Goal: Task Accomplishment & Management: Use online tool/utility

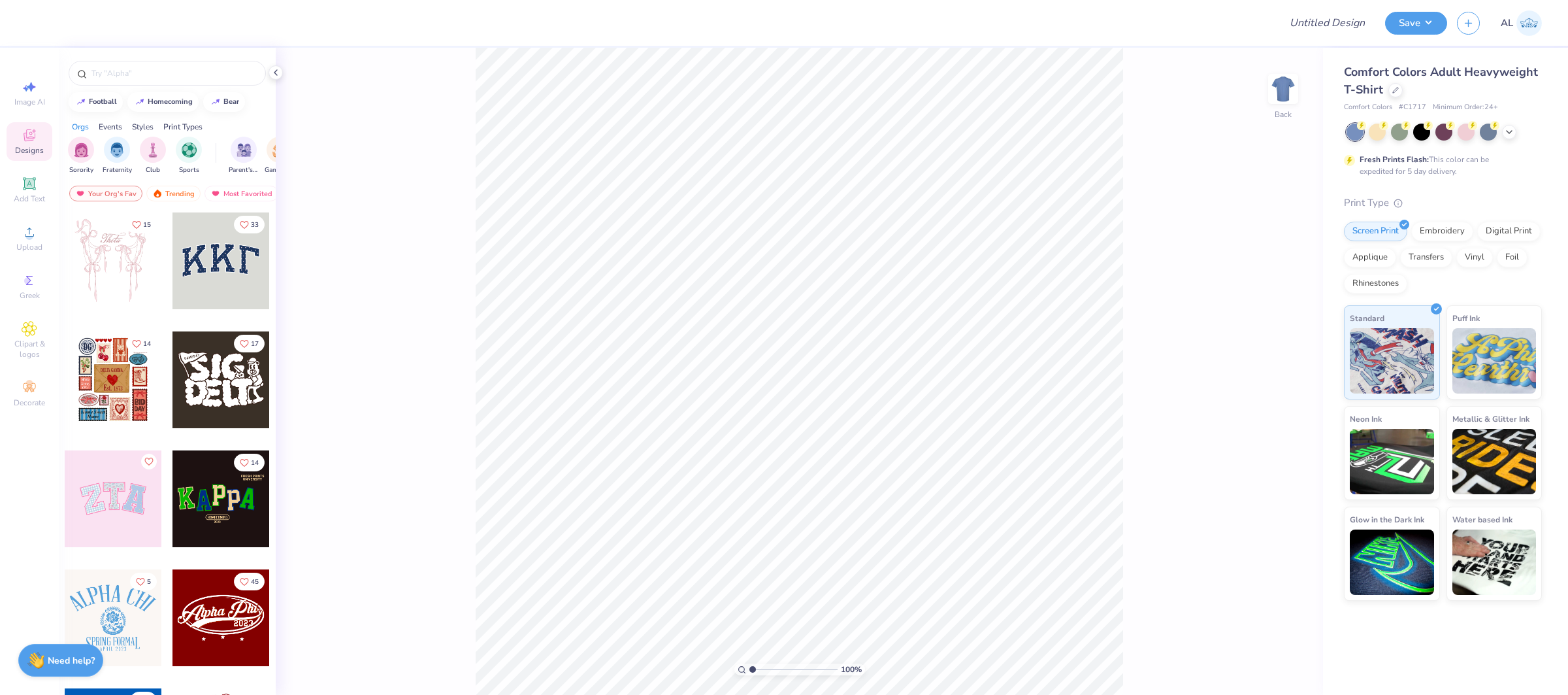
click at [1358, 37] on div "Design Title" at bounding box center [1327, 23] width 96 height 46
click at [1309, 14] on input "Design Title" at bounding box center [1311, 23] width 128 height 26
paste input "FPS239751"
type input "FPS239751"
click at [1395, 23] on button "Save" at bounding box center [1416, 21] width 62 height 23
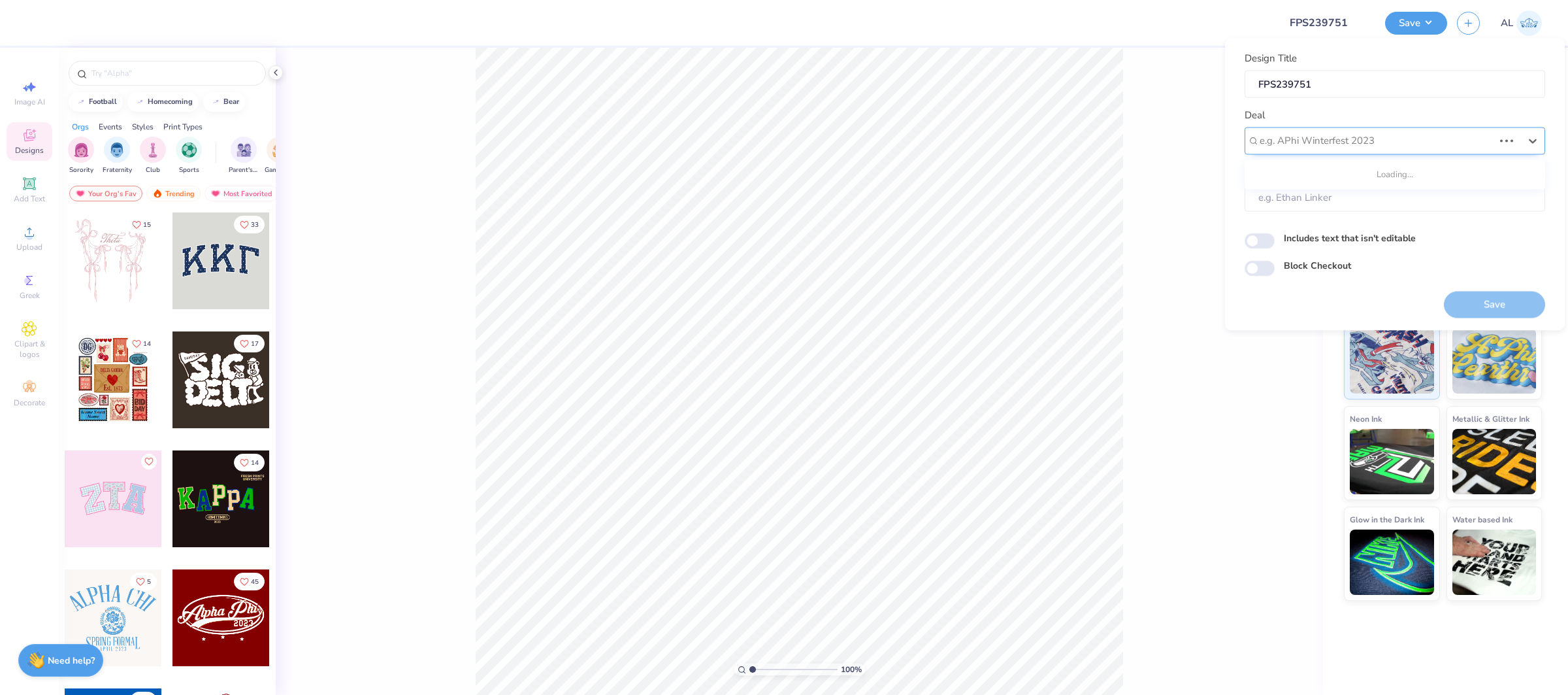
click at [1373, 141] on div at bounding box center [1377, 141] width 234 height 17
click at [1348, 176] on div "Design Tool Gallery" at bounding box center [1395, 175] width 290 height 22
type input "design tool gallery"
type input "Design Tool Gallery User"
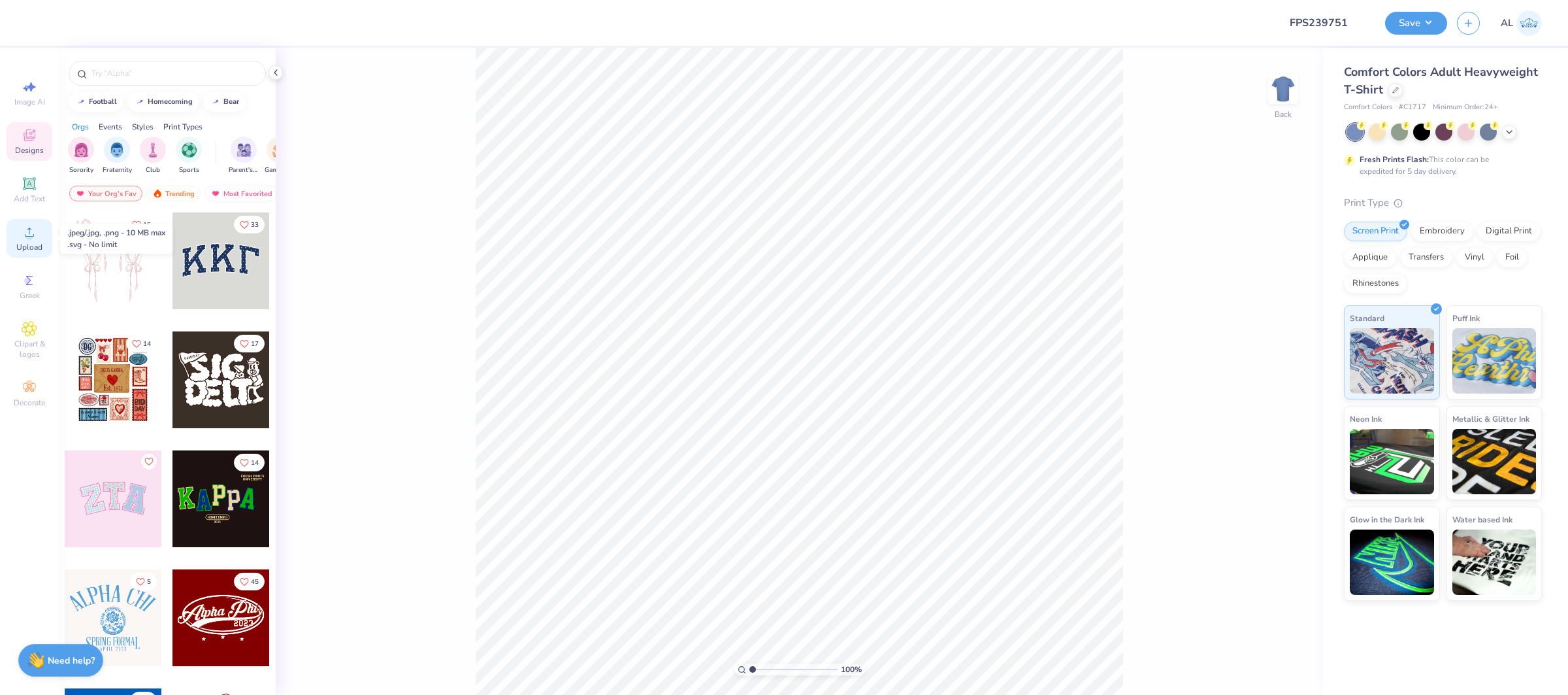
click at [29, 244] on span "Upload" at bounding box center [29, 247] width 26 height 11
click at [35, 233] on icon at bounding box center [29, 232] width 16 height 16
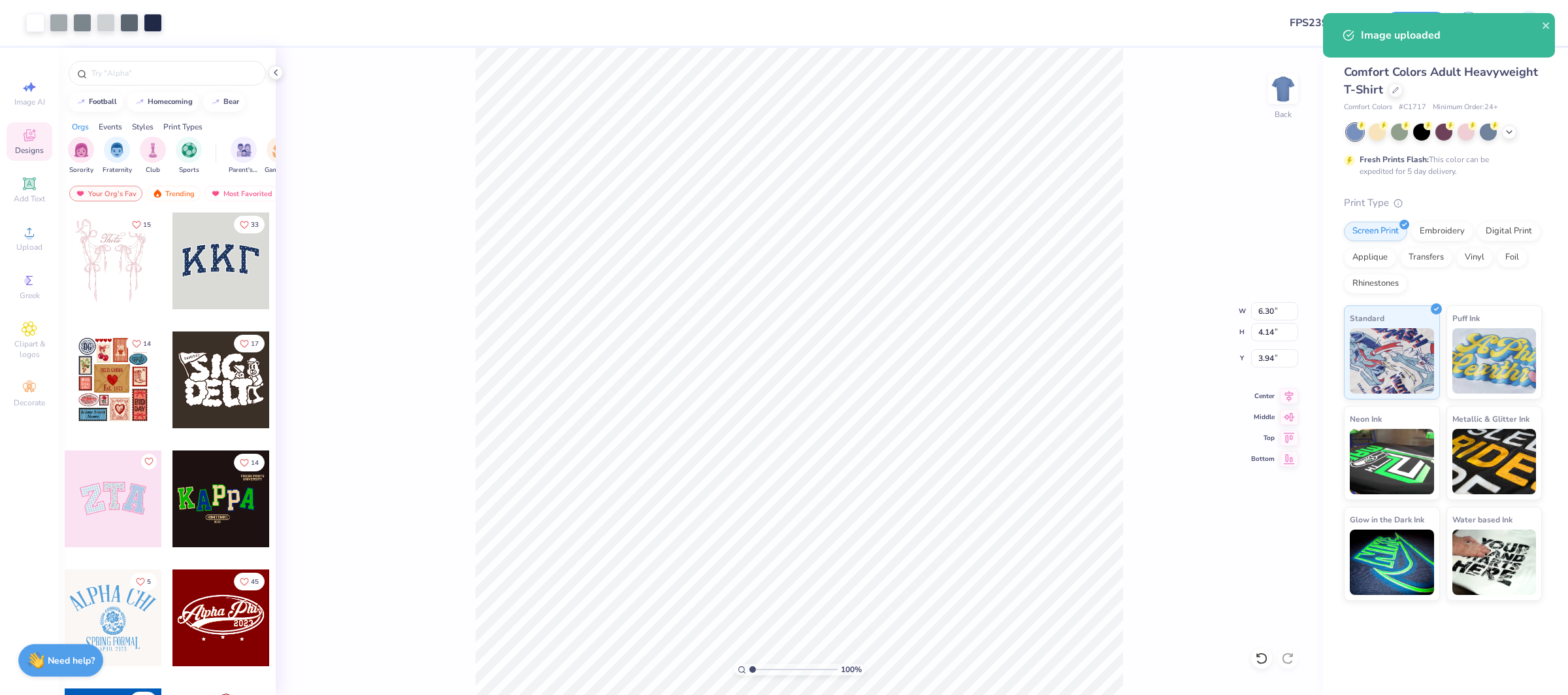
type input "3.94"
click at [1509, 131] on polyline at bounding box center [1509, 130] width 5 height 2
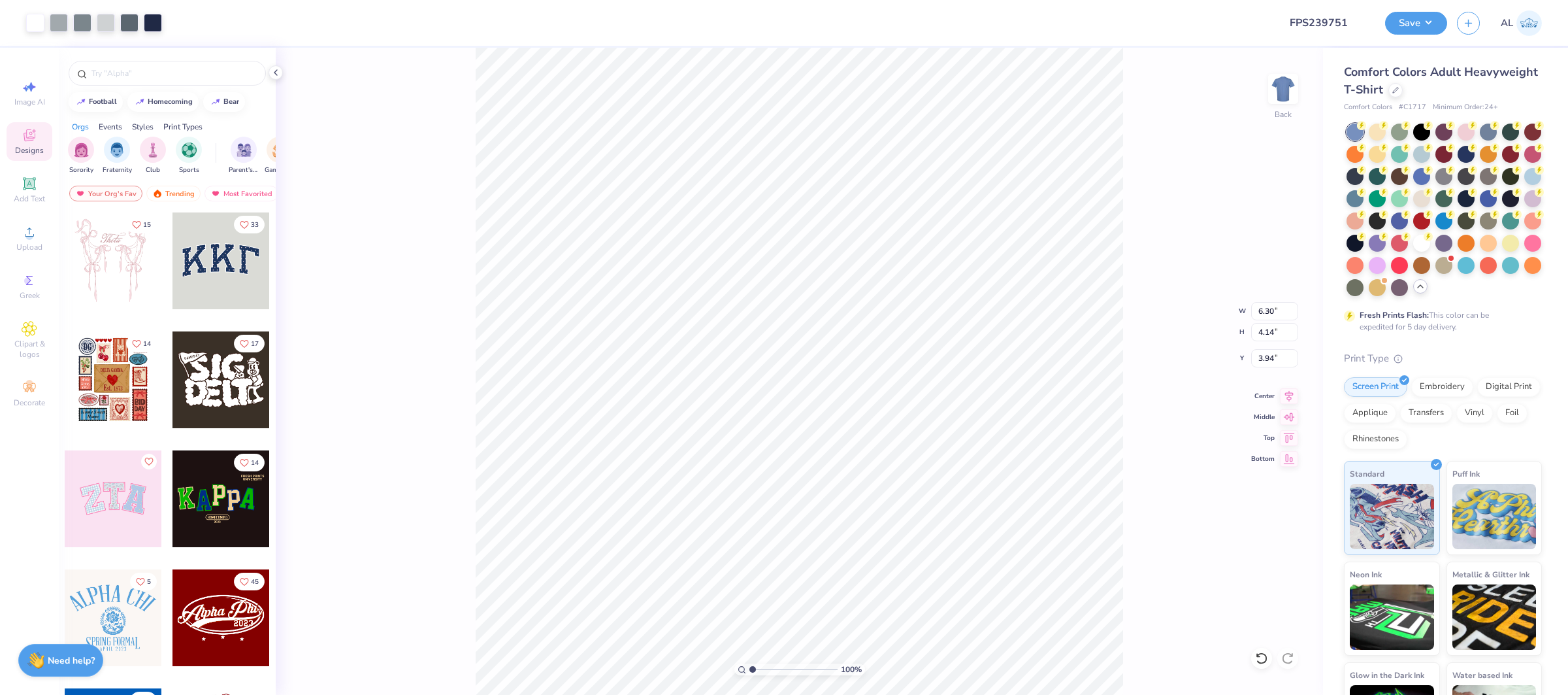
click at [1397, 93] on div "Art colors Design Title FPS239751 Save AL Image AI Designs Add Text Upload Gree…" at bounding box center [784, 348] width 1568 height 695
click at [1397, 92] on div at bounding box center [1395, 88] width 14 height 14
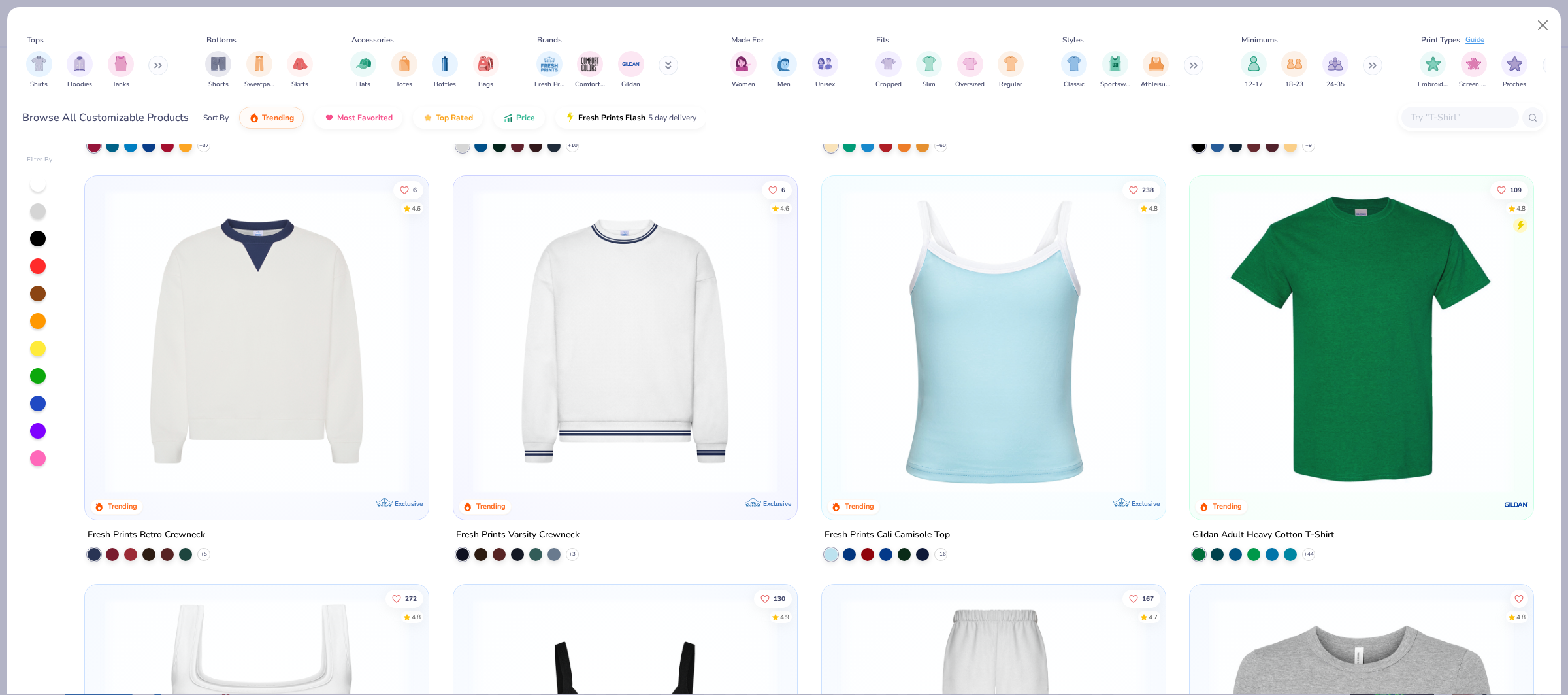
scroll to position [377, 0]
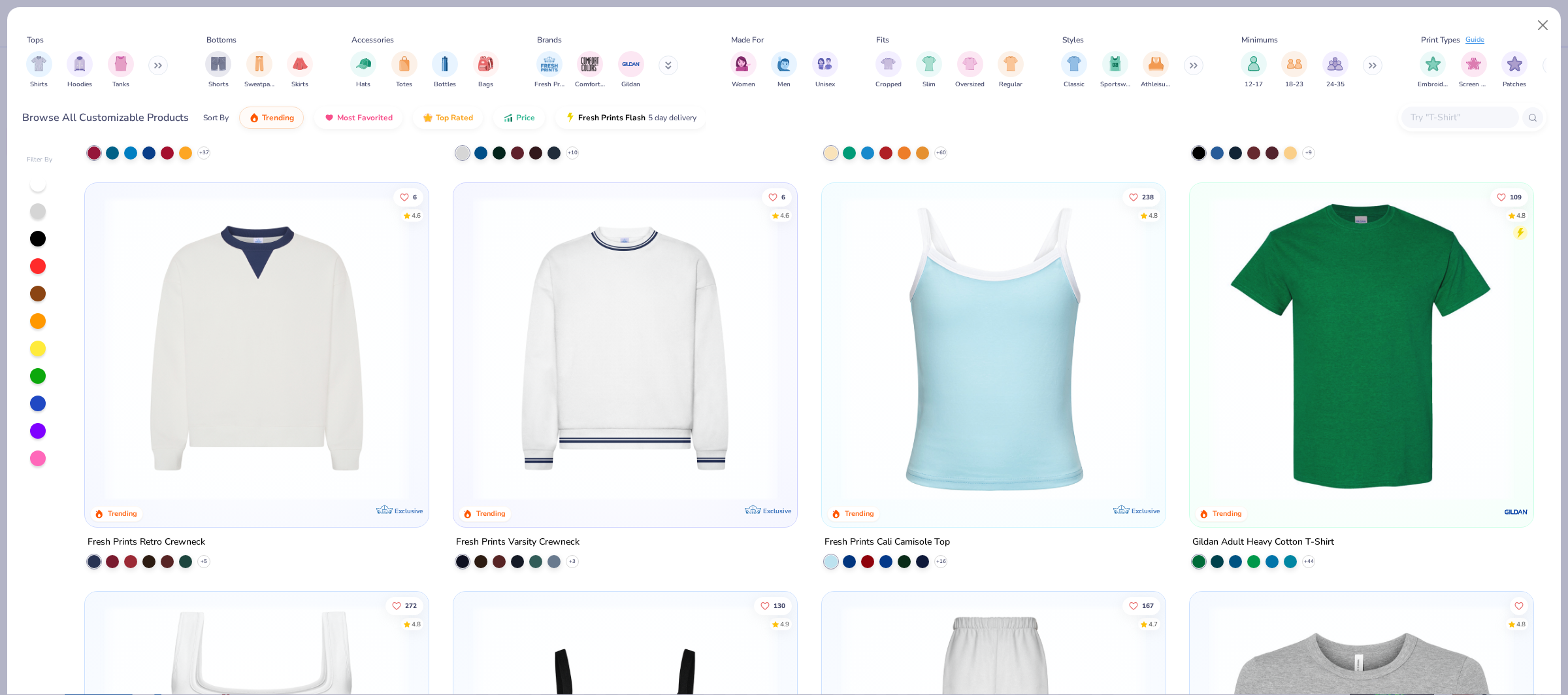
click at [624, 362] on div "222 4.8 Trending Gildan Adult Heavy Blend 8 Oz. 50/50 Hooded Sweatshirt + 37 87…" at bounding box center [809, 419] width 1474 height 551
click at [693, 359] on img at bounding box center [625, 348] width 318 height 304
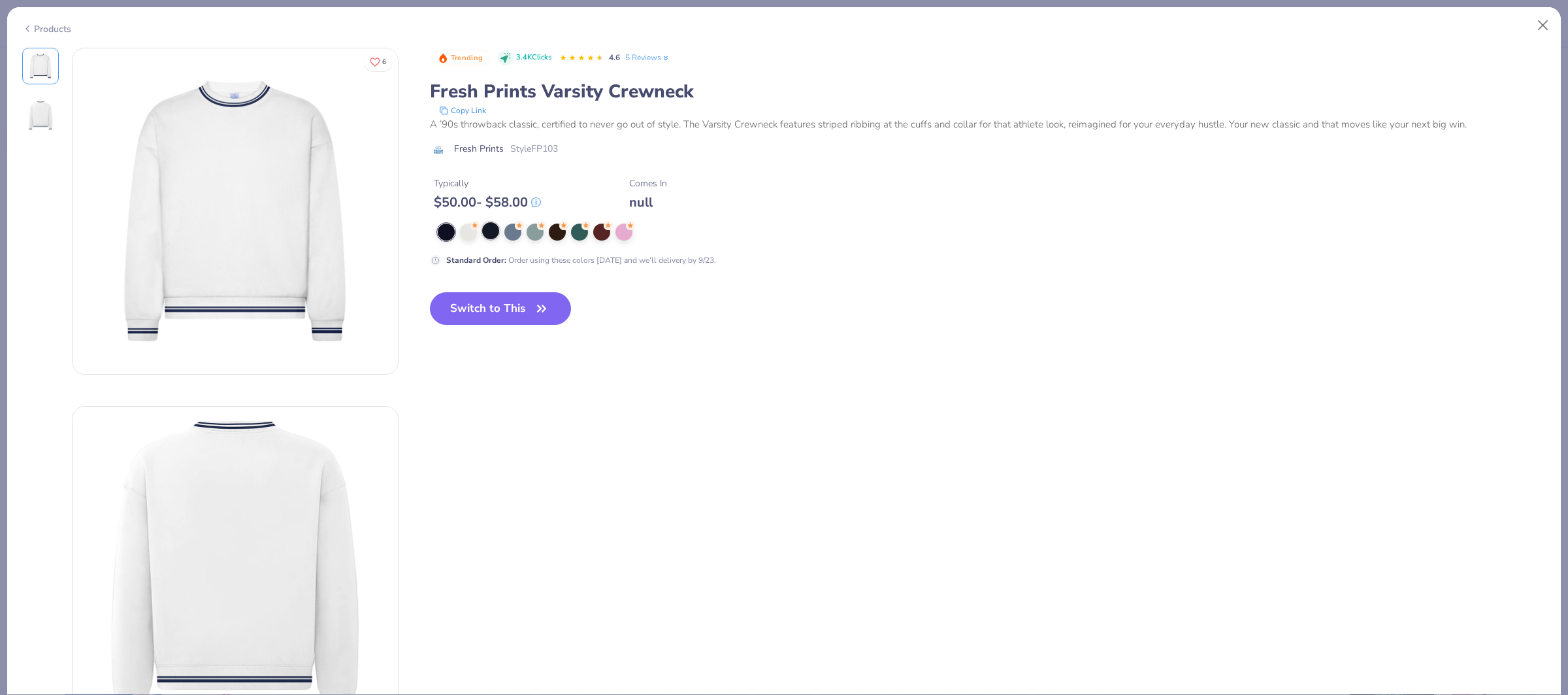
click at [493, 234] on div at bounding box center [491, 230] width 17 height 17
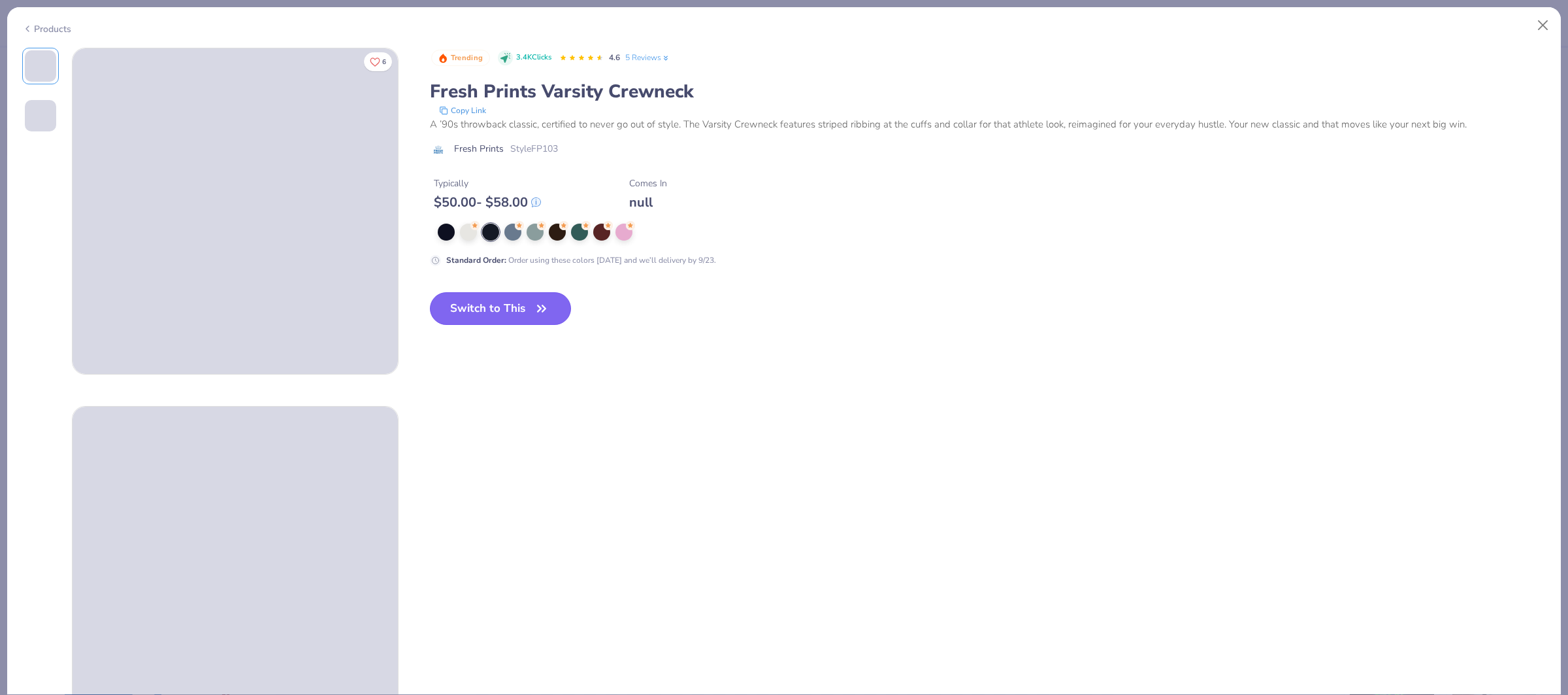
click at [523, 307] on button "Switch to This" at bounding box center [501, 308] width 142 height 32
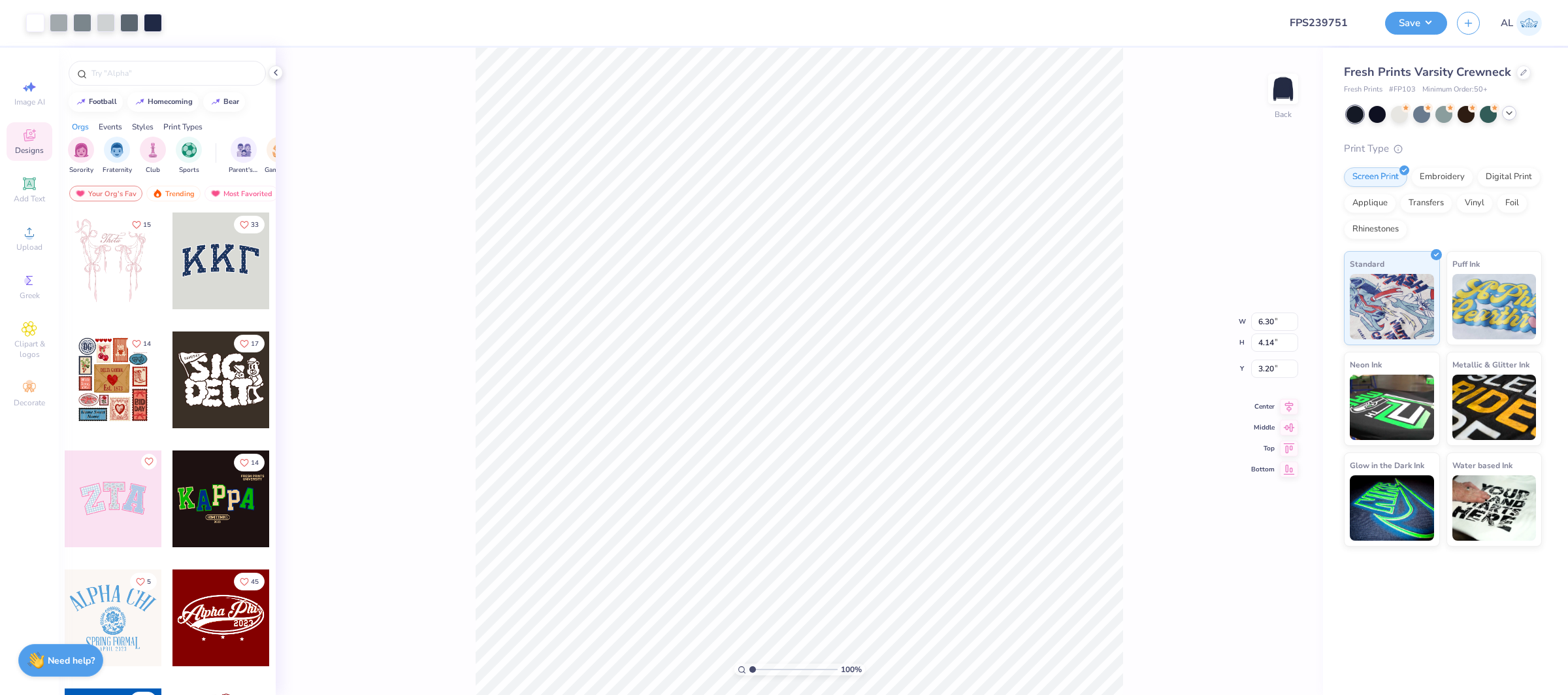
type input "3.00"
drag, startPoint x: 1271, startPoint y: 315, endPoint x: 1299, endPoint y: 314, distance: 28.0
click at [1271, 316] on input "6.30" at bounding box center [1274, 311] width 47 height 18
type input "6.50"
type input "4.28"
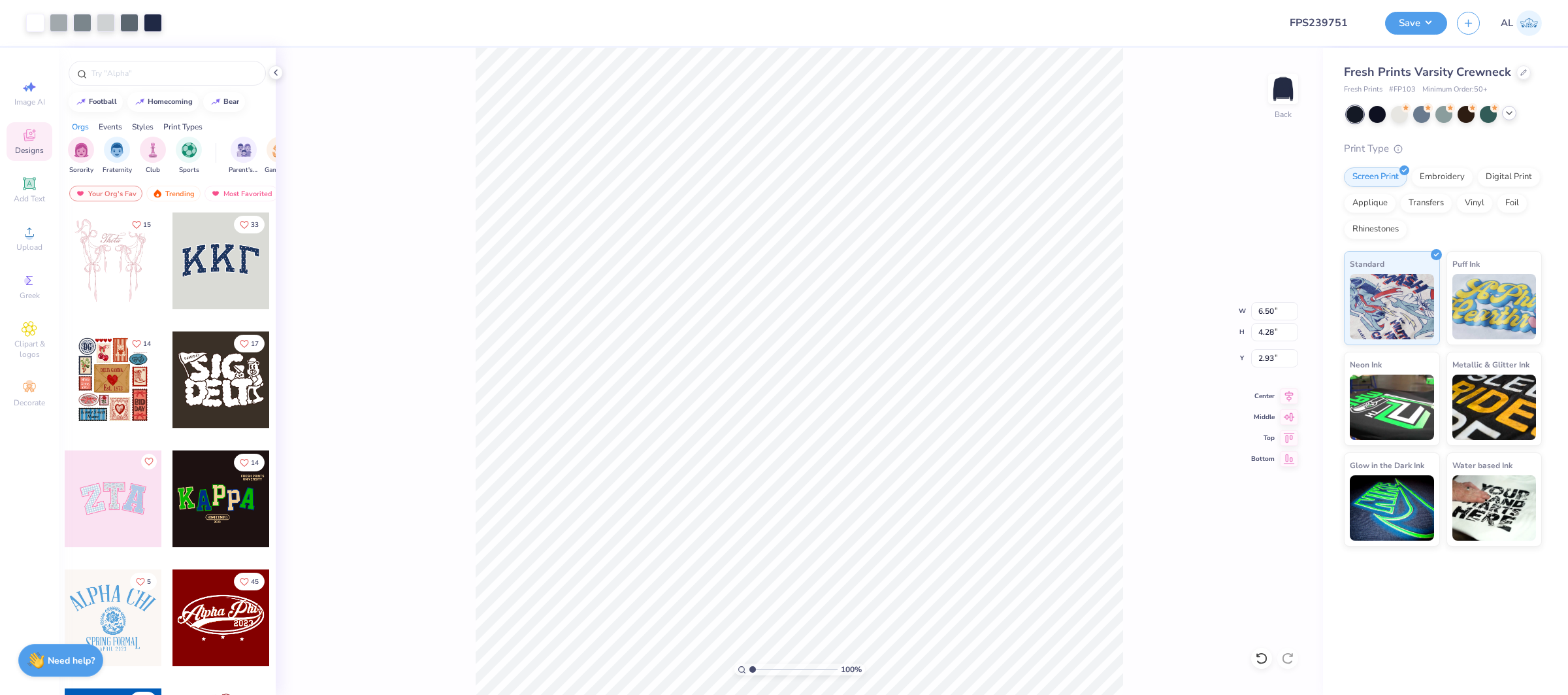
drag, startPoint x: 1283, startPoint y: 394, endPoint x: 1268, endPoint y: 372, distance: 26.6
click at [1282, 394] on icon at bounding box center [1289, 396] width 18 height 16
click at [1270, 362] on input "2.93" at bounding box center [1274, 358] width 47 height 18
type input "3.00"
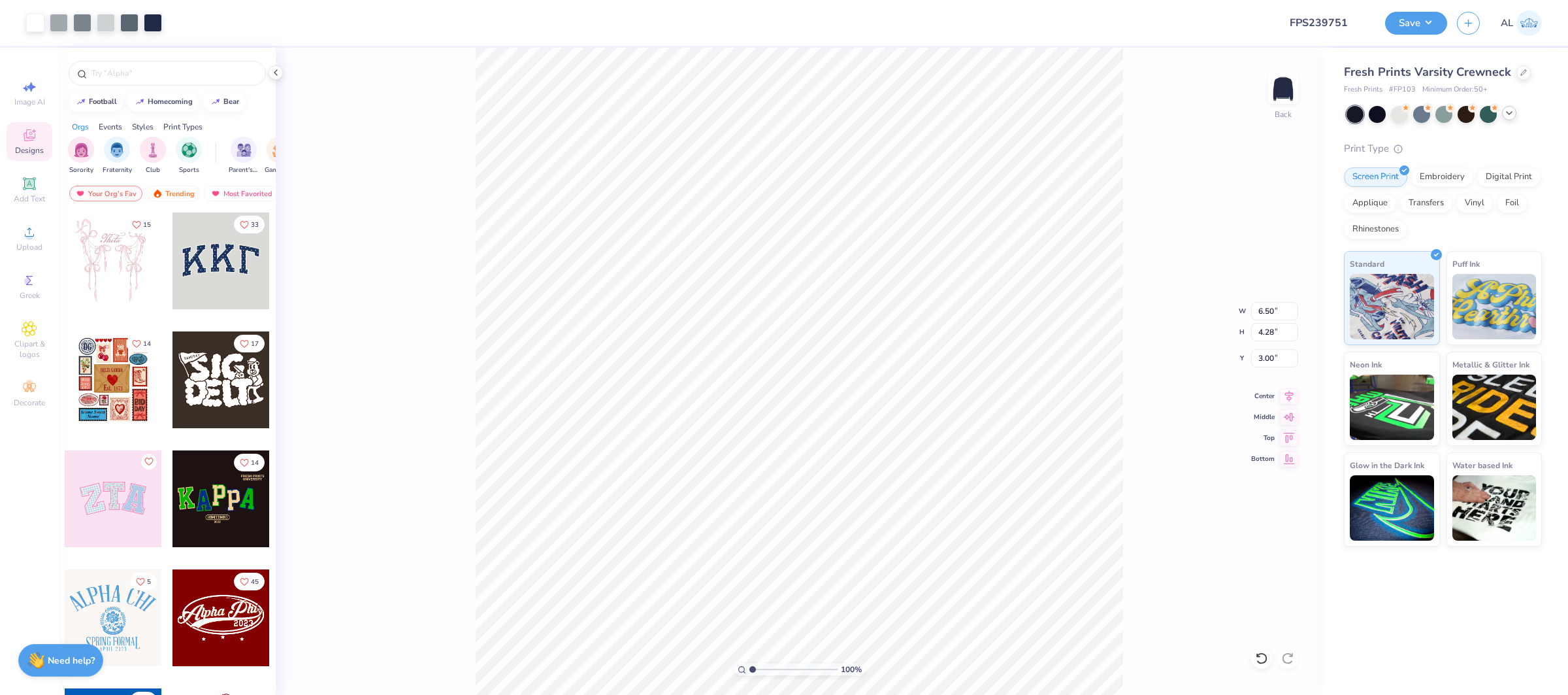
drag, startPoint x: 1292, startPoint y: 396, endPoint x: 1224, endPoint y: 395, distance: 68.0
click at [1292, 396] on icon at bounding box center [1289, 396] width 18 height 16
click at [30, 233] on circle at bounding box center [29, 236] width 8 height 8
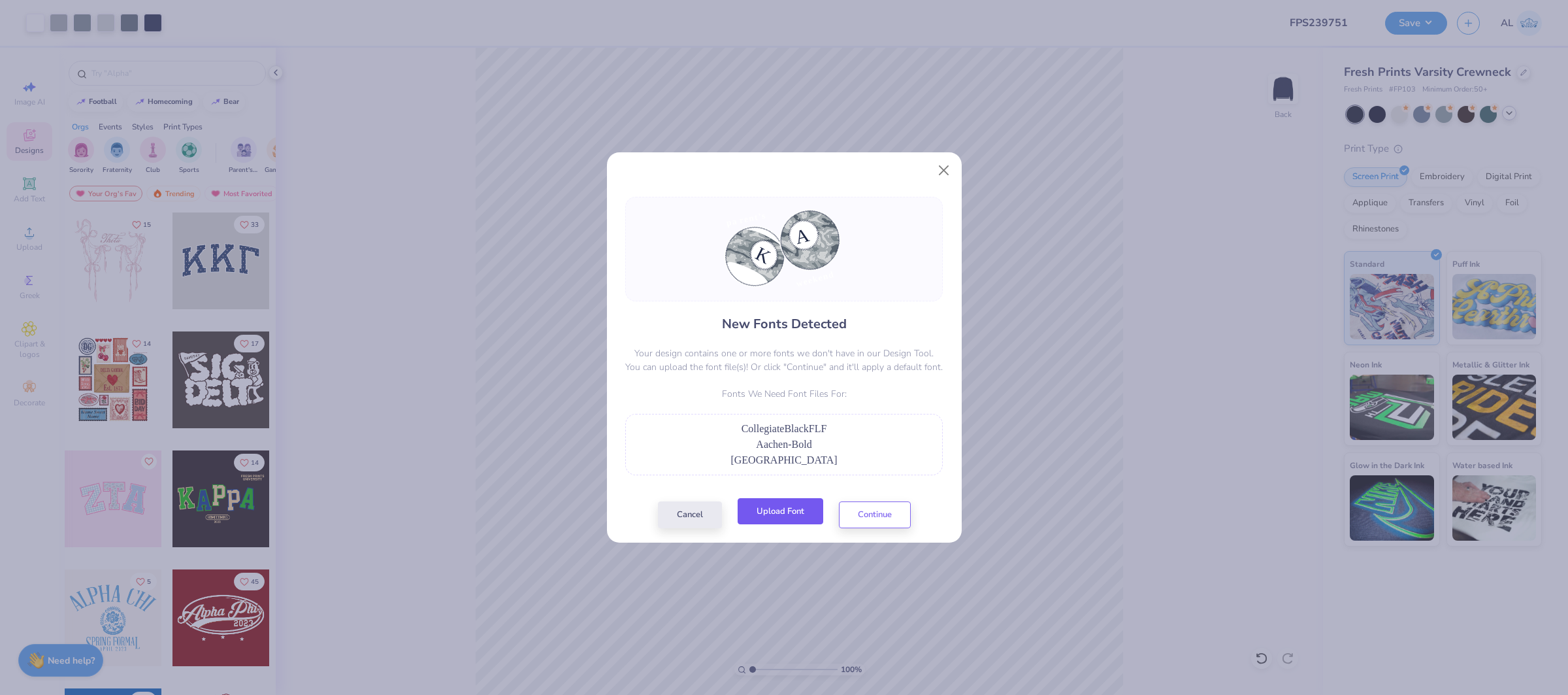
click at [788, 514] on button "Upload Font" at bounding box center [780, 511] width 85 height 26
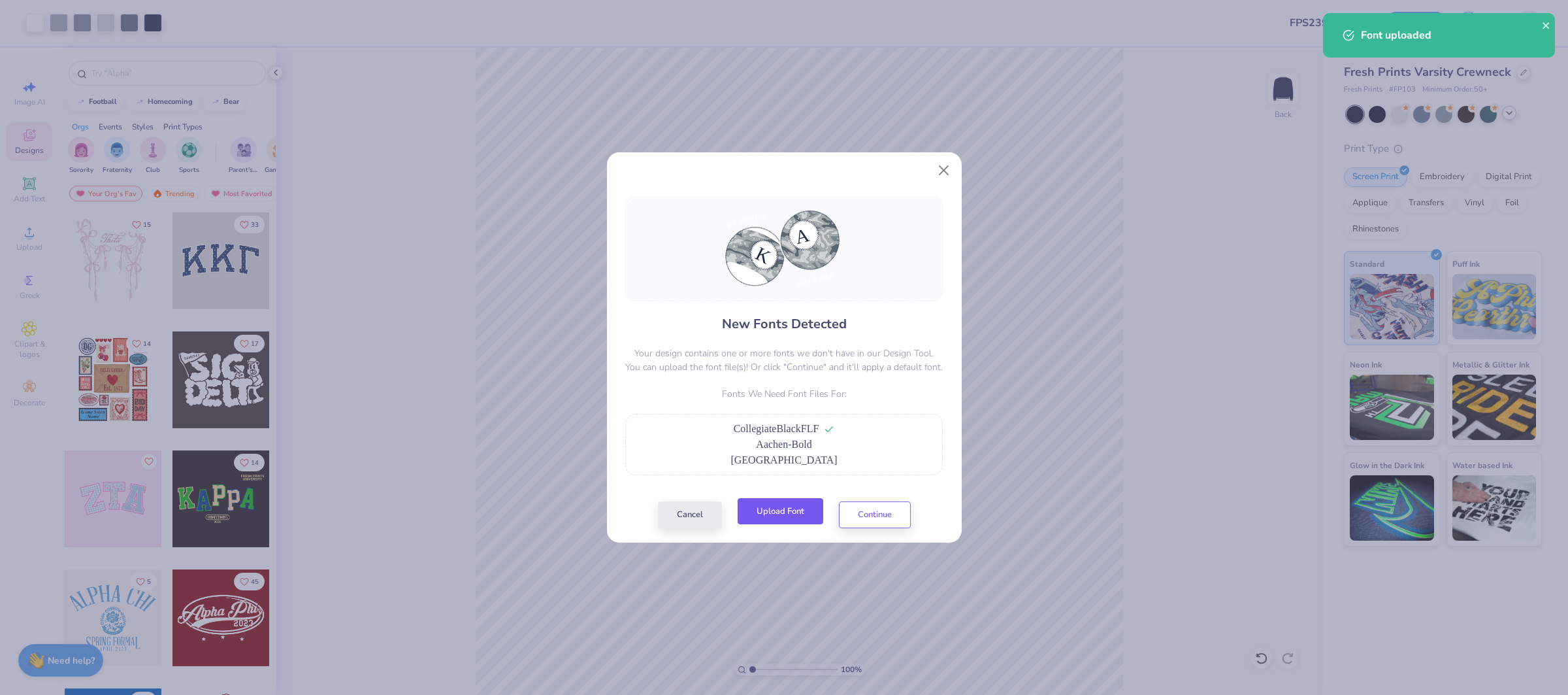
click at [796, 511] on button "Upload Font" at bounding box center [780, 511] width 85 height 26
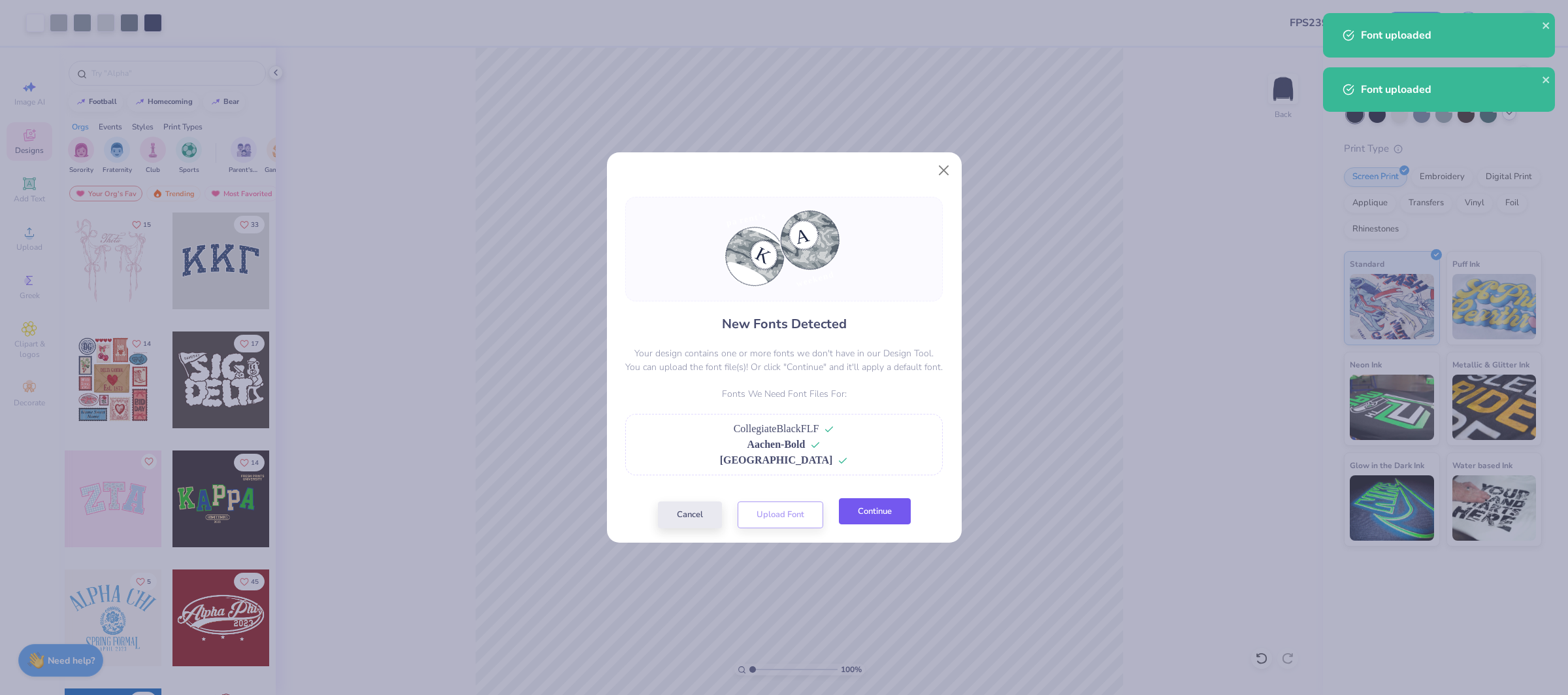
click at [885, 514] on button "Continue" at bounding box center [874, 511] width 72 height 26
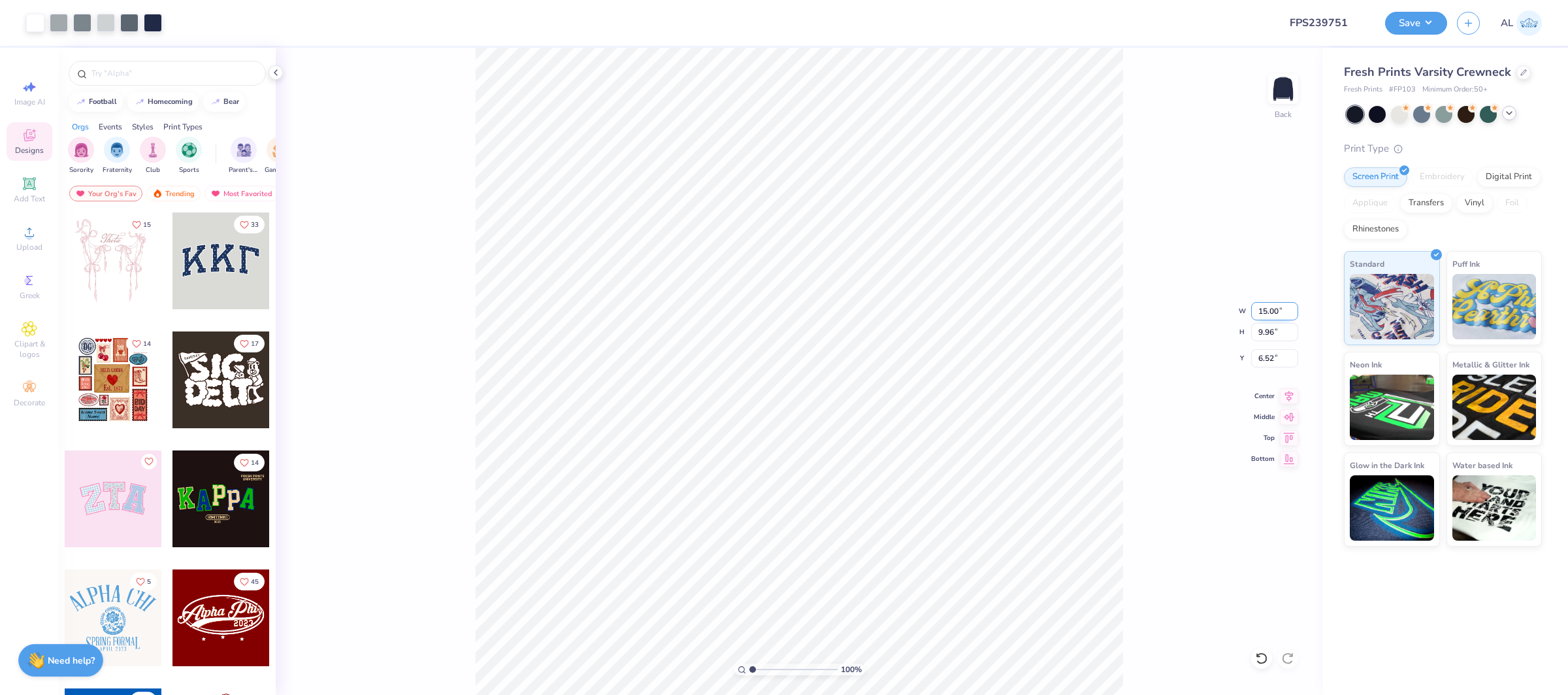
click at [1265, 304] on input "15.00" at bounding box center [1274, 311] width 47 height 18
type input "6.50"
type input "4.32"
type input "8.60"
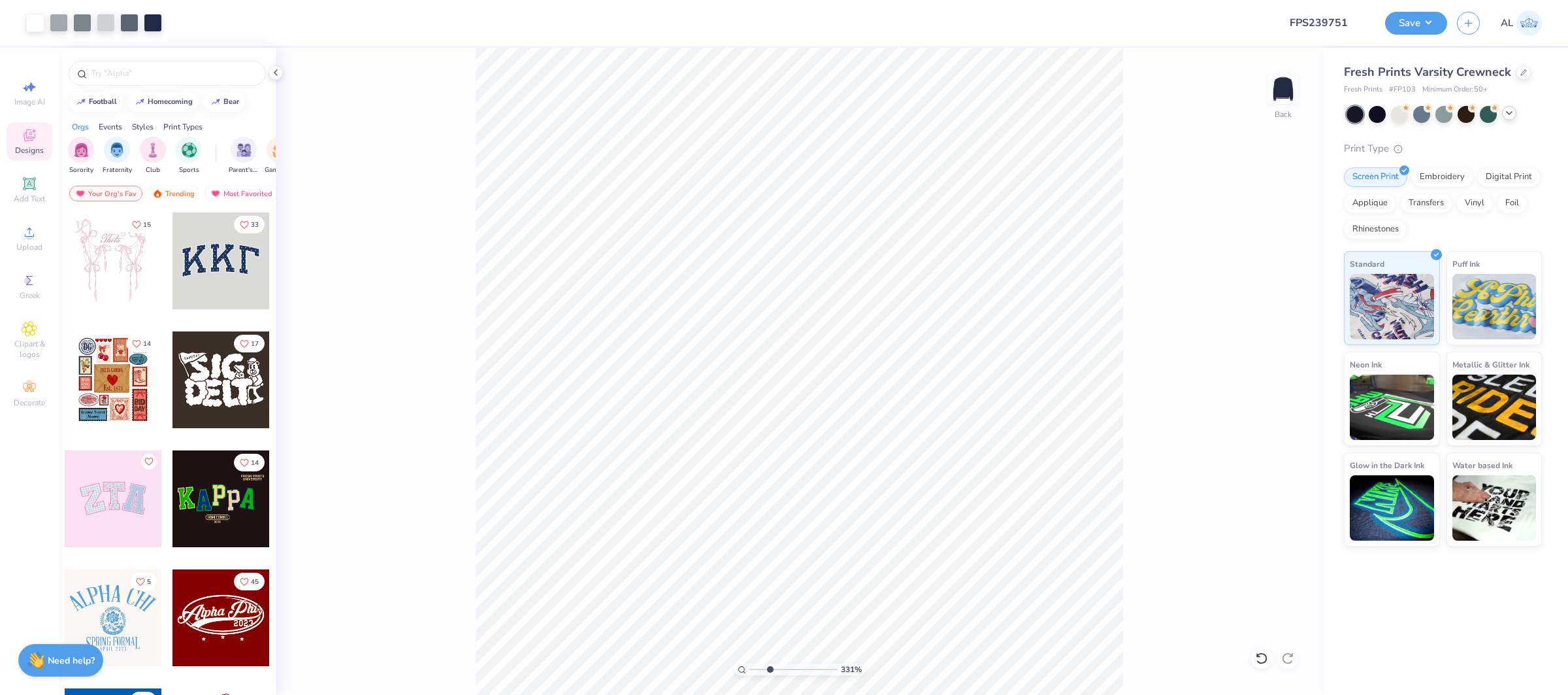
drag, startPoint x: 766, startPoint y: 673, endPoint x: 766, endPoint y: 663, distance: 10.0
type input "3"
click at [770, 669] on input "range" at bounding box center [793, 669] width 88 height 12
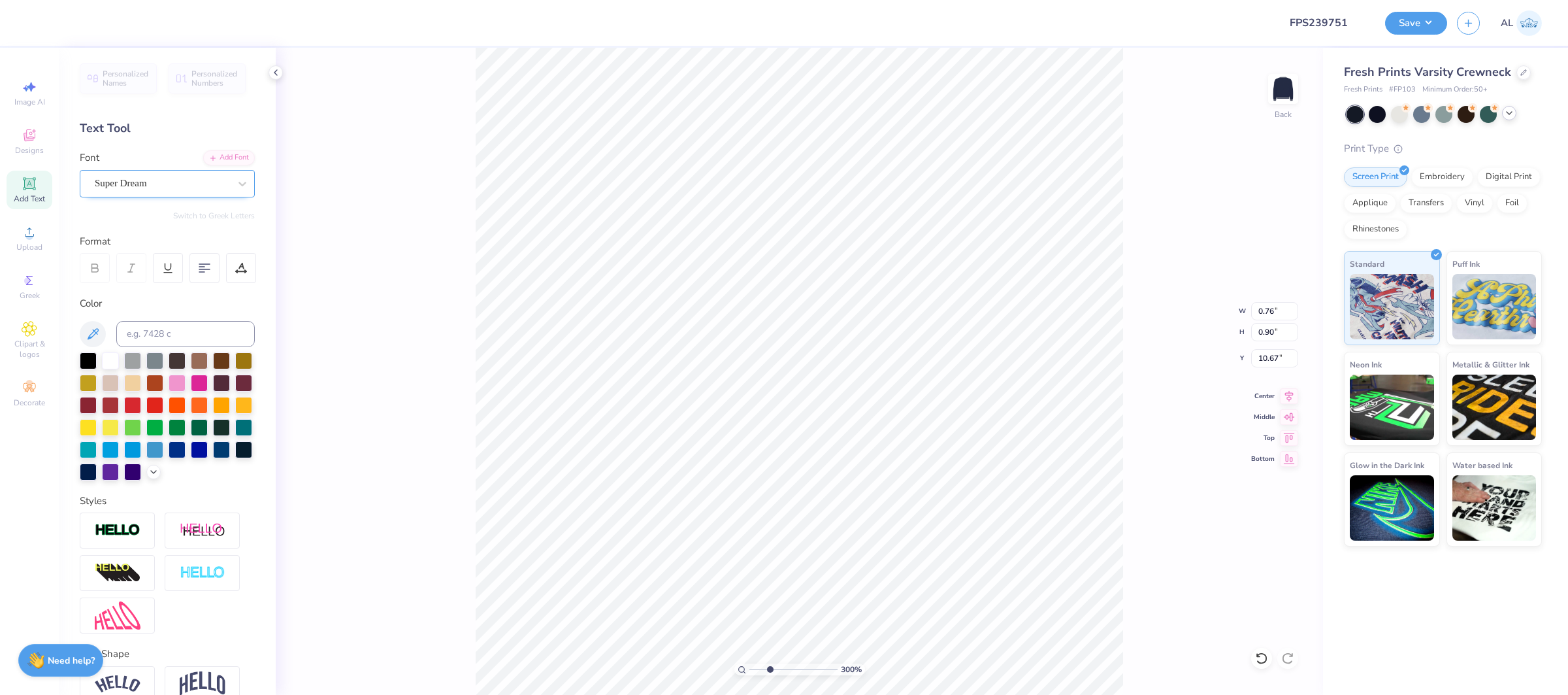
click at [165, 178] on div "Super Dream" at bounding box center [162, 183] width 137 height 20
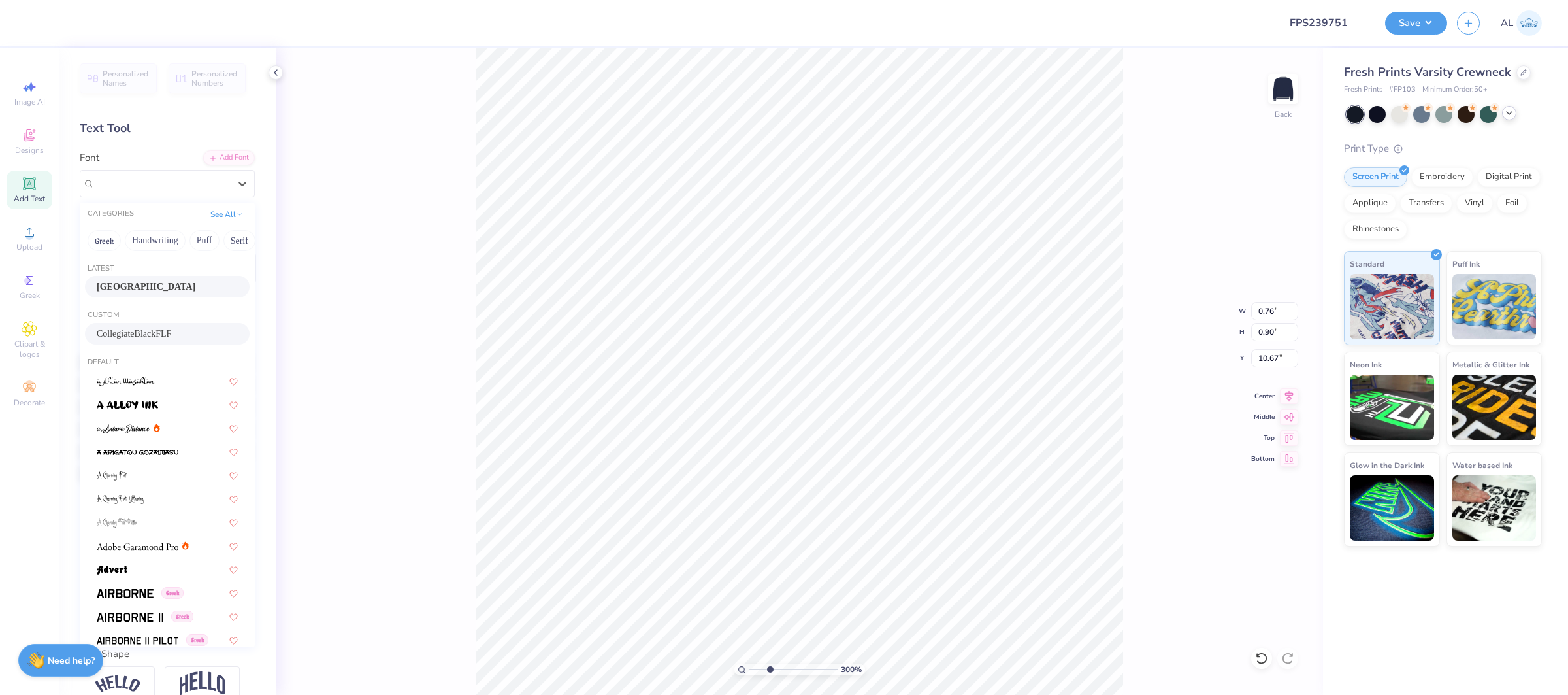
click at [181, 323] on div "CollegiateBlackFLF" at bounding box center [168, 334] width 165 height 22
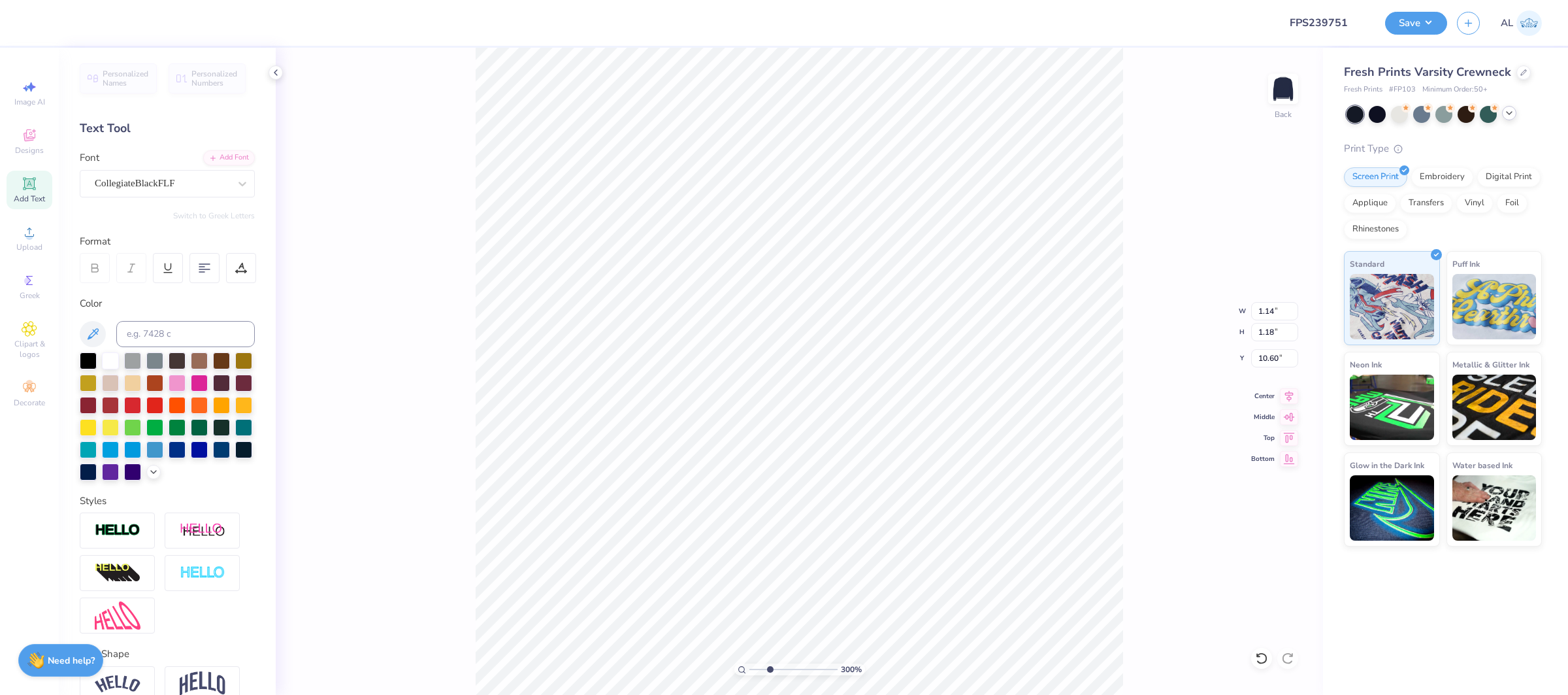
type input "1.14"
type input "1.18"
type input "10.60"
type input "0.65"
type input "0.81"
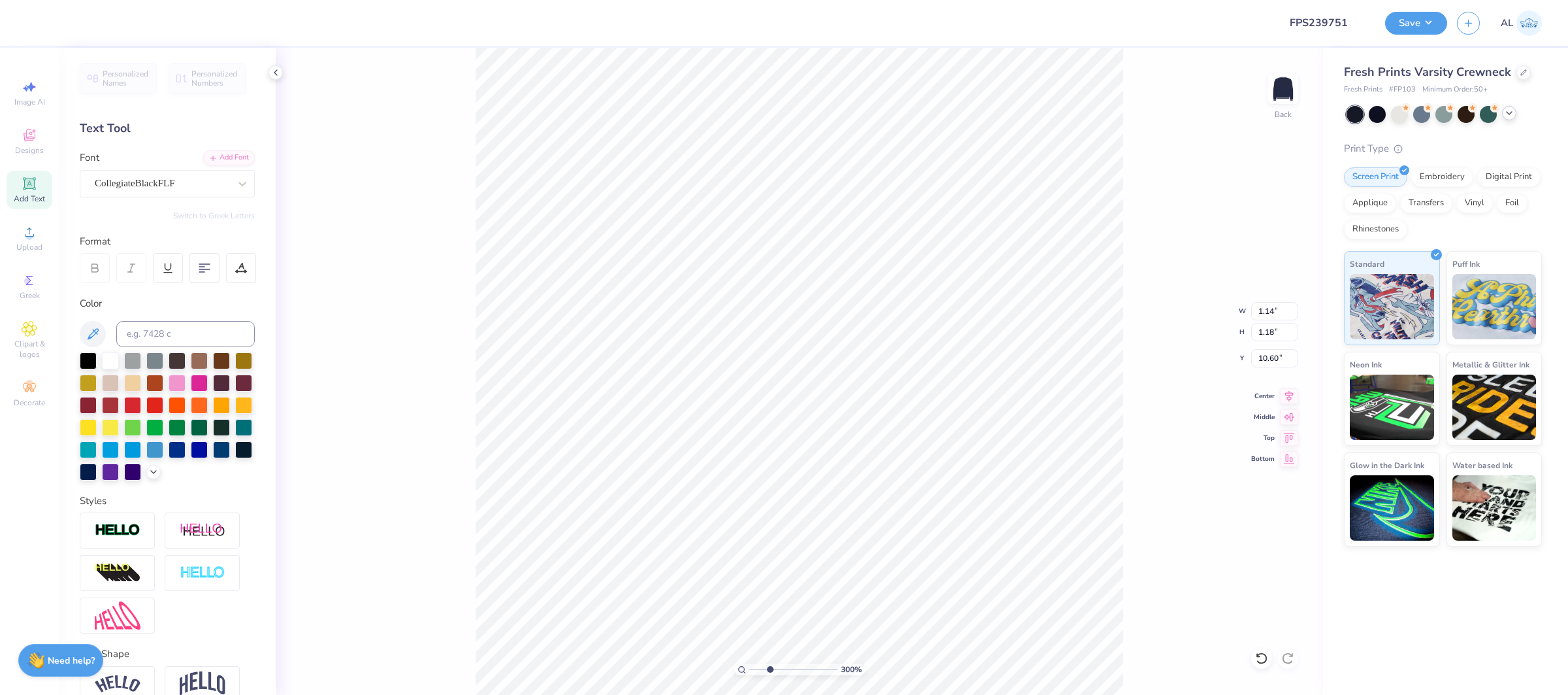
type input "9.71"
click at [202, 192] on div "Super Dream" at bounding box center [162, 183] width 137 height 20
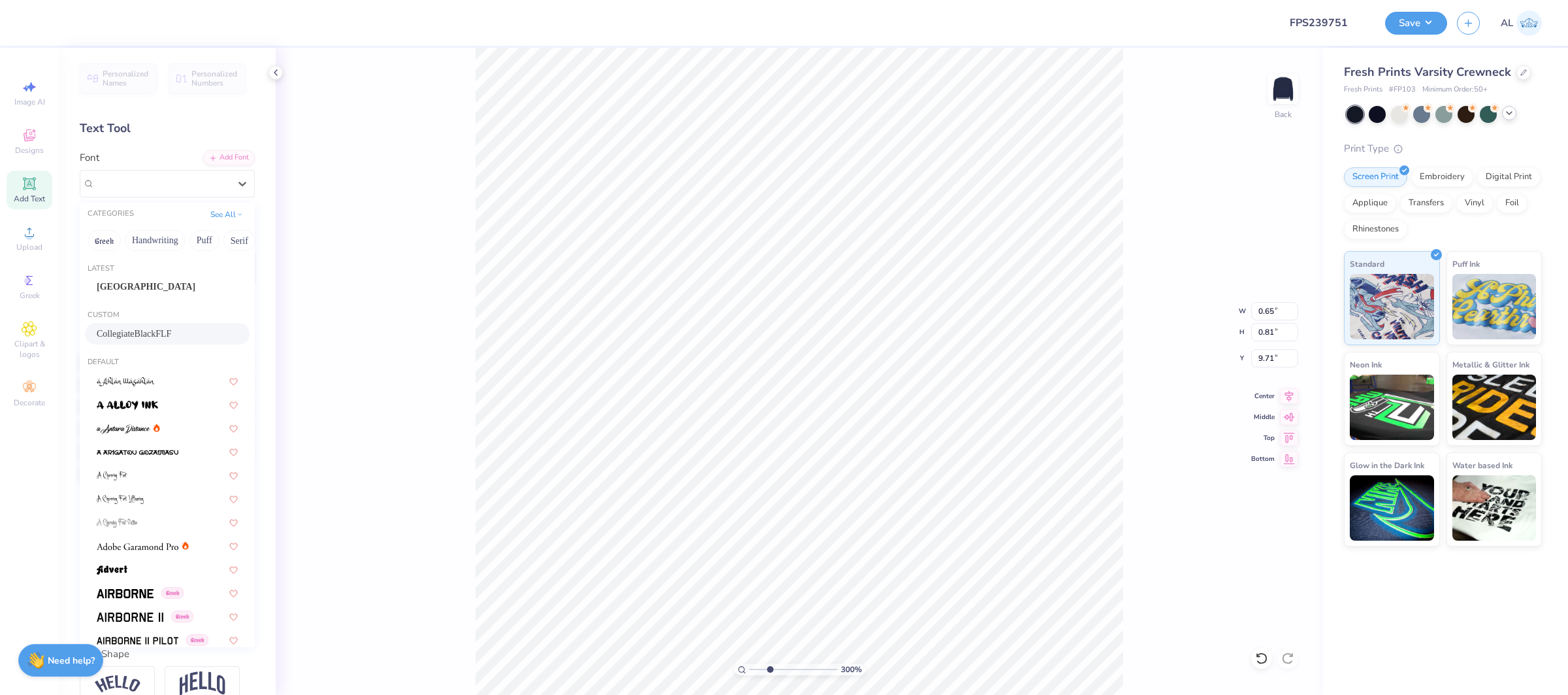
click at [195, 338] on div "CollegiateBlackFLF" at bounding box center [167, 334] width 141 height 14
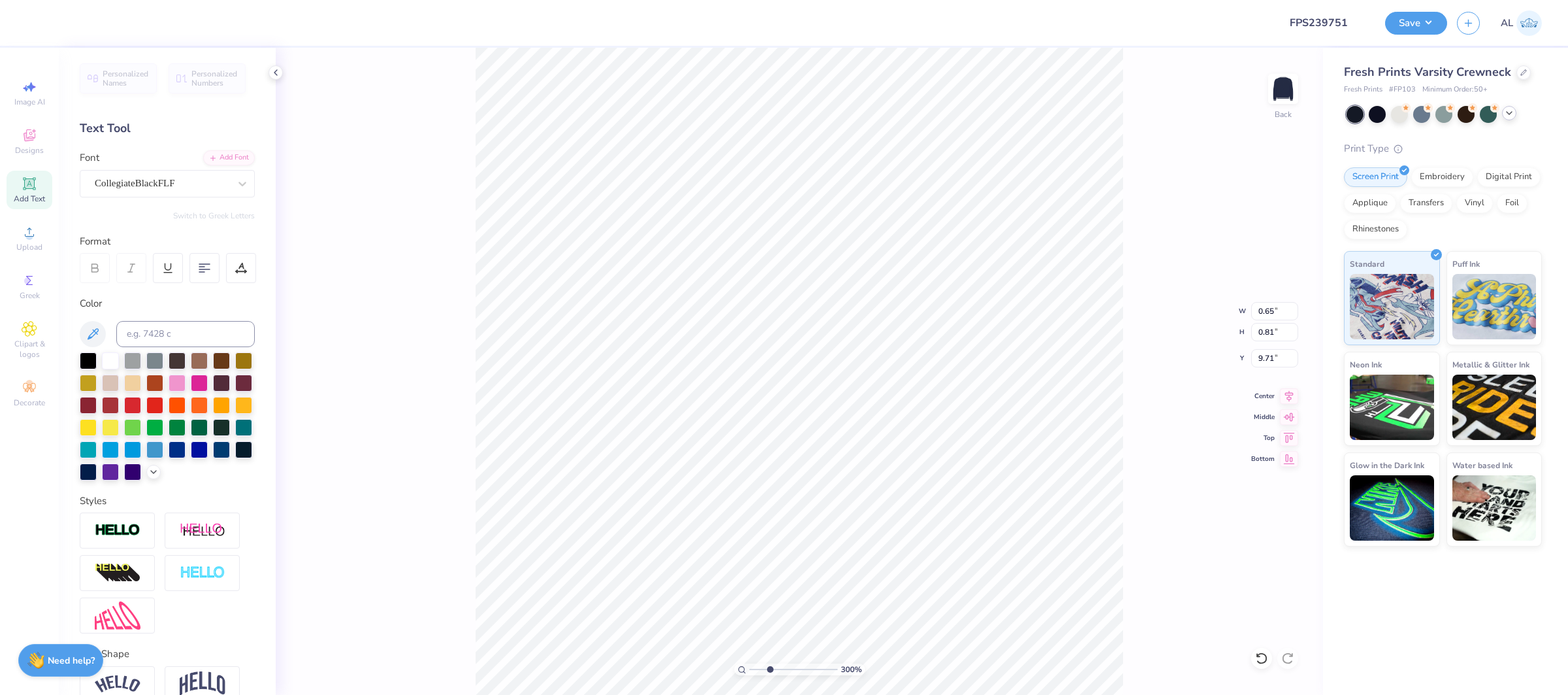
type input "0.90"
type input "1.04"
type input "9.67"
type input "3.37"
type input "2.10"
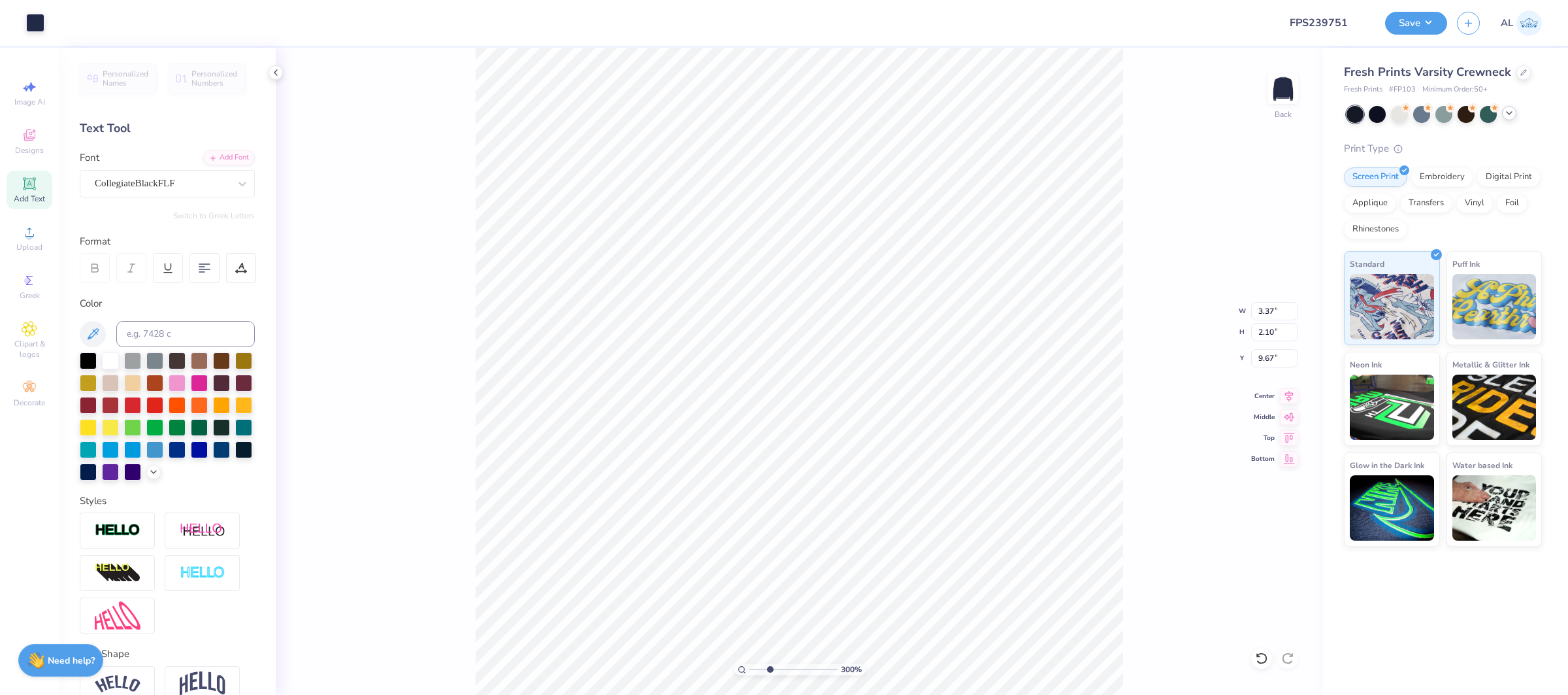
type input "3.99"
type input "10"
type input "3.95"
type input "6.50"
type input "4.28"
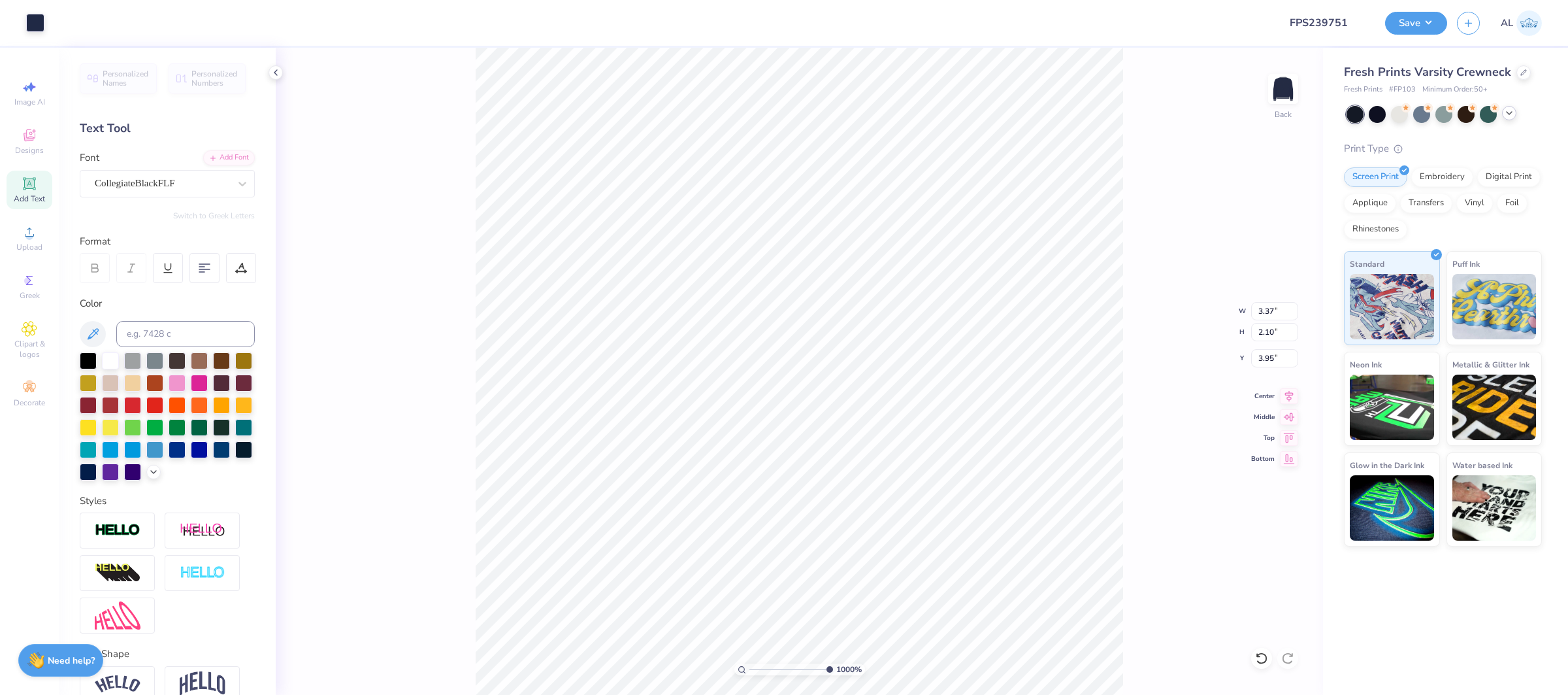
type input "3.00"
type input "0.90"
type input "1.04"
type input "3.89"
type input "5.43864812744469"
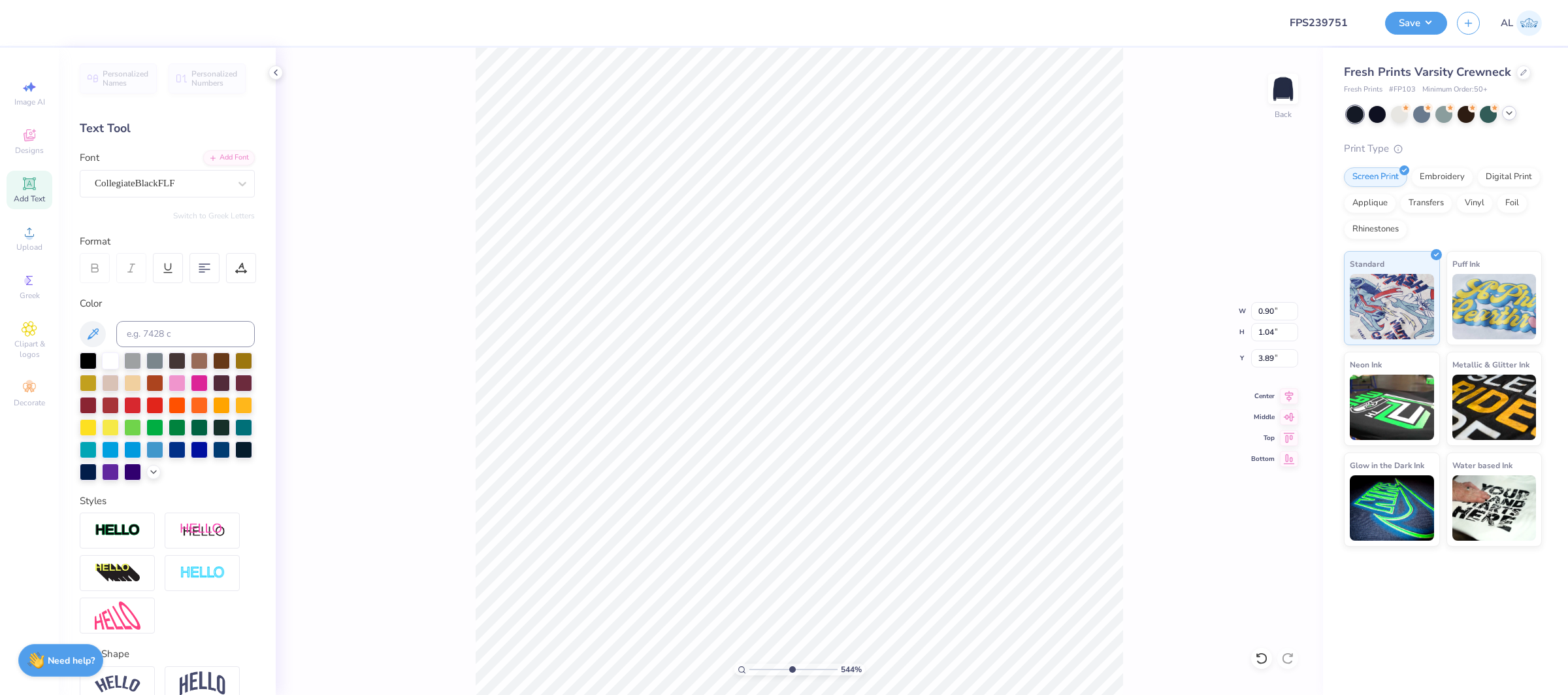
type input "1.97"
type input "0.77"
type input "8.85"
type input "5.43864812744469"
type input "3.15"
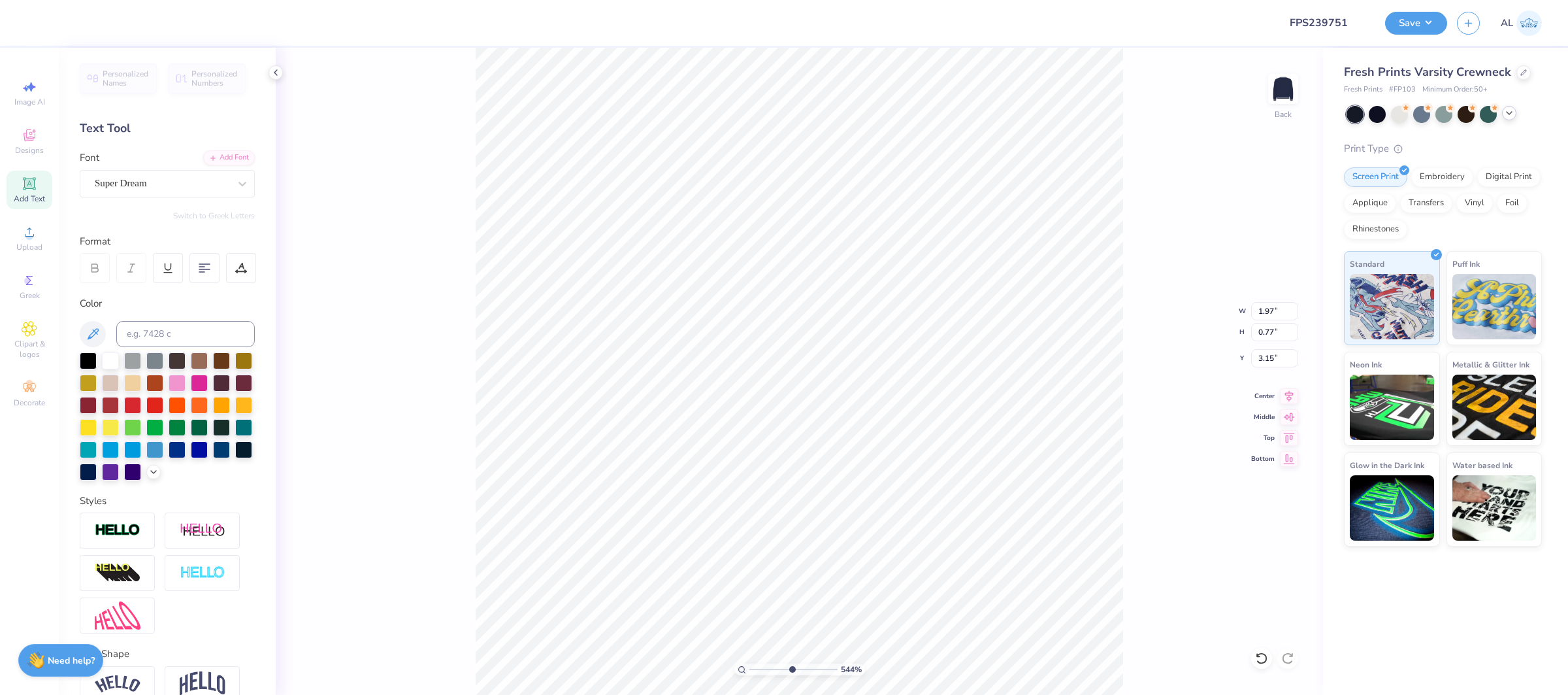
type input "5.43864812744469"
click at [240, 275] on div at bounding box center [241, 268] width 30 height 30
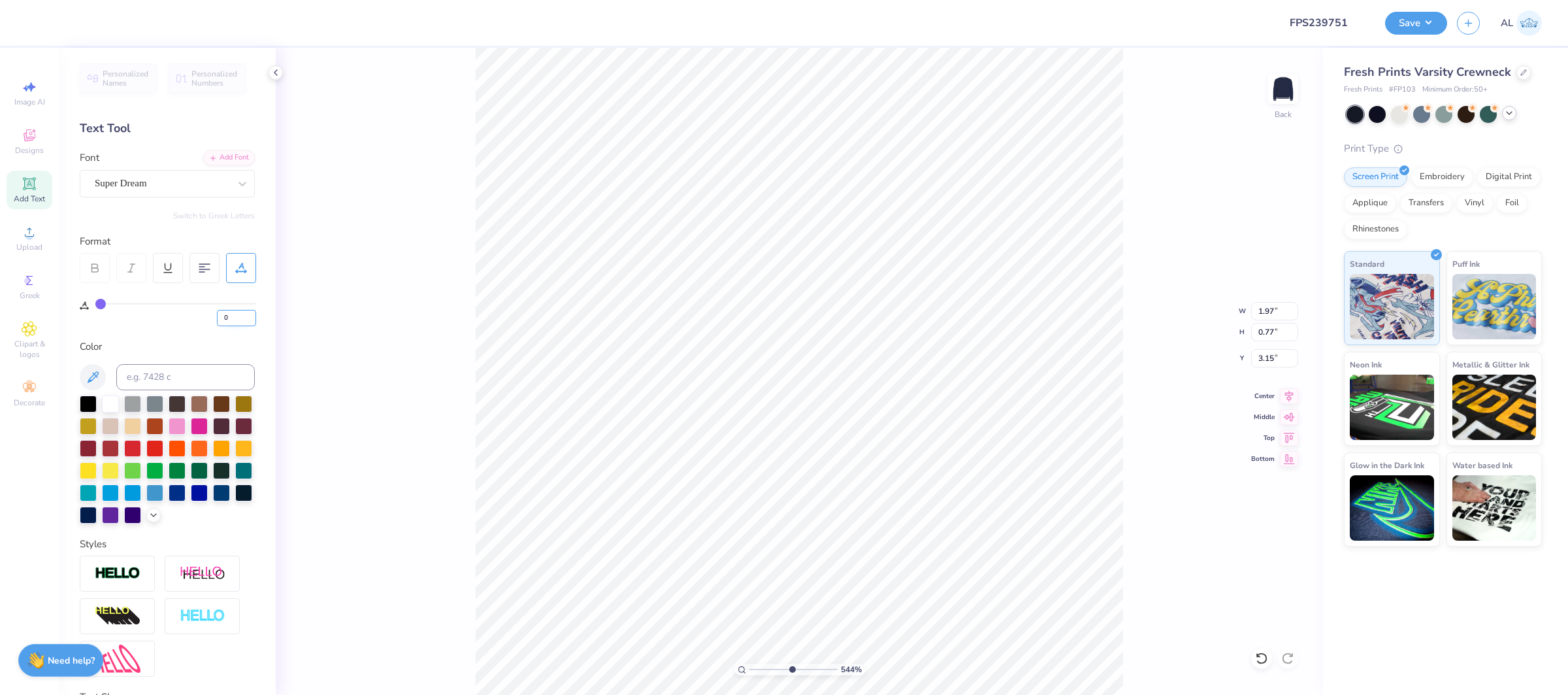
click at [223, 322] on input "0" at bounding box center [236, 318] width 39 height 17
type input "10"
type input "5.43864812744469"
type input "2.29"
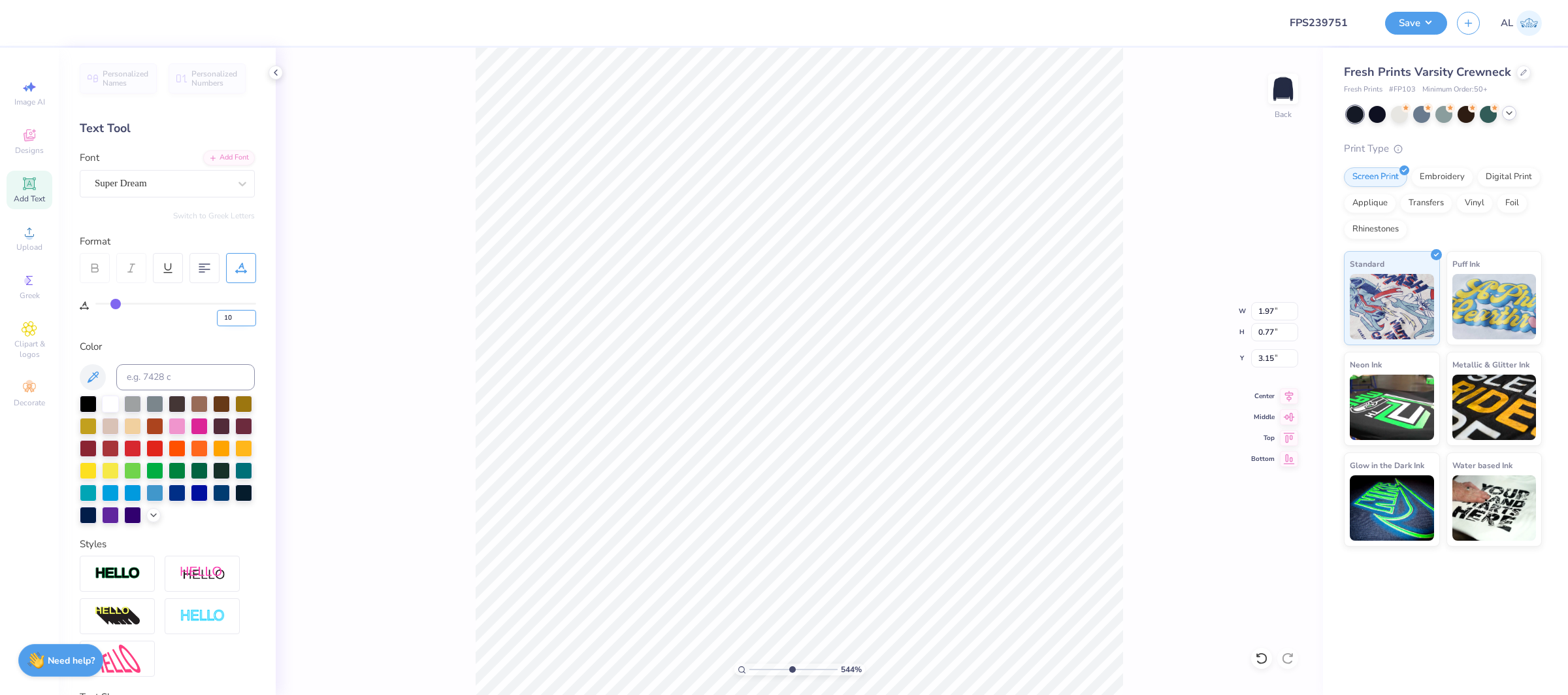
type input "0.81"
type input "3.12"
click at [143, 182] on div "Super Dream" at bounding box center [162, 183] width 137 height 20
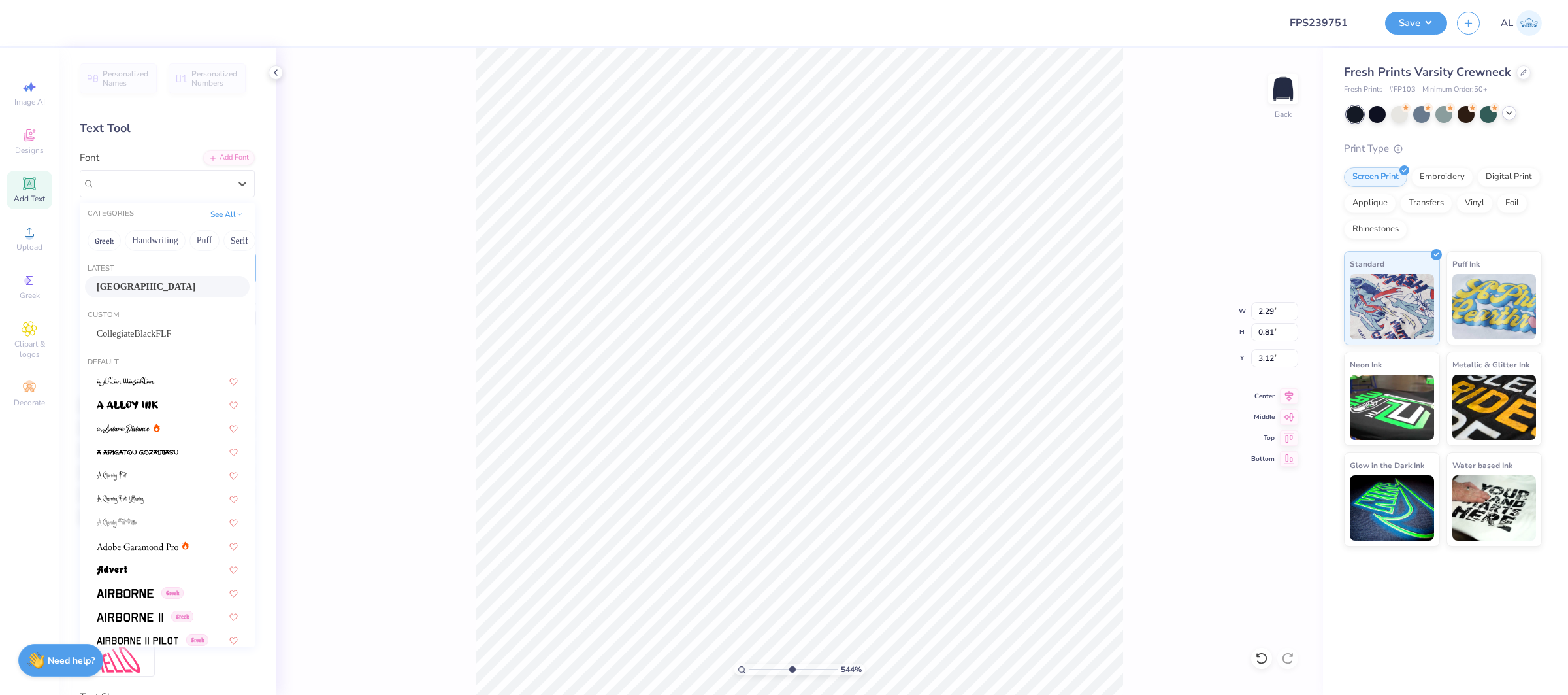
click at [159, 292] on div "Aachen" at bounding box center [167, 286] width 141 height 14
type input "5.43864812744469"
type input "2.48"
type input "0.93"
type input "3.06"
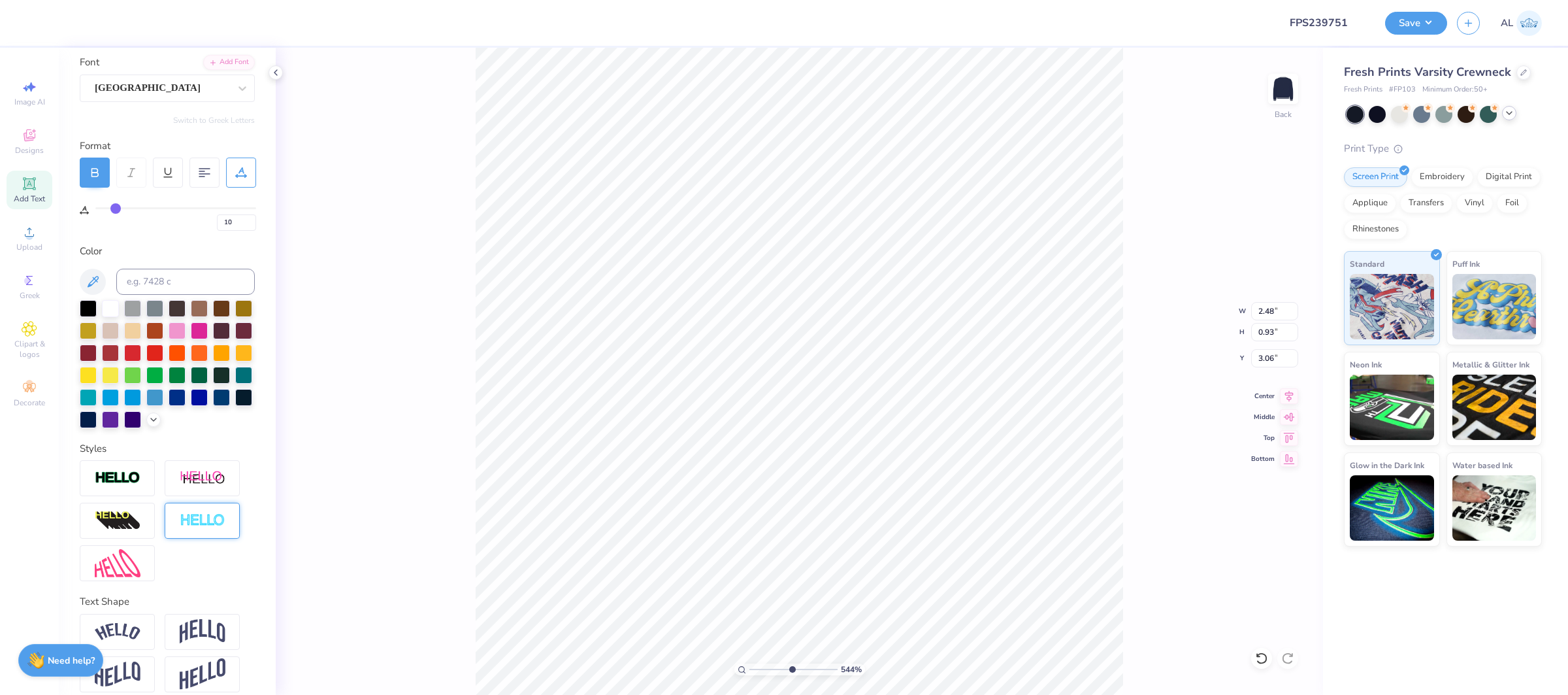
scroll to position [108, 0]
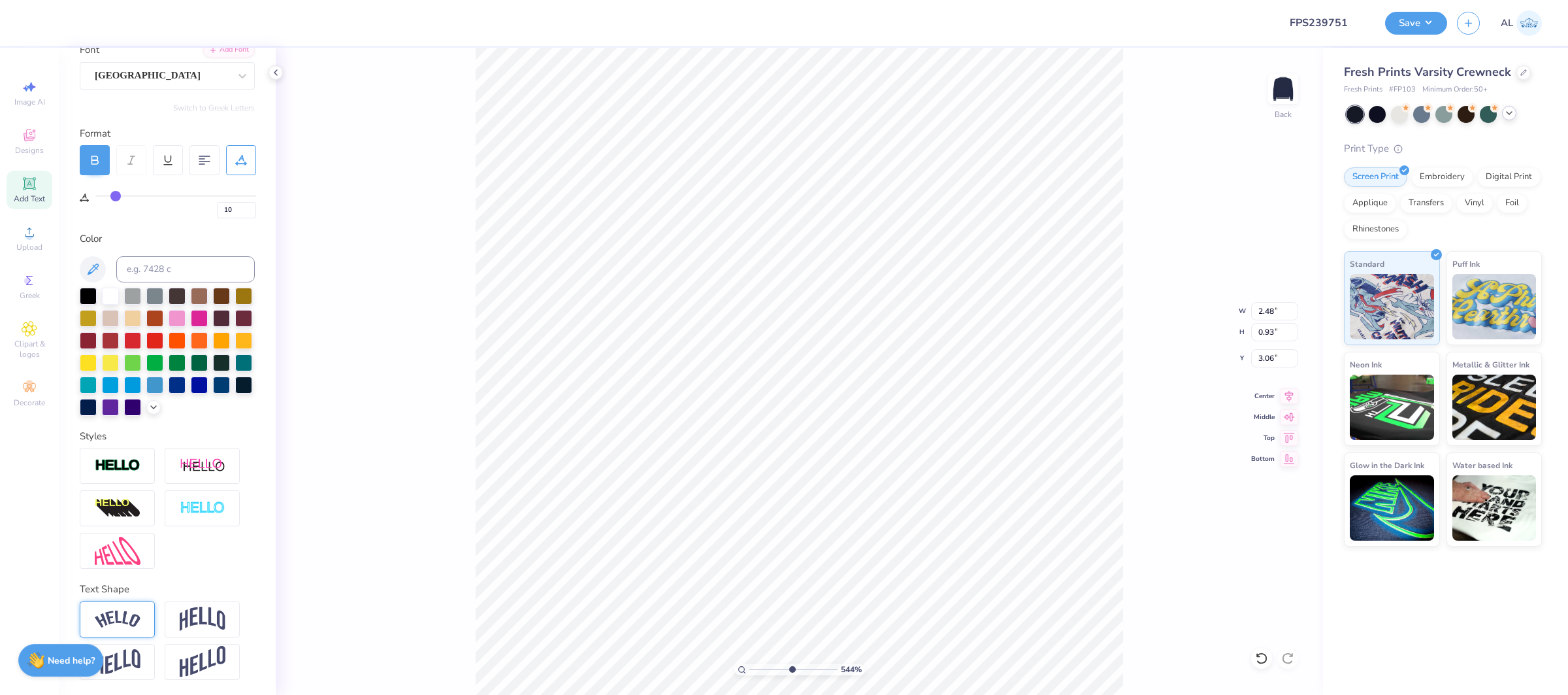
click at [125, 615] on img at bounding box center [117, 619] width 46 height 17
type input "5.43864812744469"
type input "3.00"
type input "1.14"
type input "2.98"
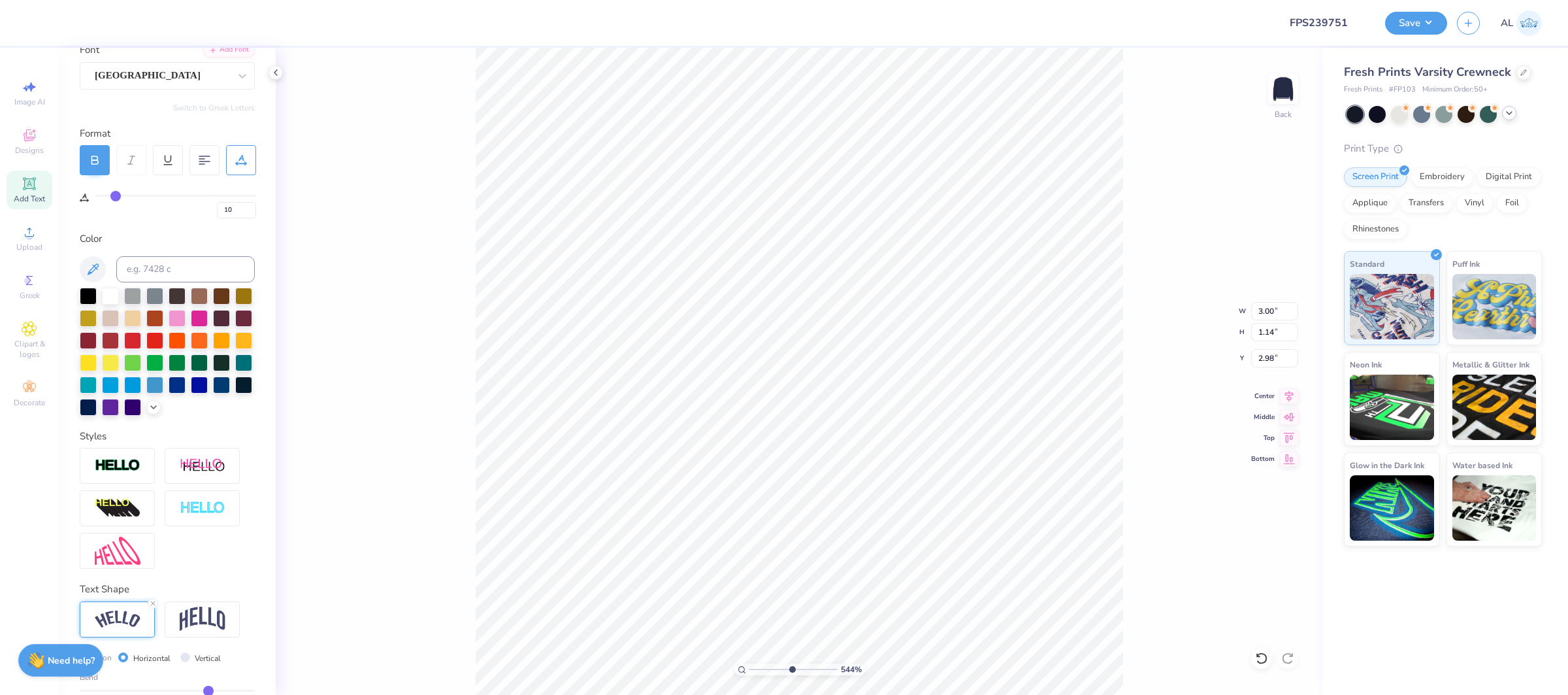
type input "5.43864812744469"
type input "3.14"
type input "5.43864812744469"
type input "2.61"
type input "0.99"
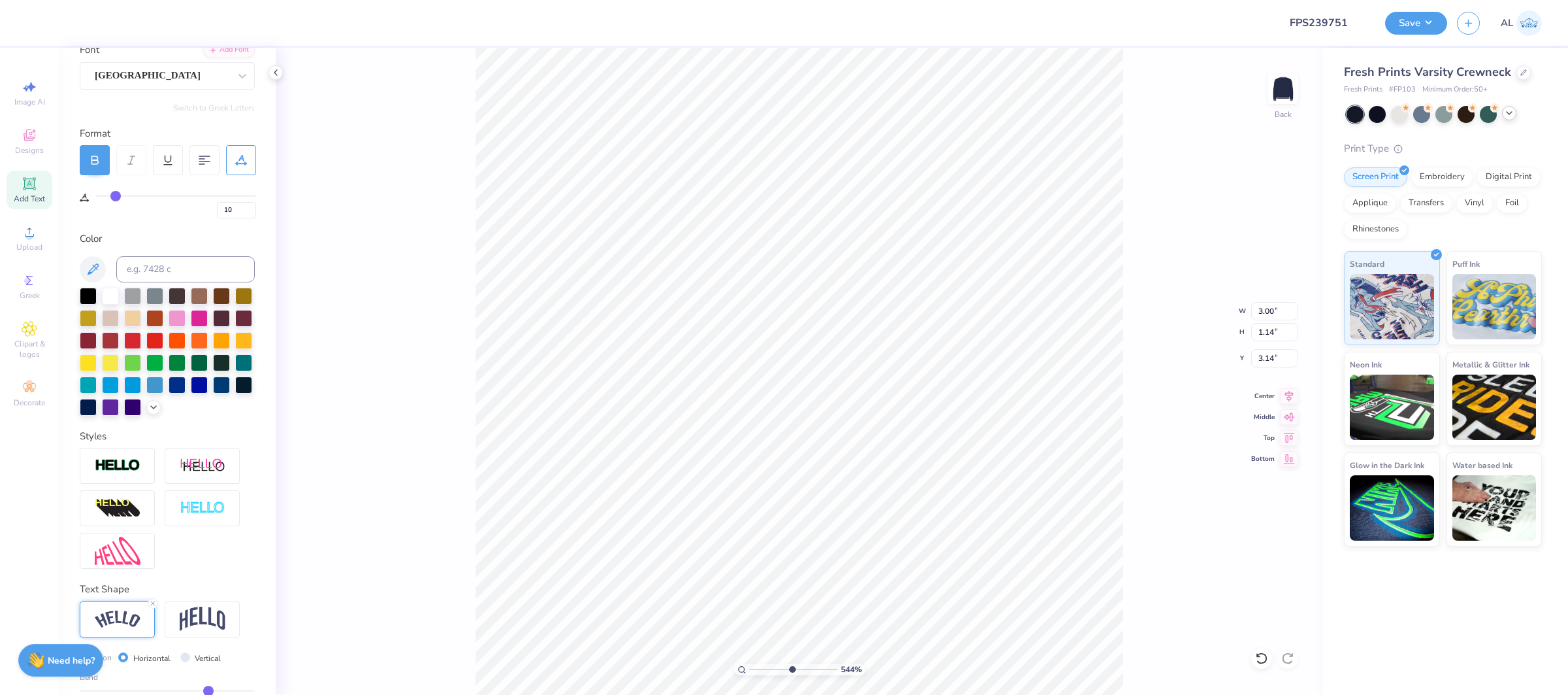
type input "3.30"
type input "5.43864812744469"
type input "3.29"
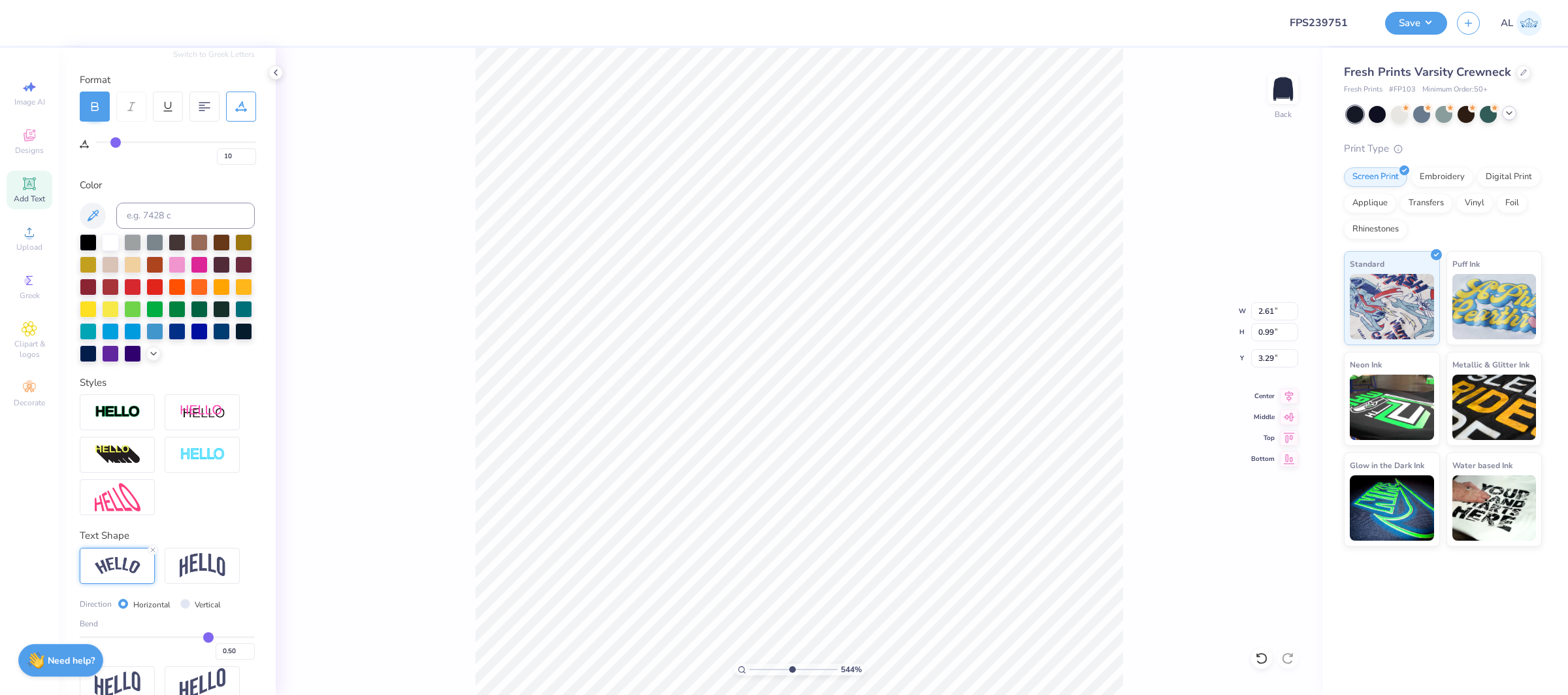
scroll to position [184, 0]
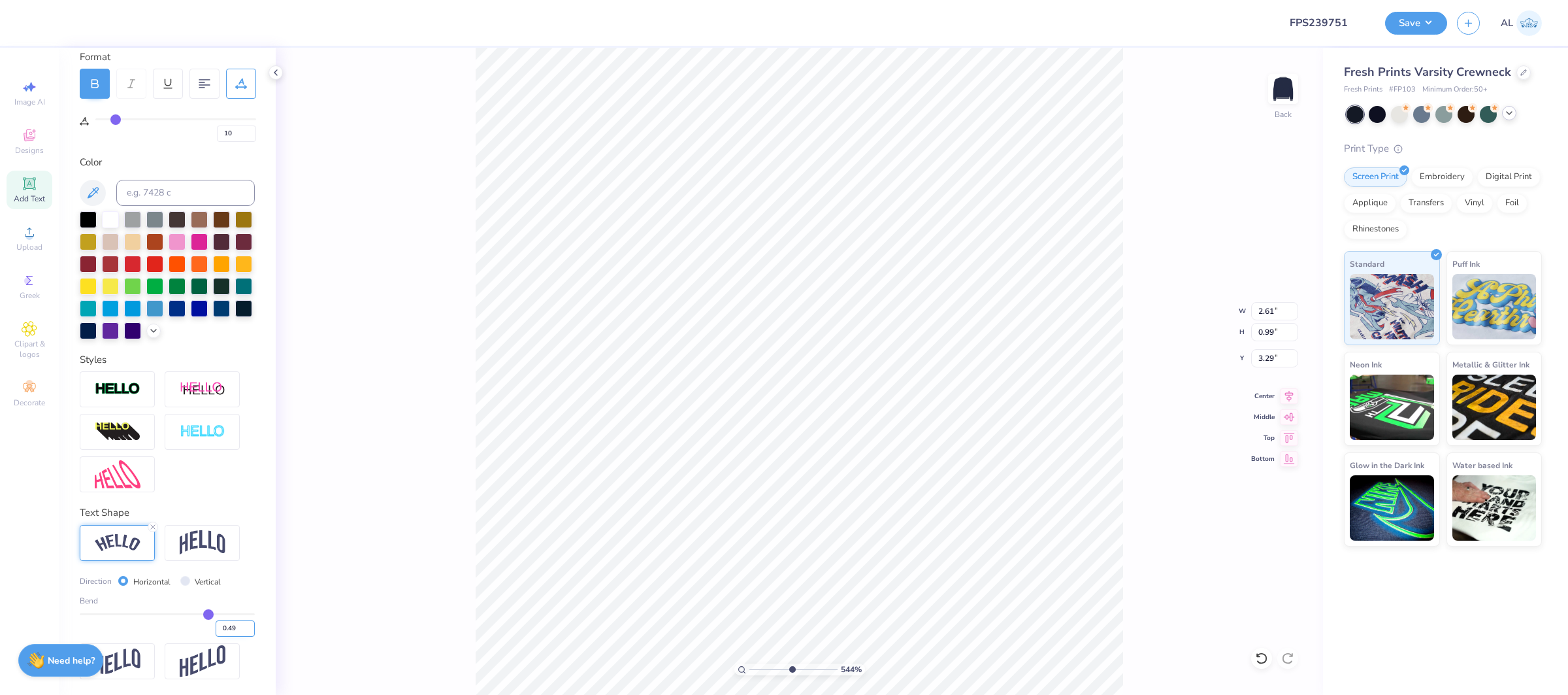
click at [247, 629] on input "0.49" at bounding box center [236, 629] width 39 height 17
click at [249, 626] on input "0.5" at bounding box center [236, 629] width 39 height 17
click at [249, 626] on input "0.51" at bounding box center [236, 629] width 39 height 17
type input "0.52"
click at [249, 626] on input "0.52" at bounding box center [236, 629] width 39 height 17
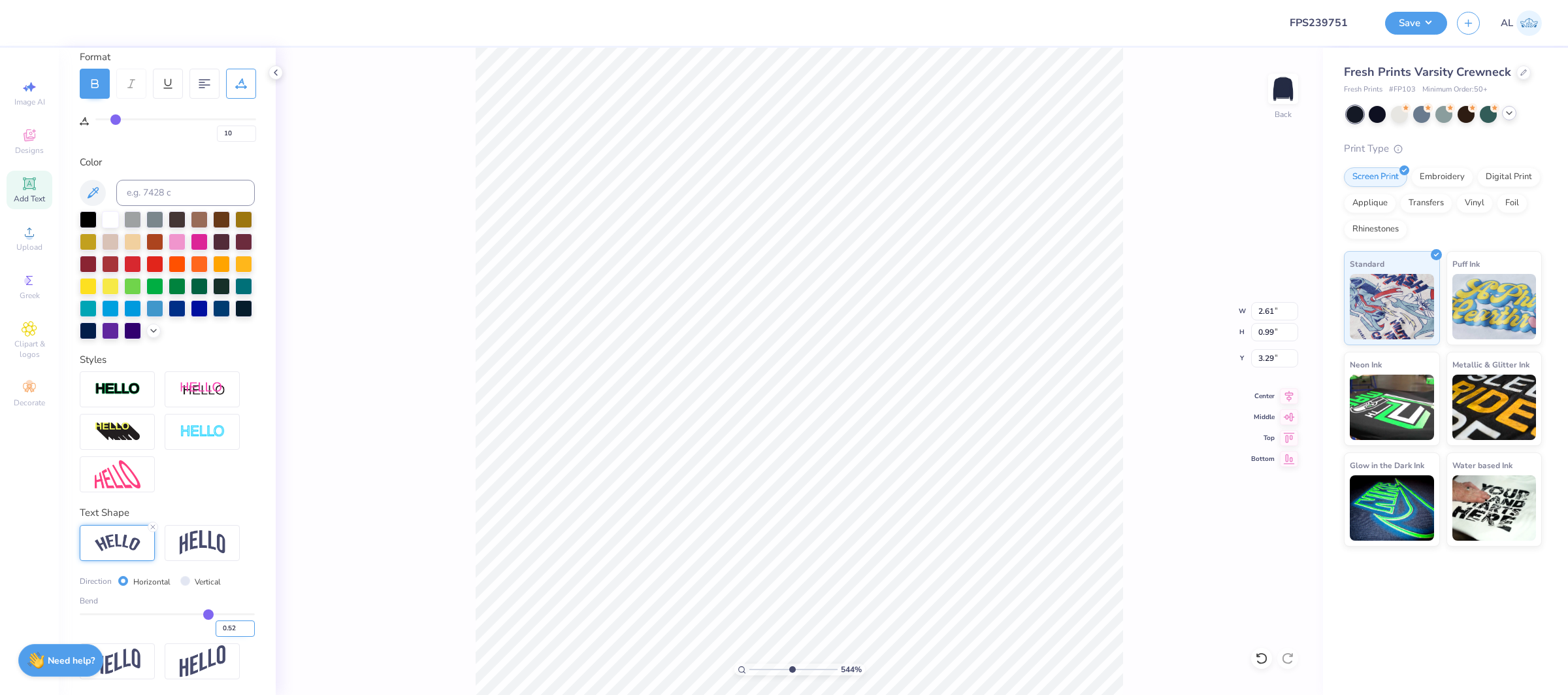
type input "0.52"
type input "5.43864812744469"
type input "2.62"
type input "1.00"
type input "3.28"
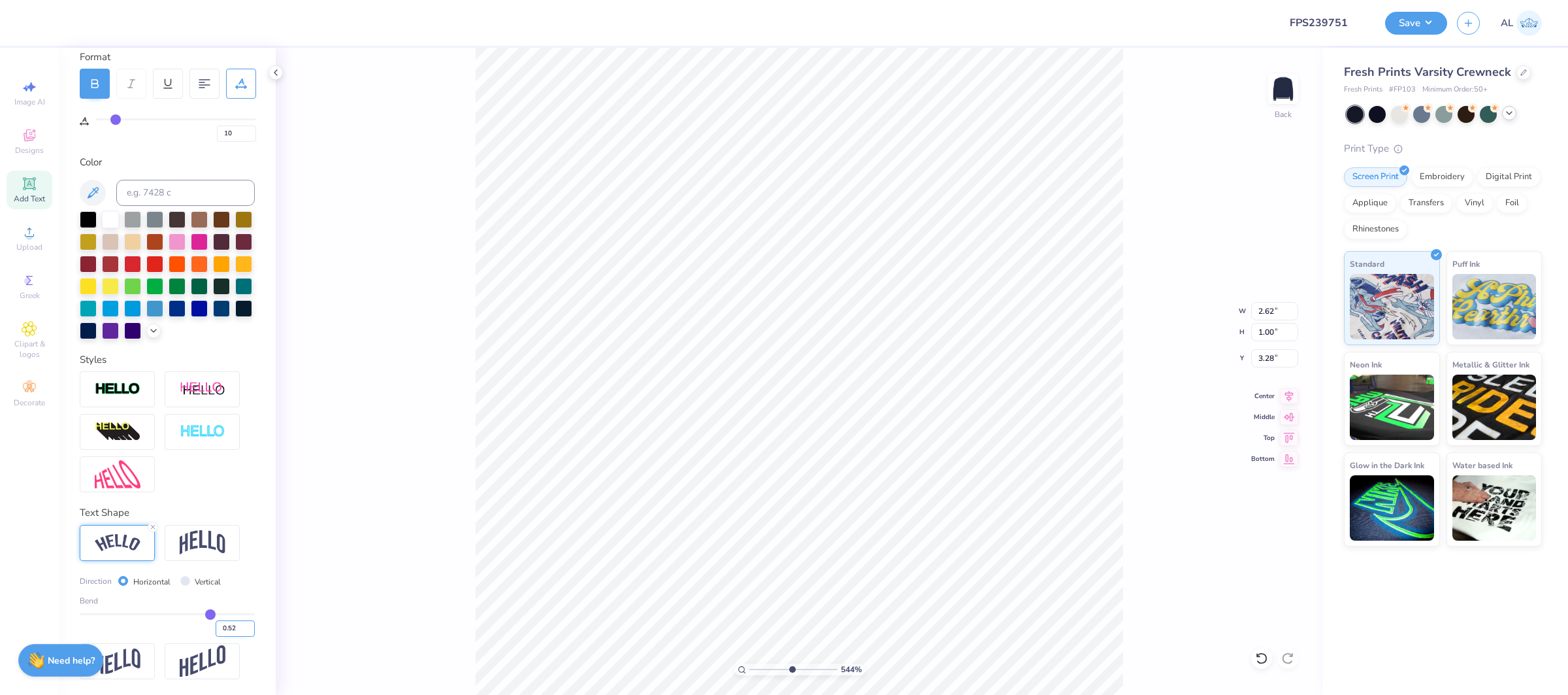
type input "5.43864812744469"
type input "3.27"
type input "5.43864812744469"
type input "2.64"
type input "0.93"
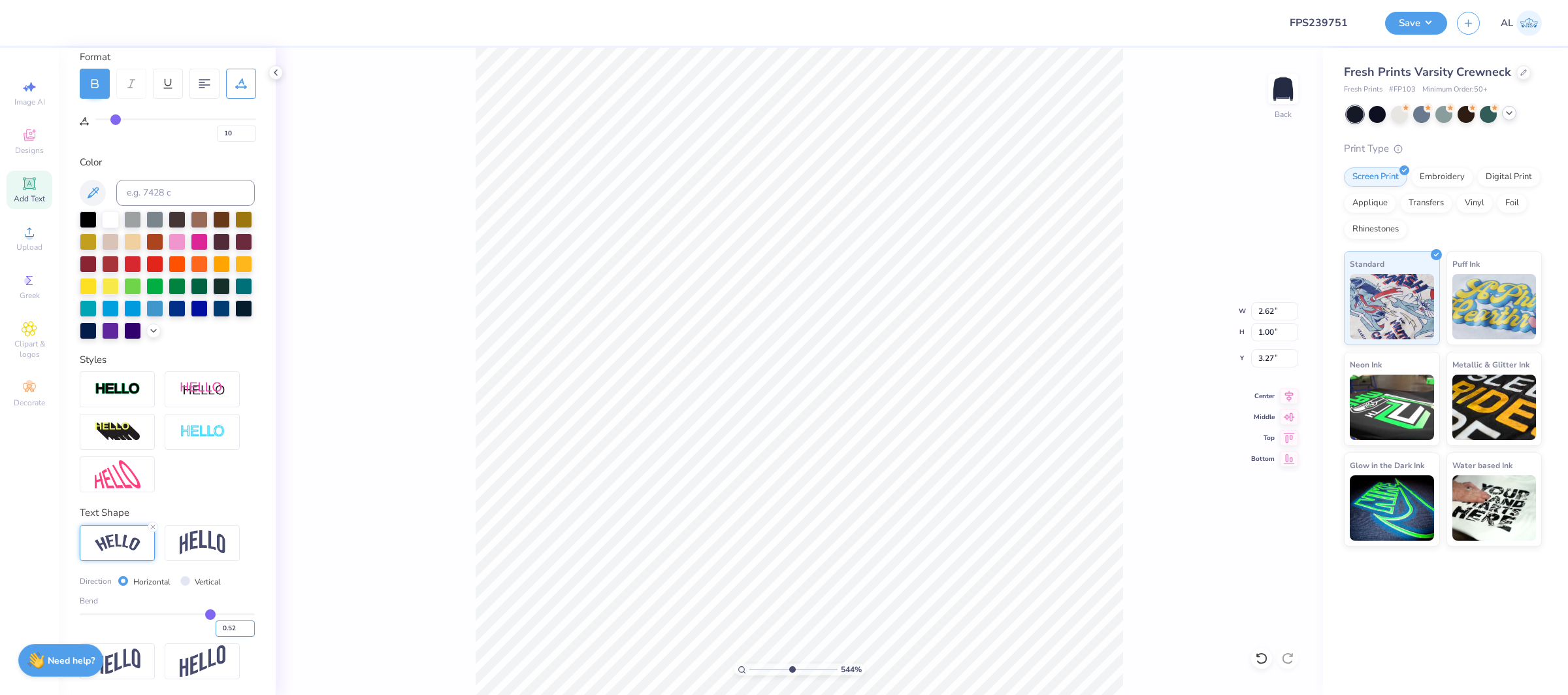
type input "3.30"
type input "5.43864812744469"
type input "3.36"
type input "5.43864812744469"
type input "2.82"
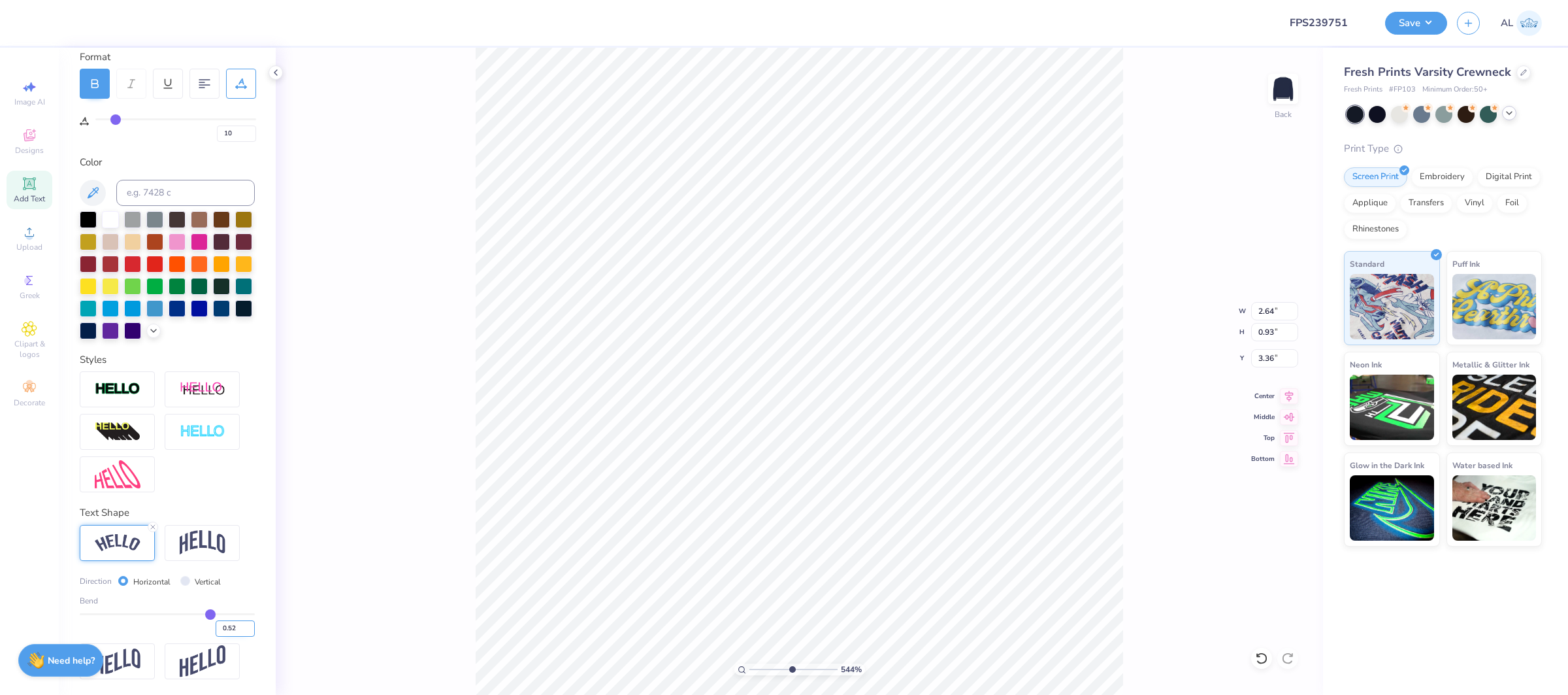
type input "0.99"
type input "3.30"
type input "5.43864812744469"
click at [248, 627] on input "0.53" at bounding box center [236, 629] width 39 height 17
click at [248, 627] on input "0.54" at bounding box center [236, 629] width 39 height 17
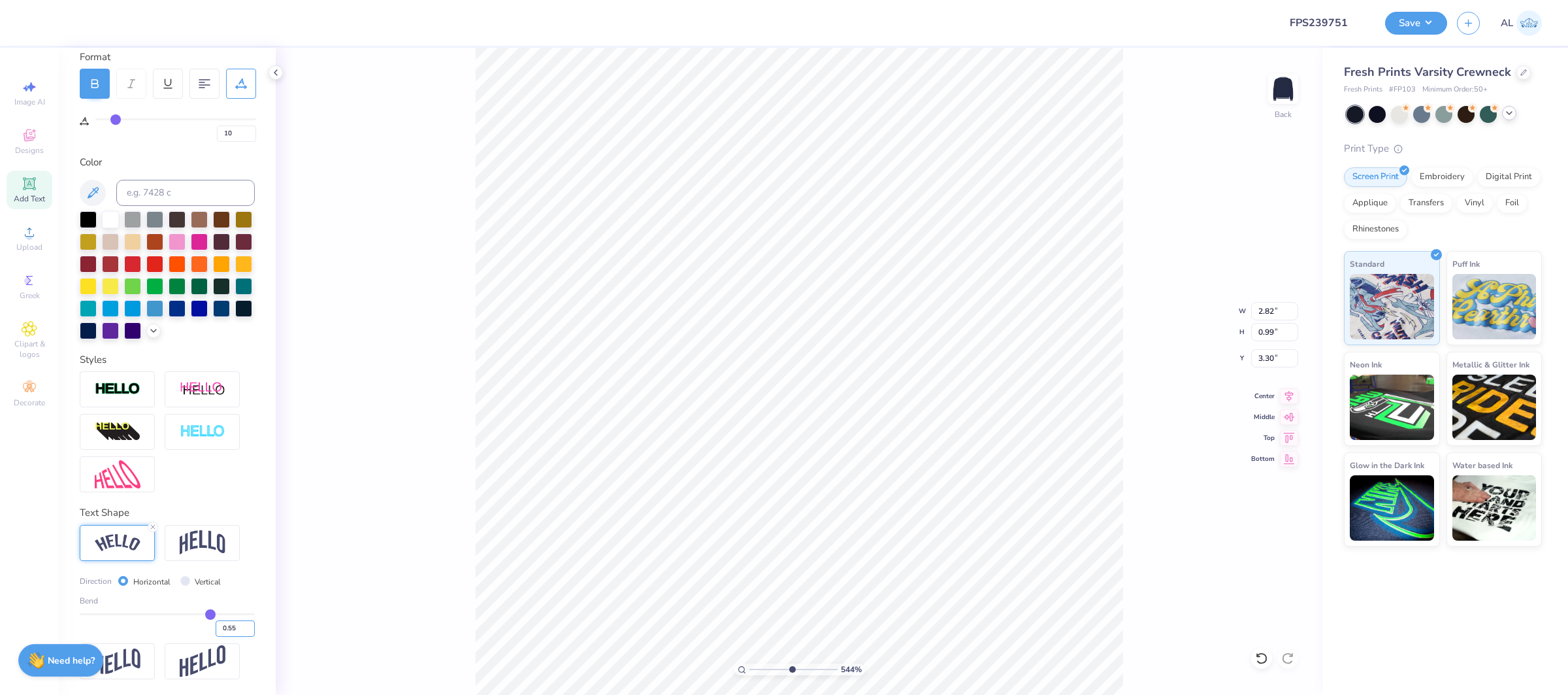
type input "0.55"
click at [248, 627] on input "0.55" at bounding box center [236, 629] width 39 height 17
type input "0.55"
type input "5.43864812744469"
type input "2.84"
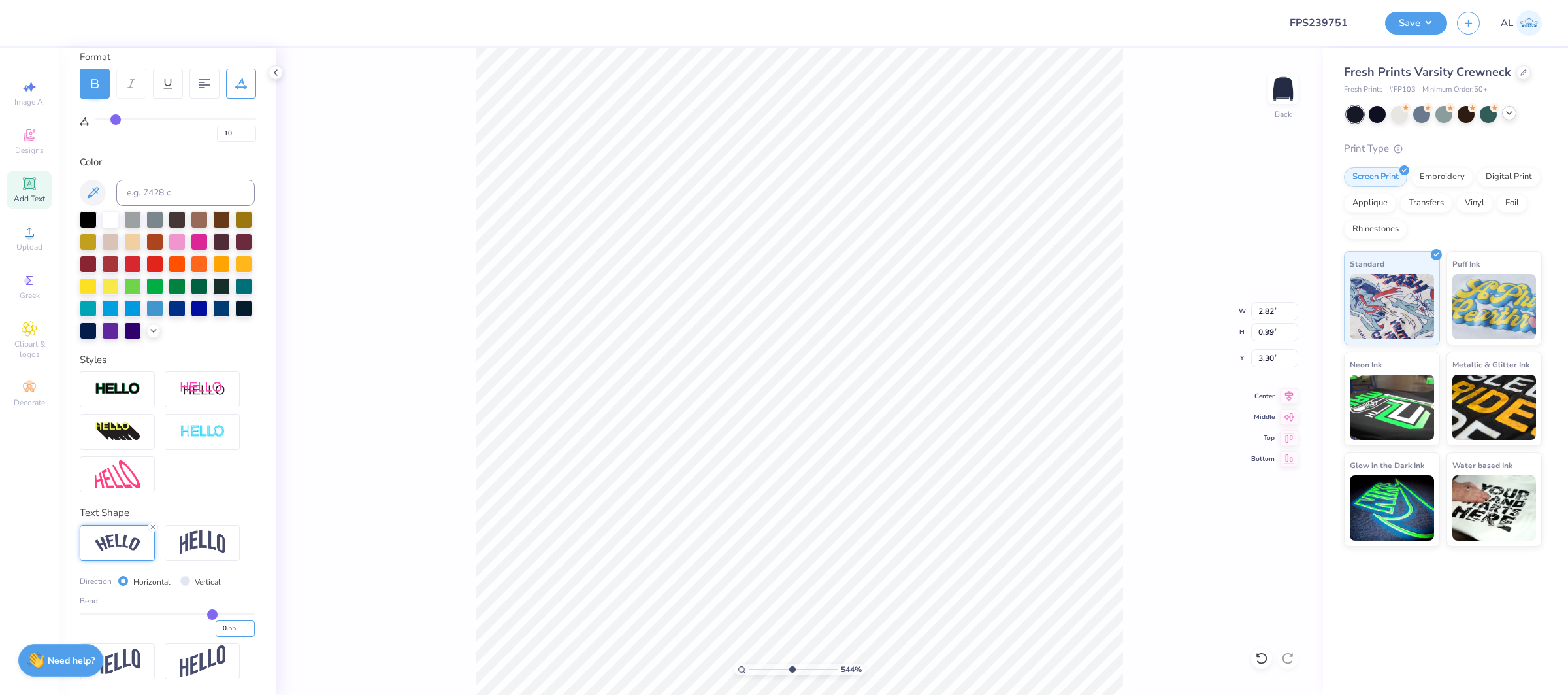
type input "1.02"
type input "3.29"
type input "5.43864812744469"
type input "3.30"
click at [233, 134] on input "10" at bounding box center [236, 134] width 39 height 17
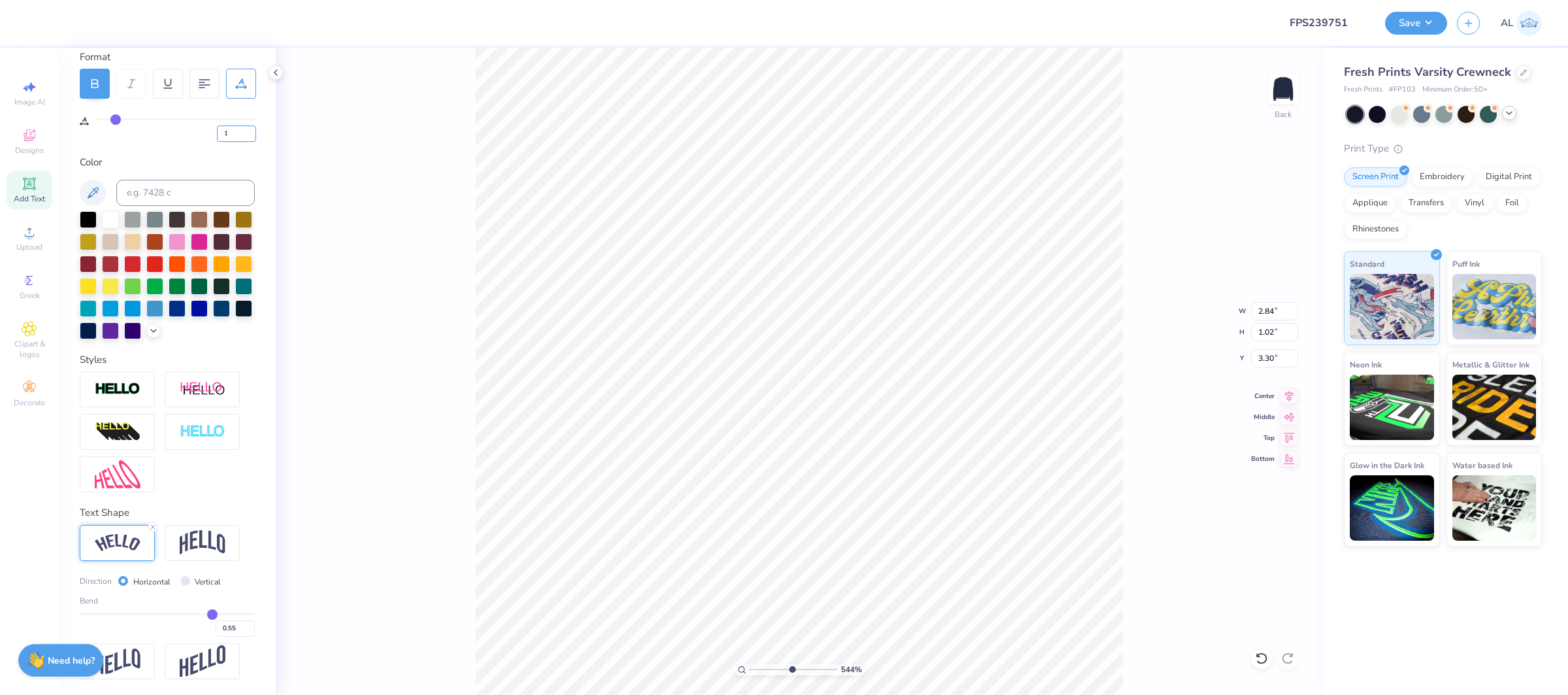
type input "1"
type input "5.43864812744469"
type input "2.56"
type input "0.95"
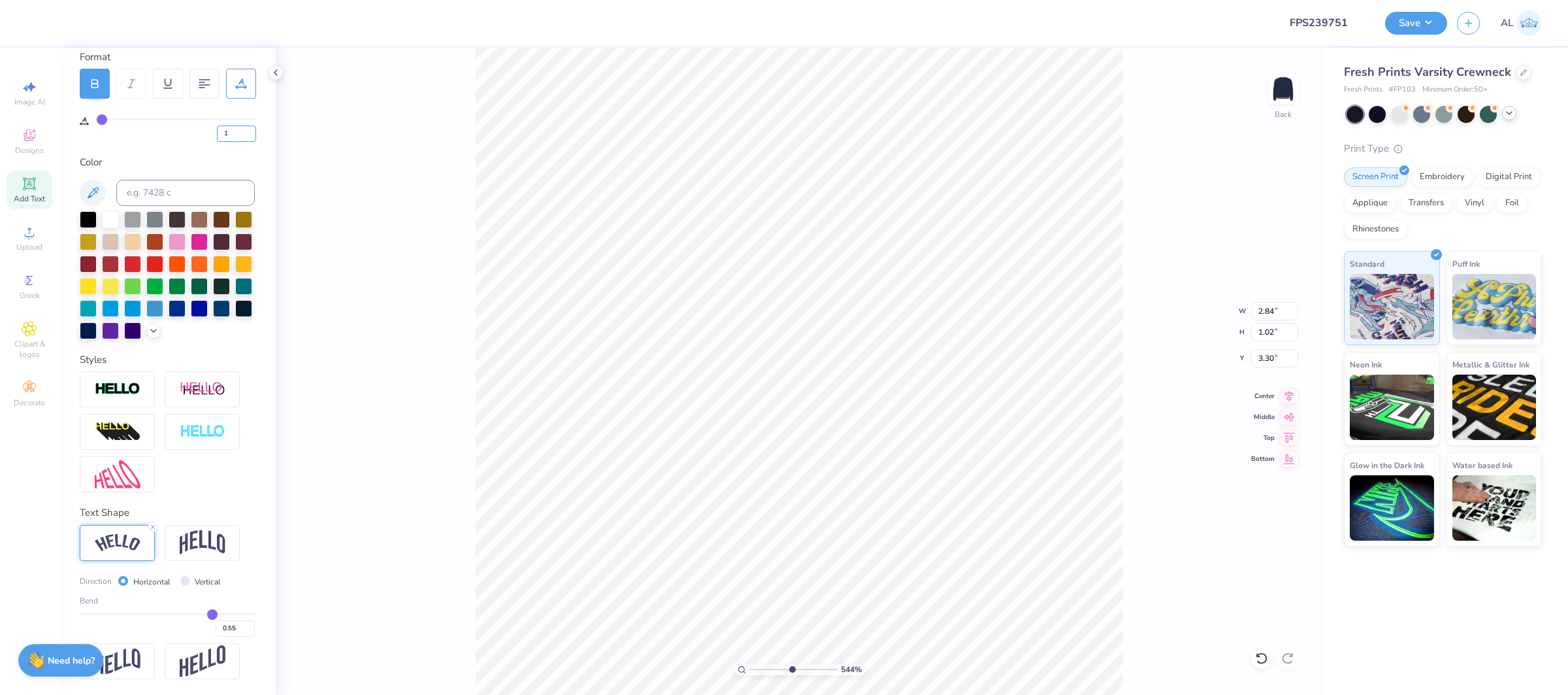
type input "3.32"
click at [233, 134] on input "1" at bounding box center [236, 134] width 39 height 17
type input "2"
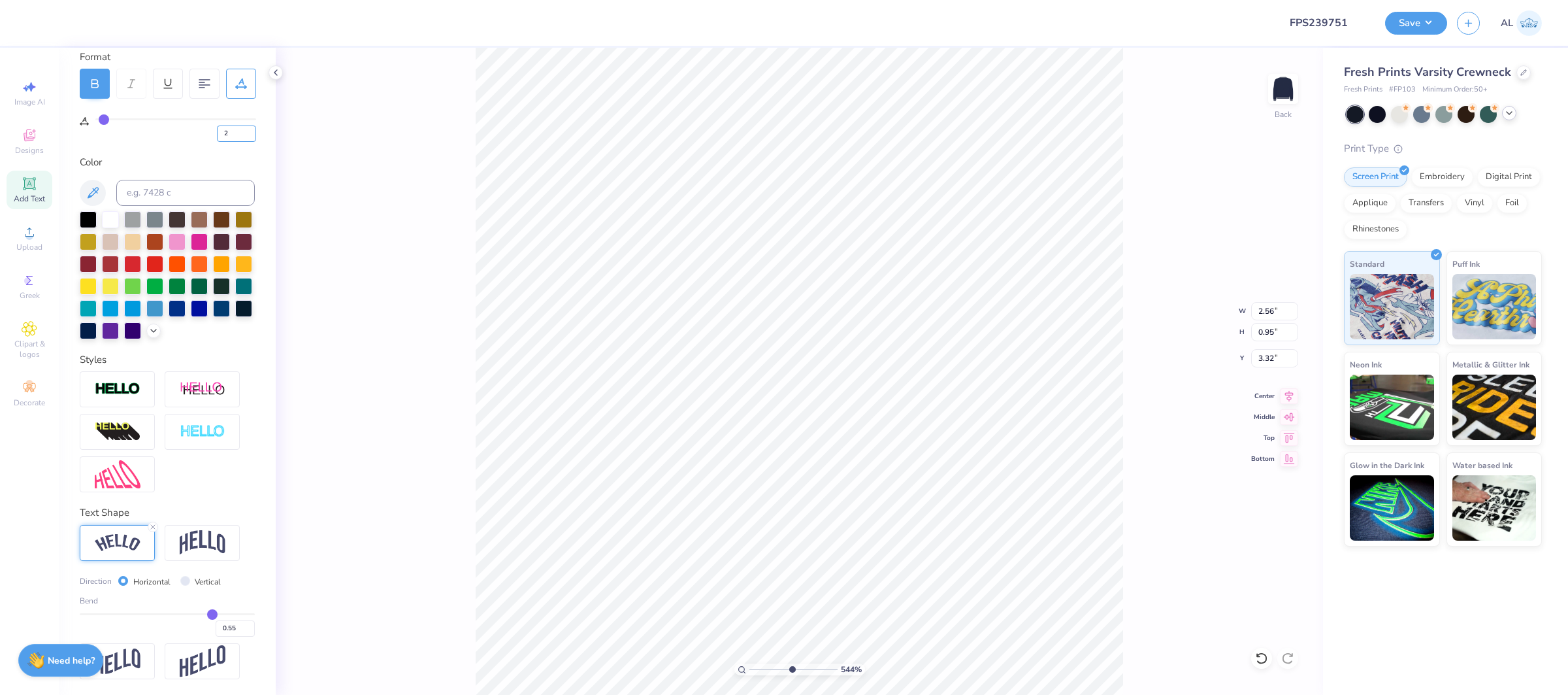
type input "5.43864812744469"
type input "2.59"
type input "5.43864812744469"
type input "3.31"
type input "5.43864812744469"
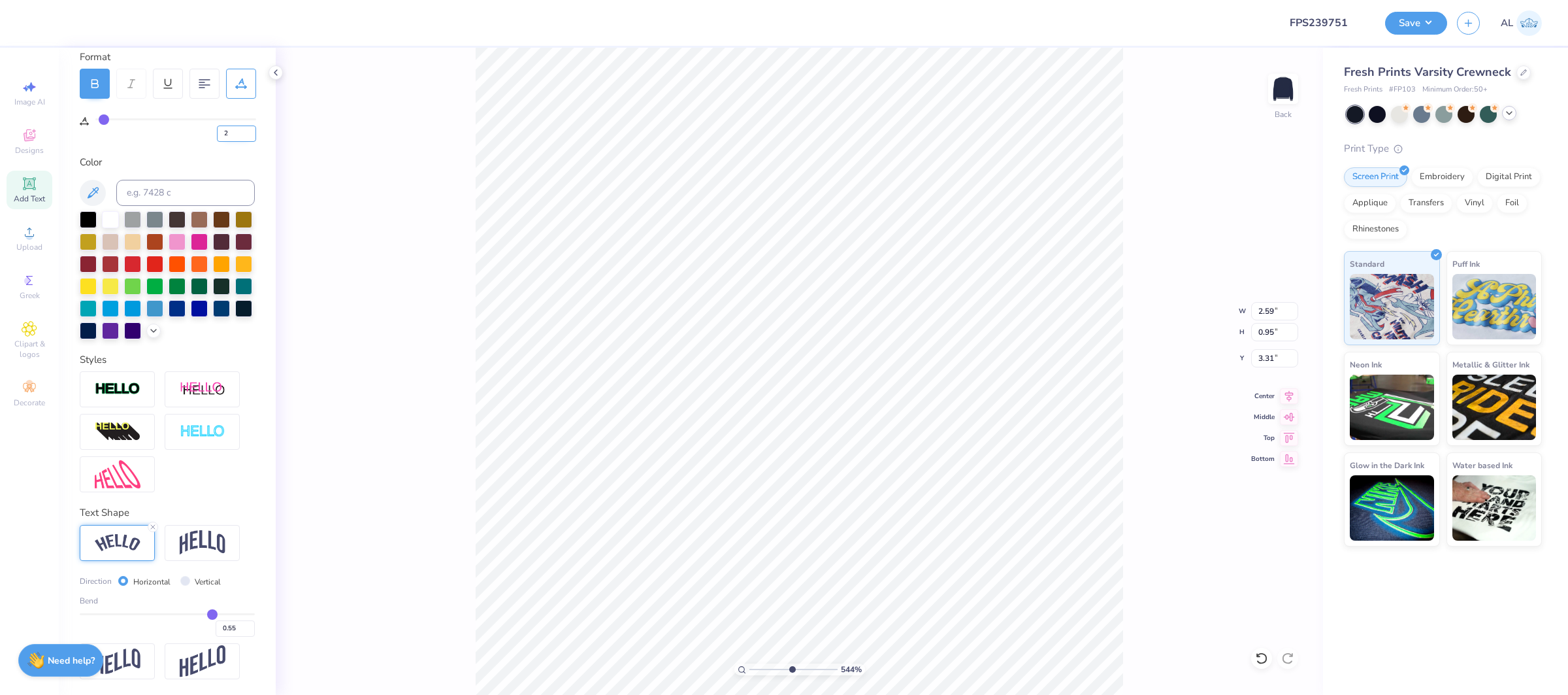
click at [233, 132] on input "2" at bounding box center [236, 134] width 39 height 17
type input "3"
type input "5.43864812744469"
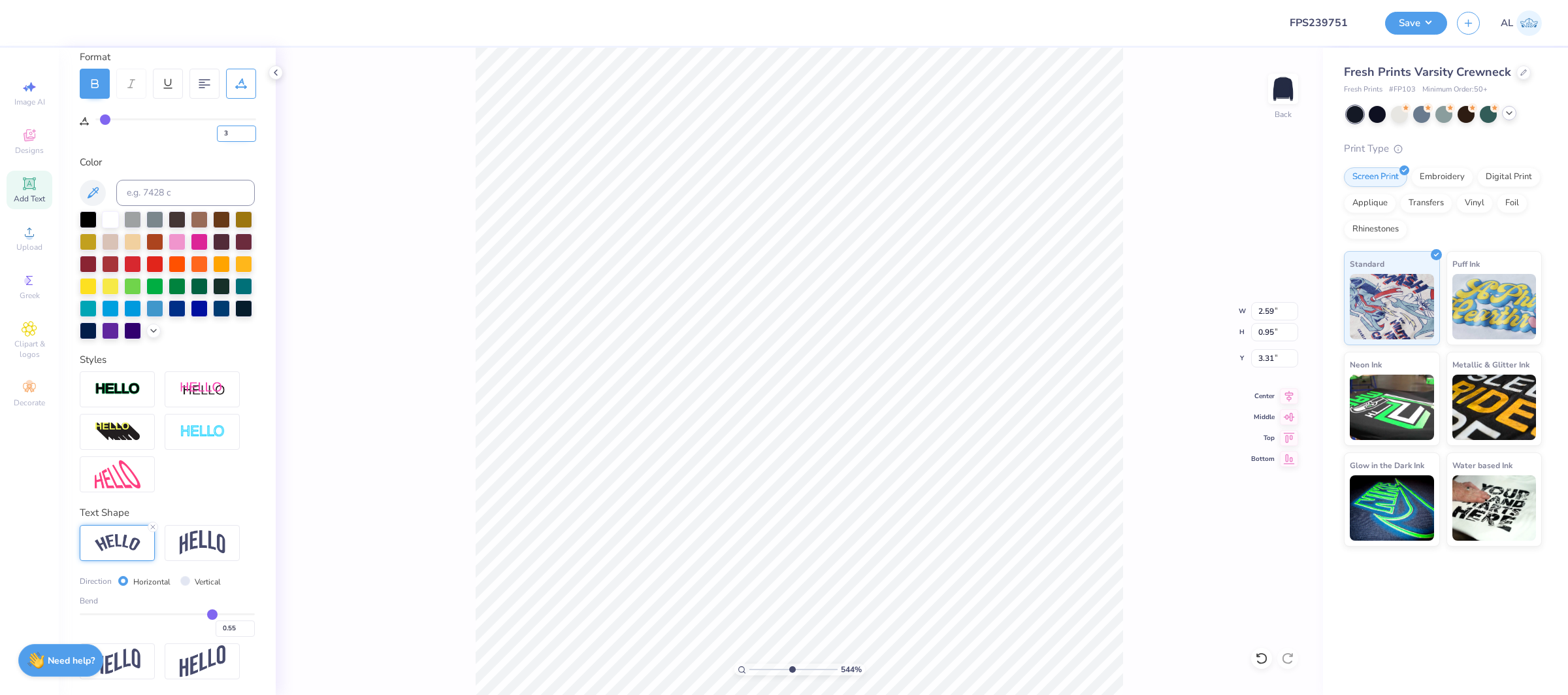
type input "2.62"
type input "0.96"
type input "5.43864812744469"
type input "2.27"
type input "0.90"
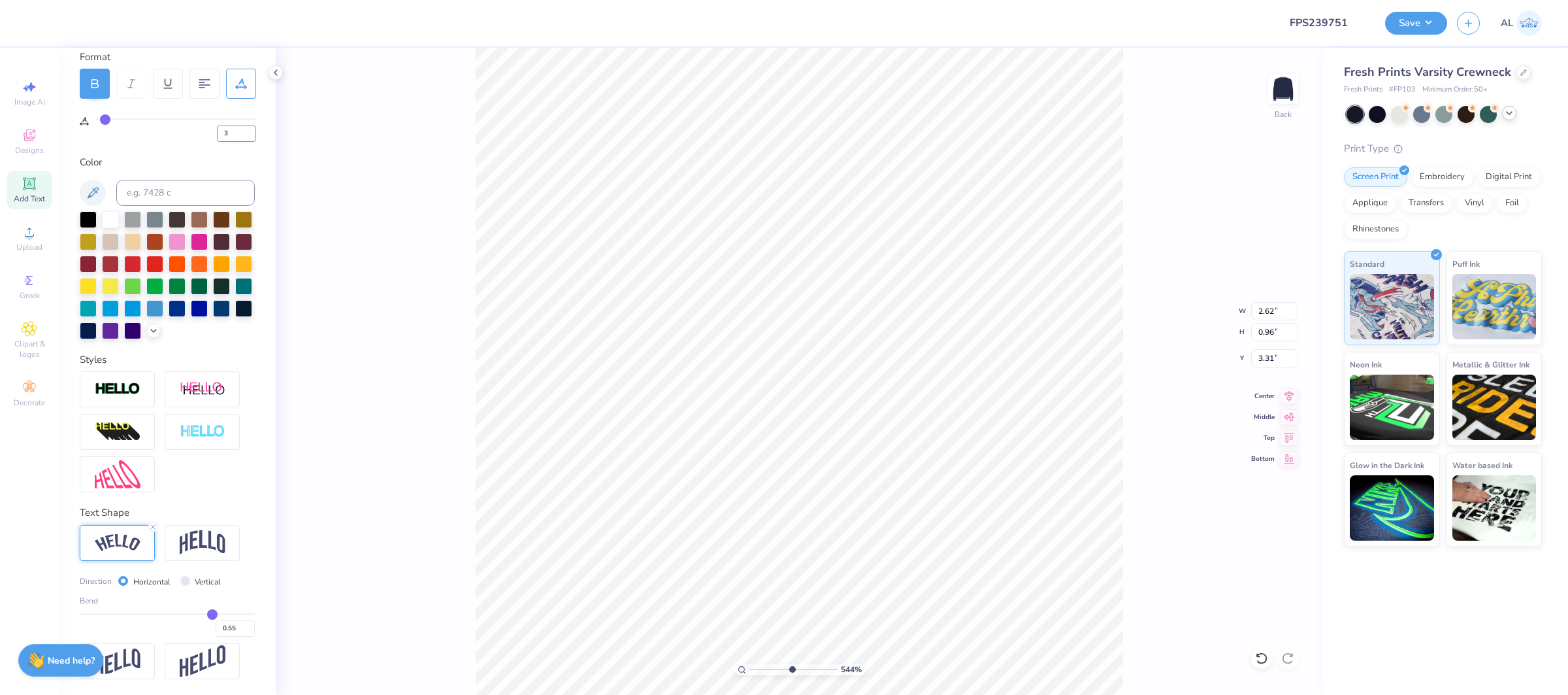
type input "12.00"
type input "10"
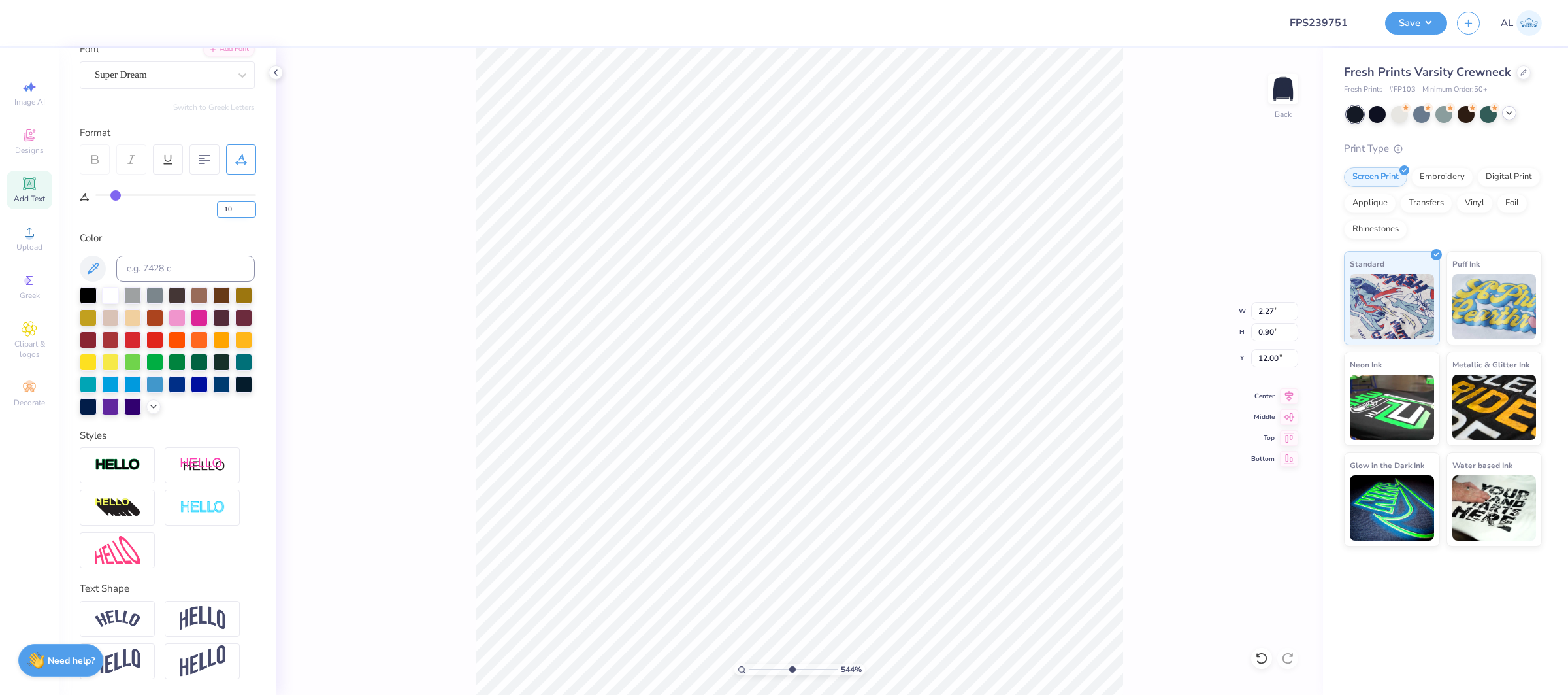
scroll to position [108, 0]
type input "5.43864812744469"
type input "6.70"
type input "5.43864812744469"
type input "2.62"
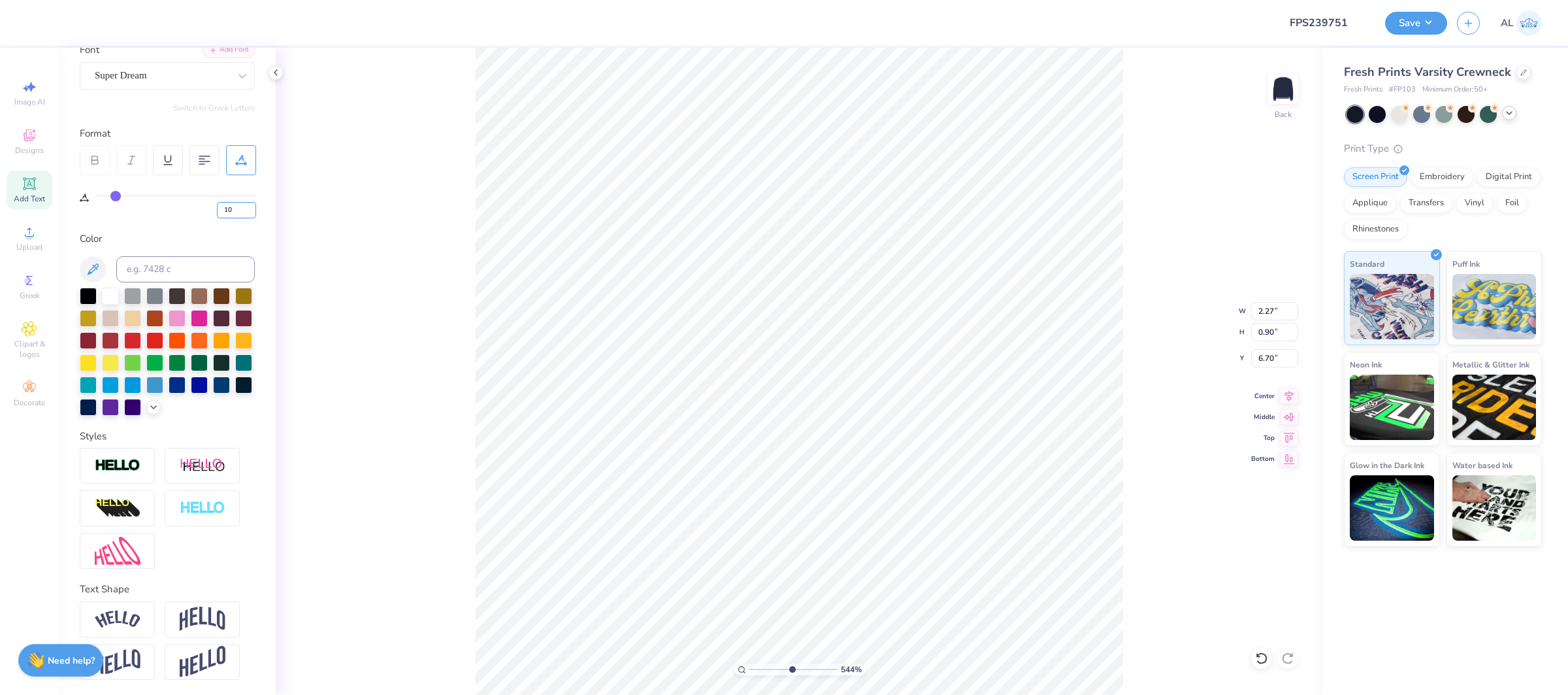
type input "0.96"
type input "3.31"
type input "3"
type input "5.43864812744469"
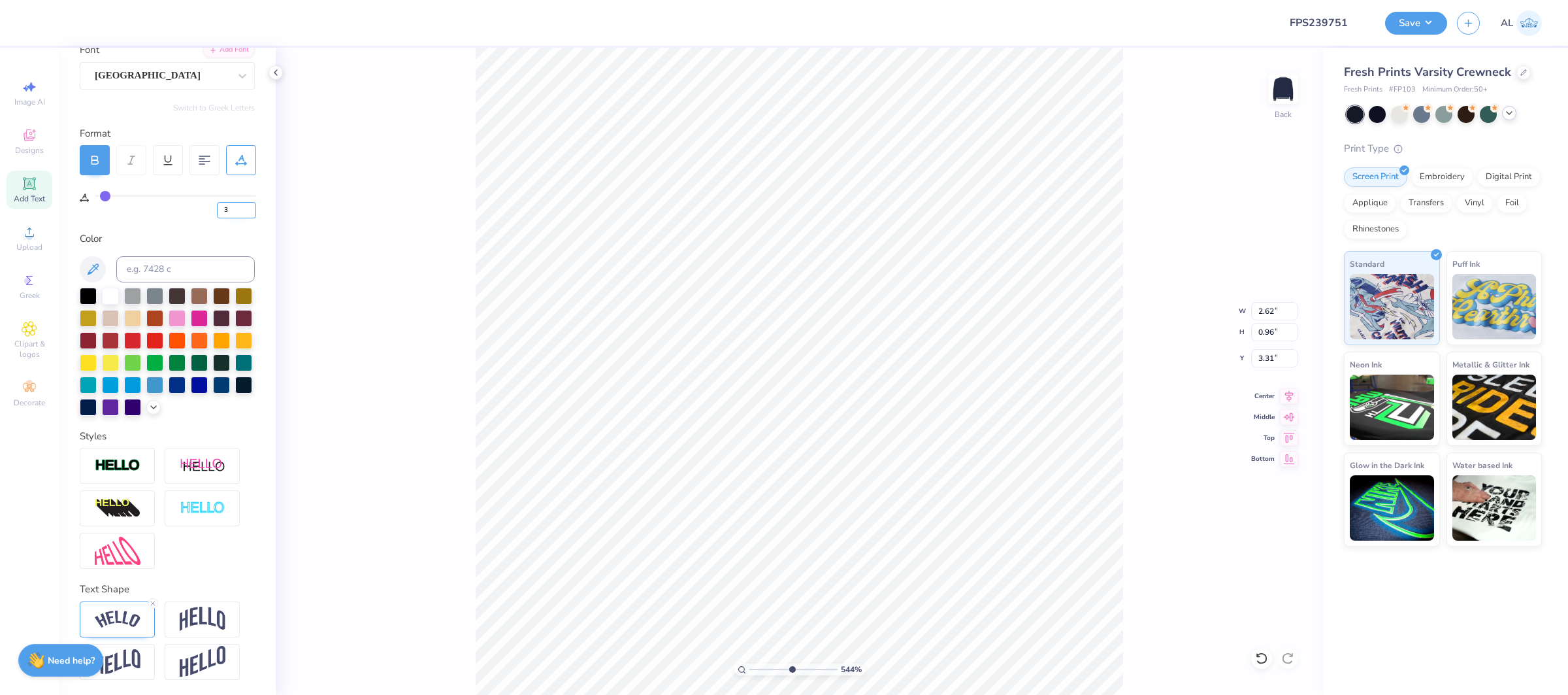
type input "2.27"
type input "0.90"
type input "6.70"
type input "10"
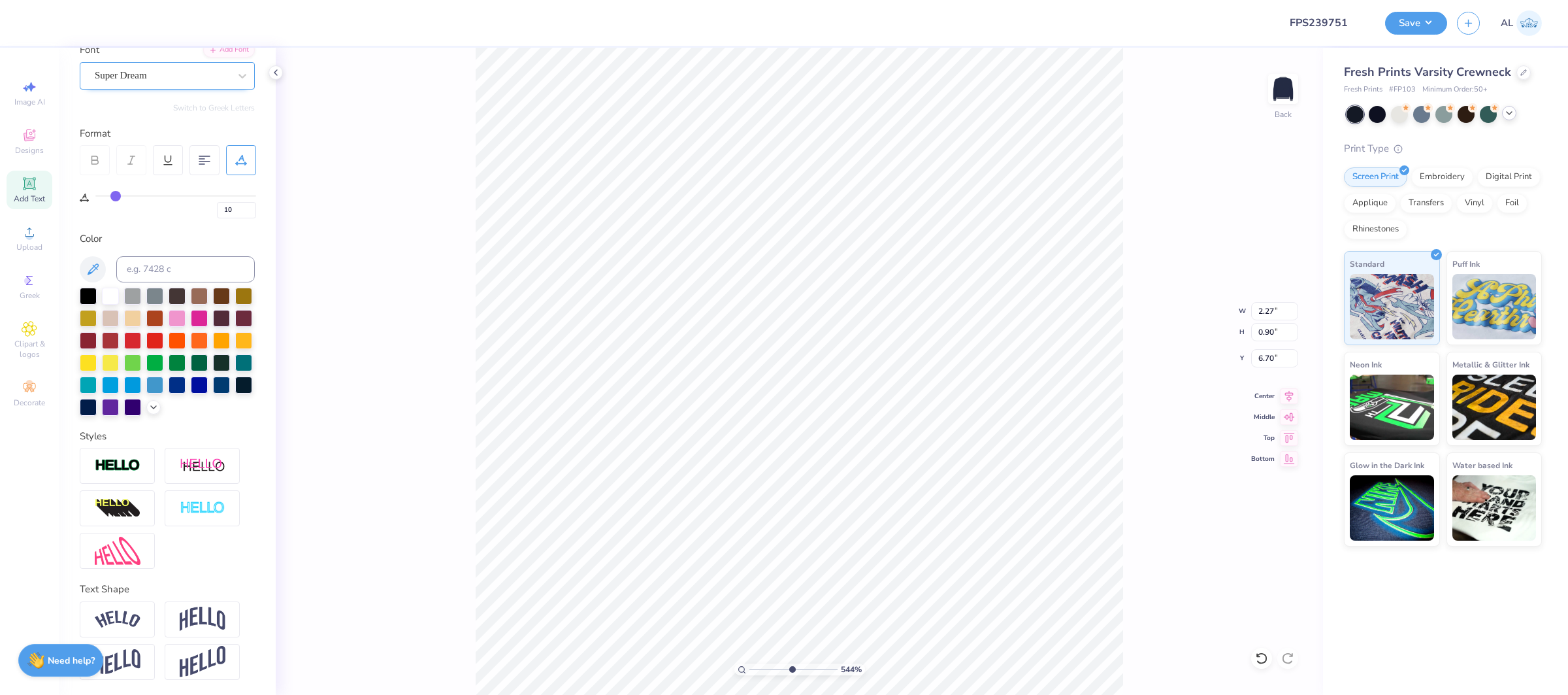
click at [172, 80] on div "Super Dream" at bounding box center [162, 76] width 137 height 20
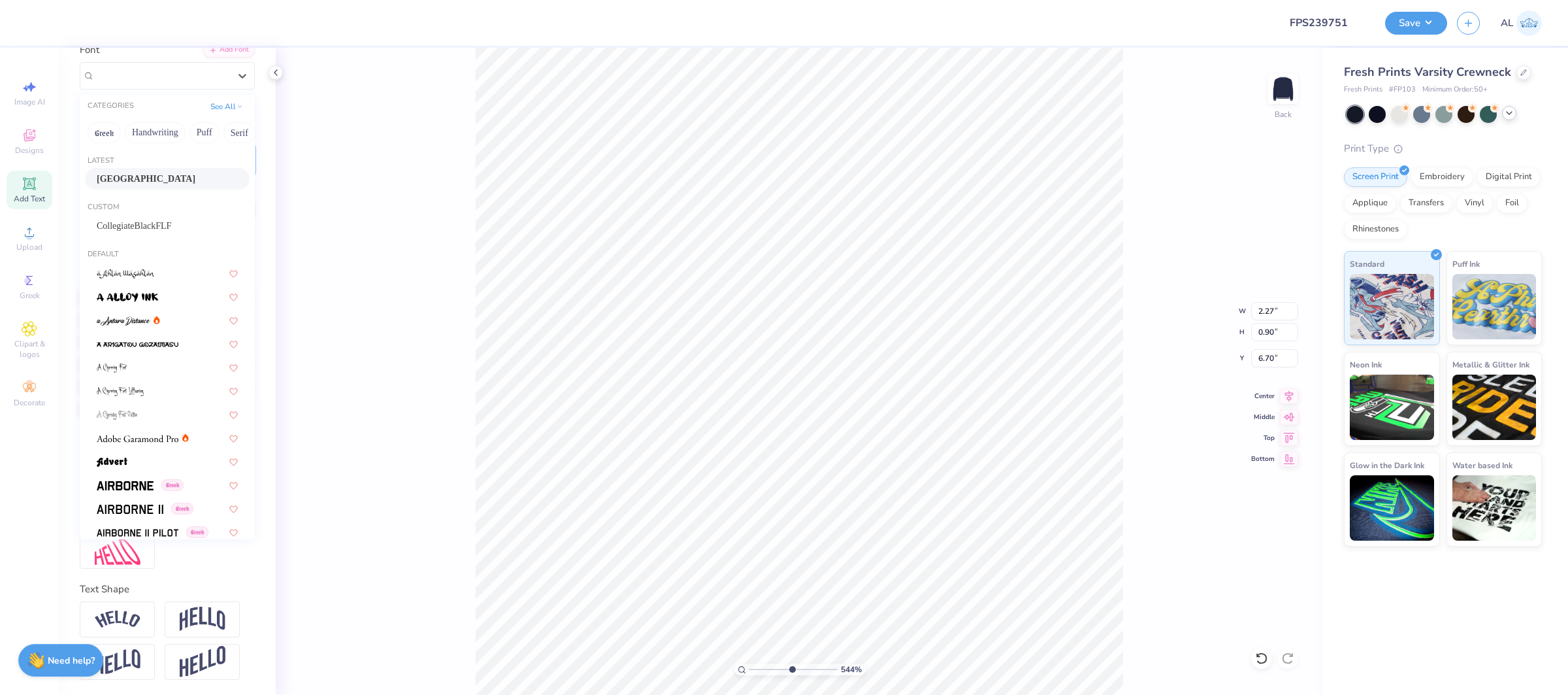
click at [148, 165] on div "Latest" at bounding box center [168, 161] width 175 height 11
click at [143, 179] on div "Aachen" at bounding box center [167, 179] width 141 height 14
type input "5.43864812744469"
type input "2.63"
type input "1.07"
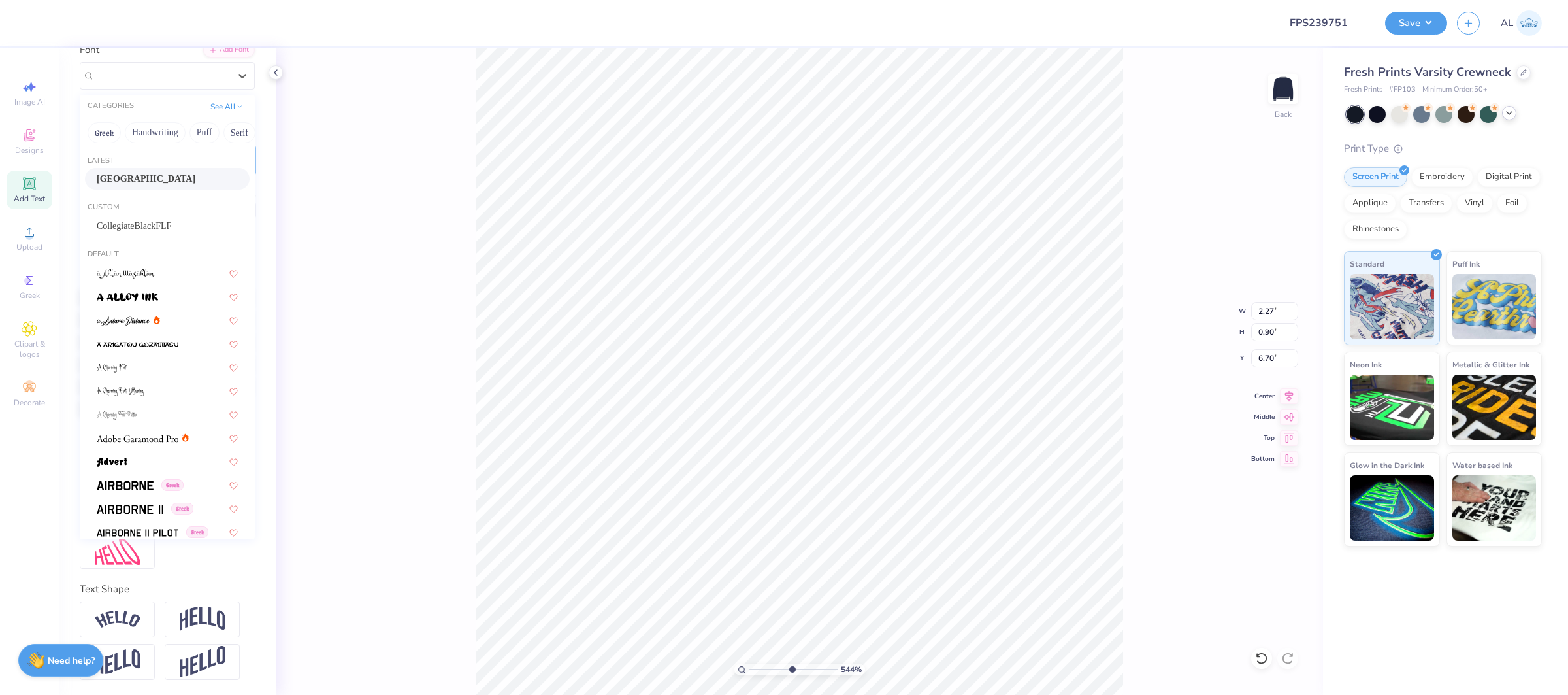
type input "6.64"
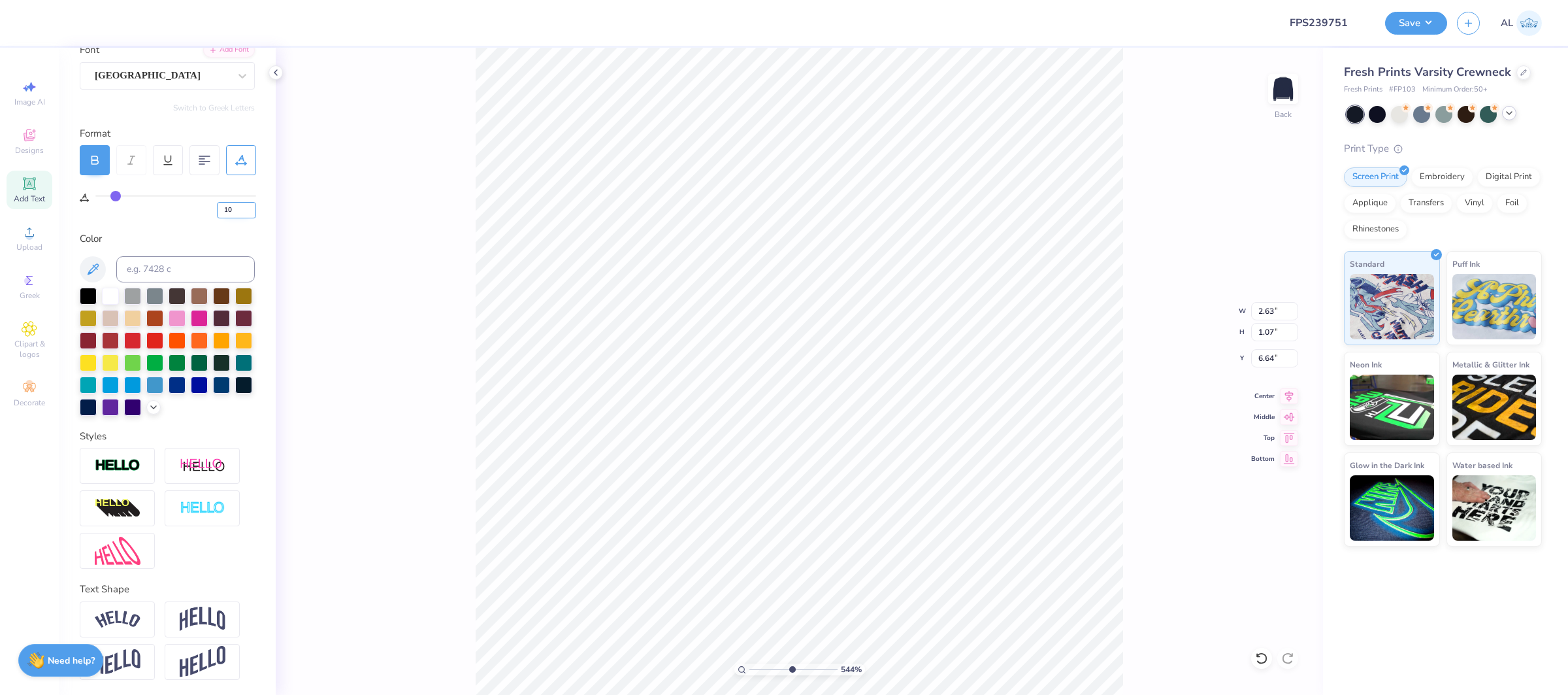
drag, startPoint x: 233, startPoint y: 206, endPoint x: 219, endPoint y: 209, distance: 14.3
click at [219, 209] on input "10" at bounding box center [236, 210] width 39 height 17
type input "3"
type input "5.43864812744469"
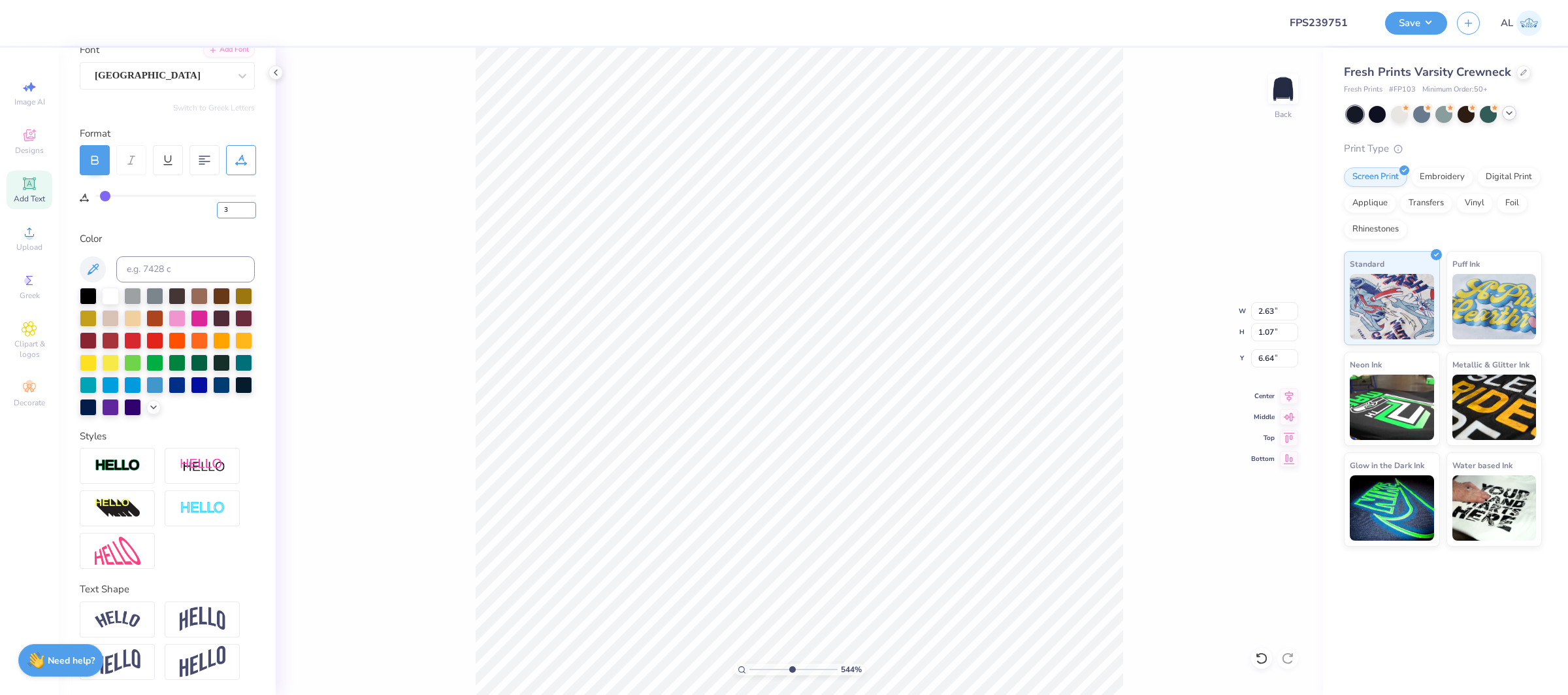
type input "2.43"
type input "1.01"
type input "6.67"
click at [117, 616] on img at bounding box center [117, 619] width 46 height 17
type input "5.43864812744469"
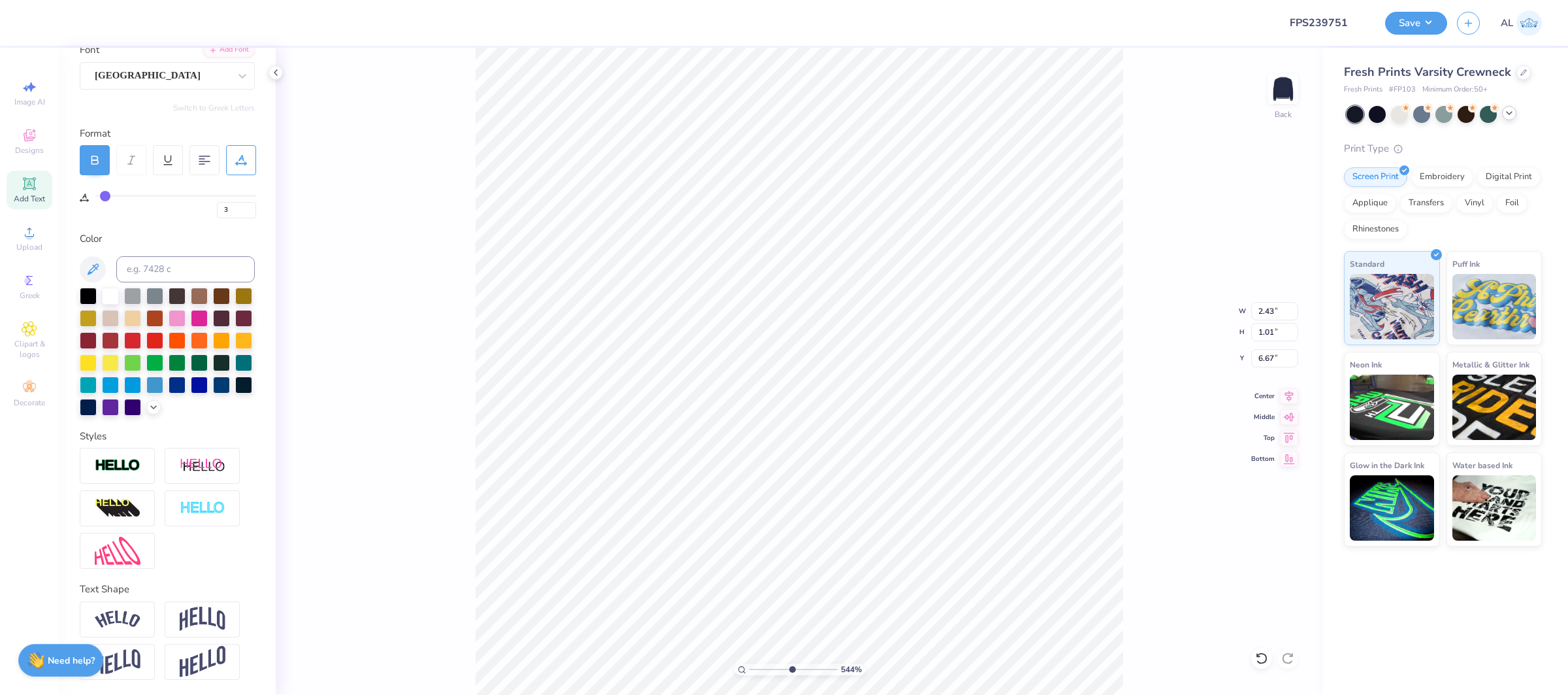
type input "2.83"
type input "1.03"
type input "6.80"
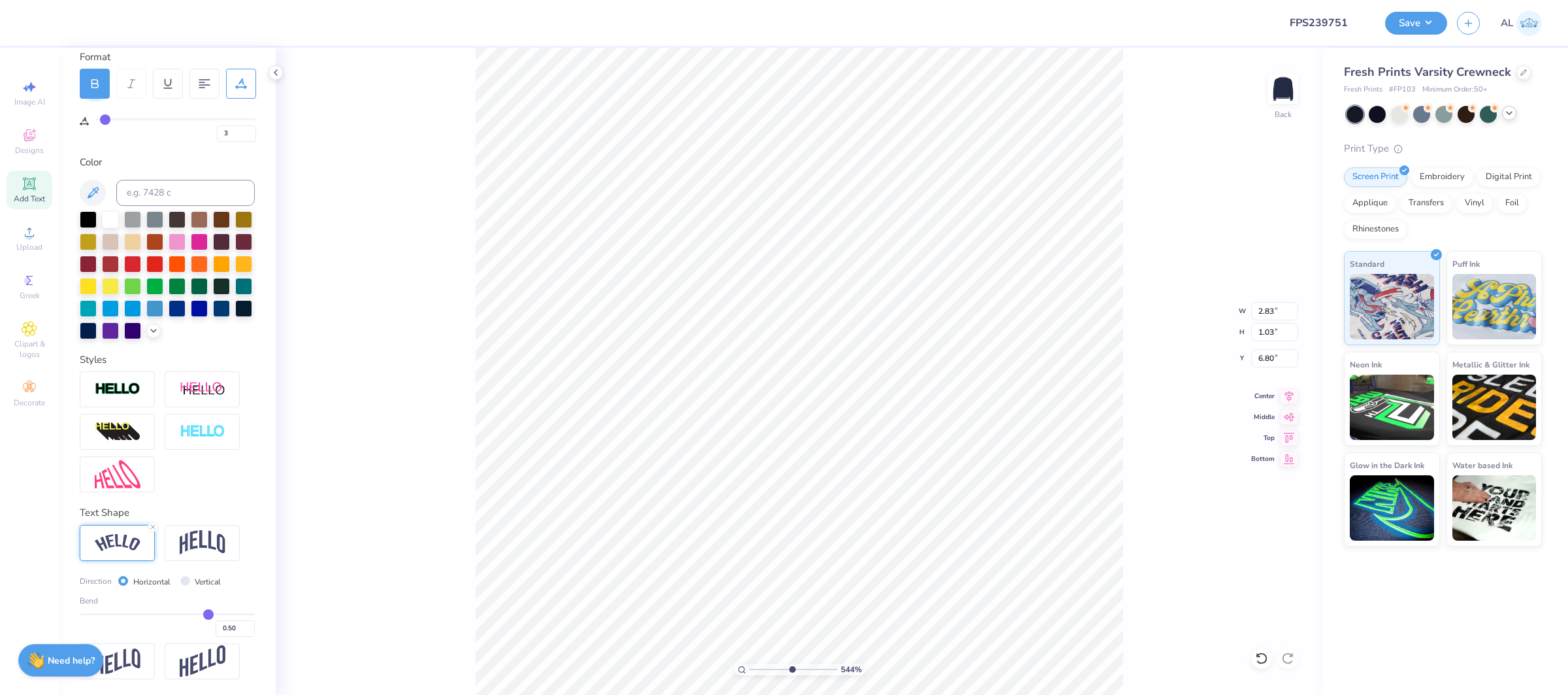
type input "-0.2"
type input "-0.20"
type input "-0.2"
click at [150, 614] on input "range" at bounding box center [168, 614] width 175 height 2
type input "5.43864812744469"
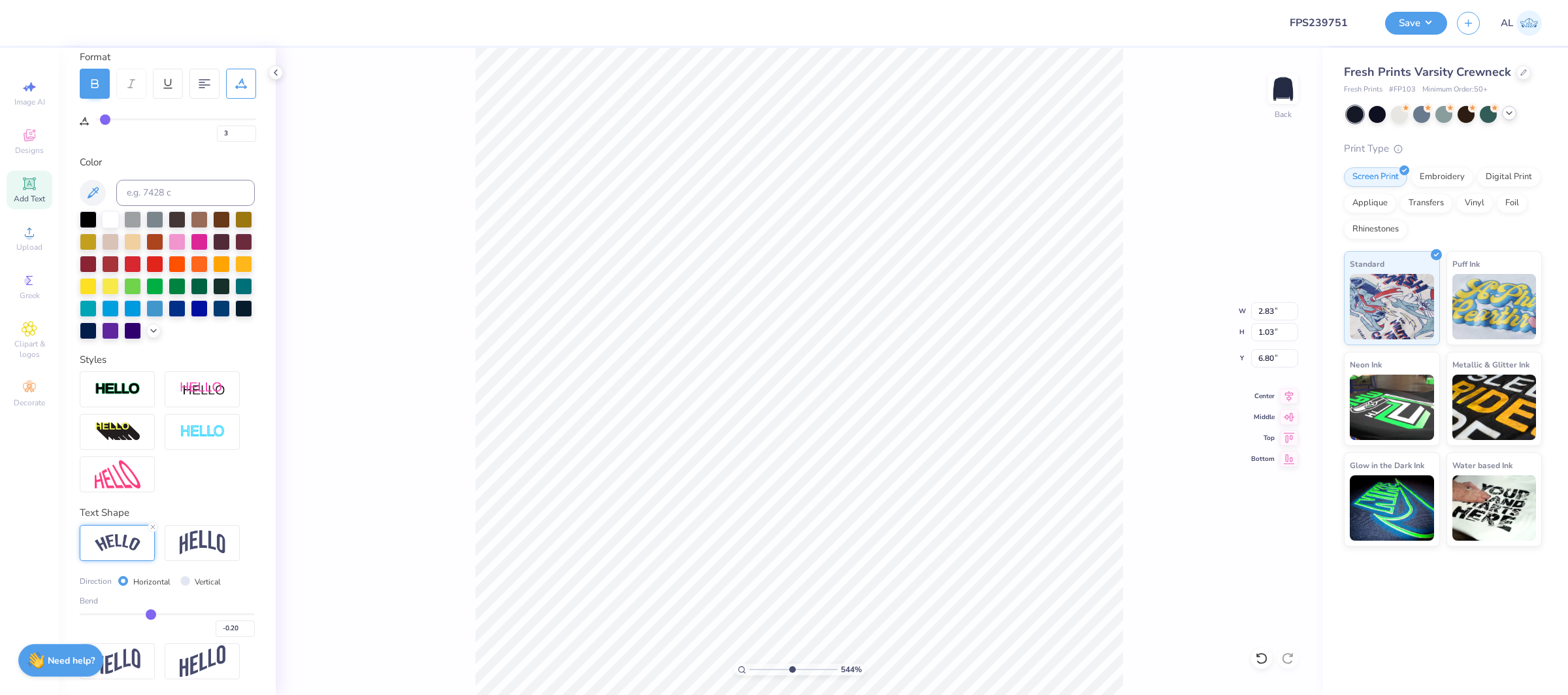
type input "2.59"
type input "1.04"
type input "6.65"
type input "-0.21"
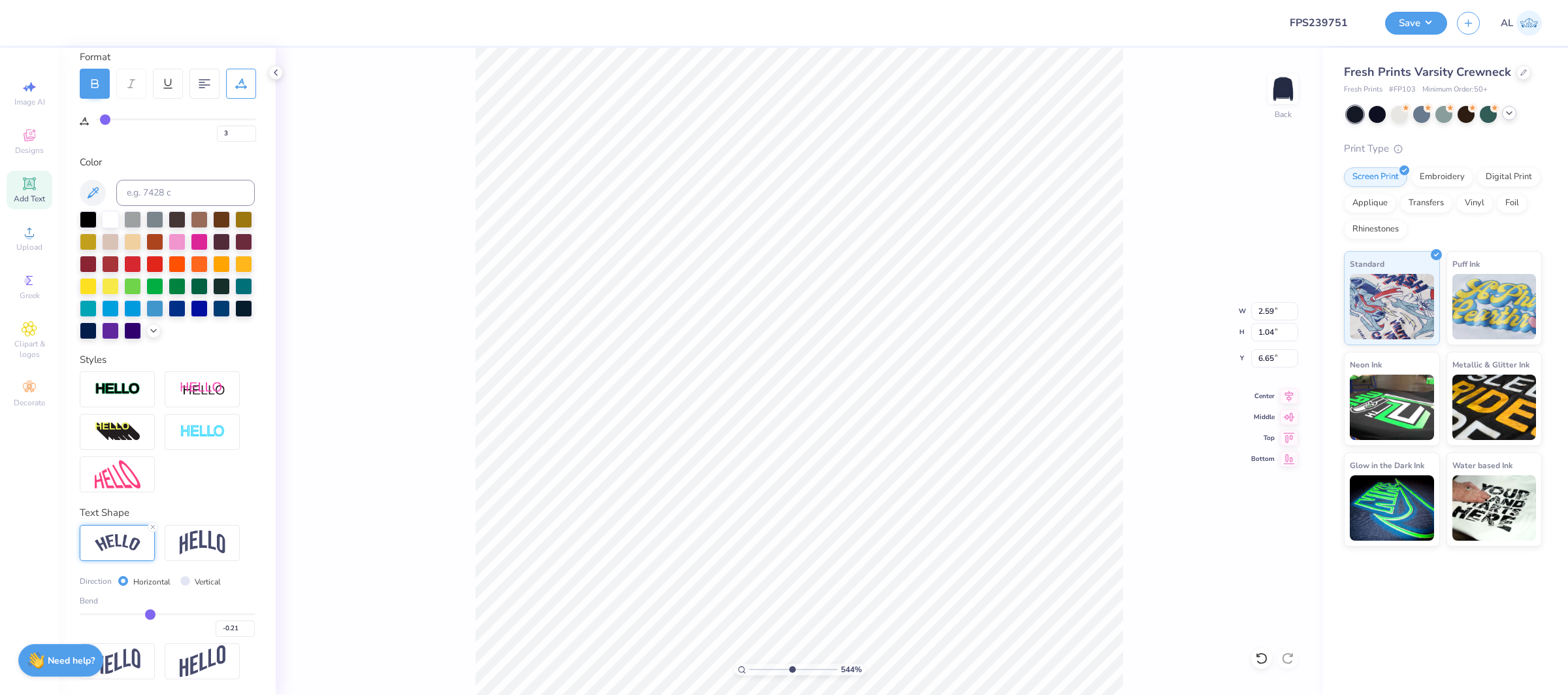
type input "-0.24"
type input "-0.26"
type input "-0.28"
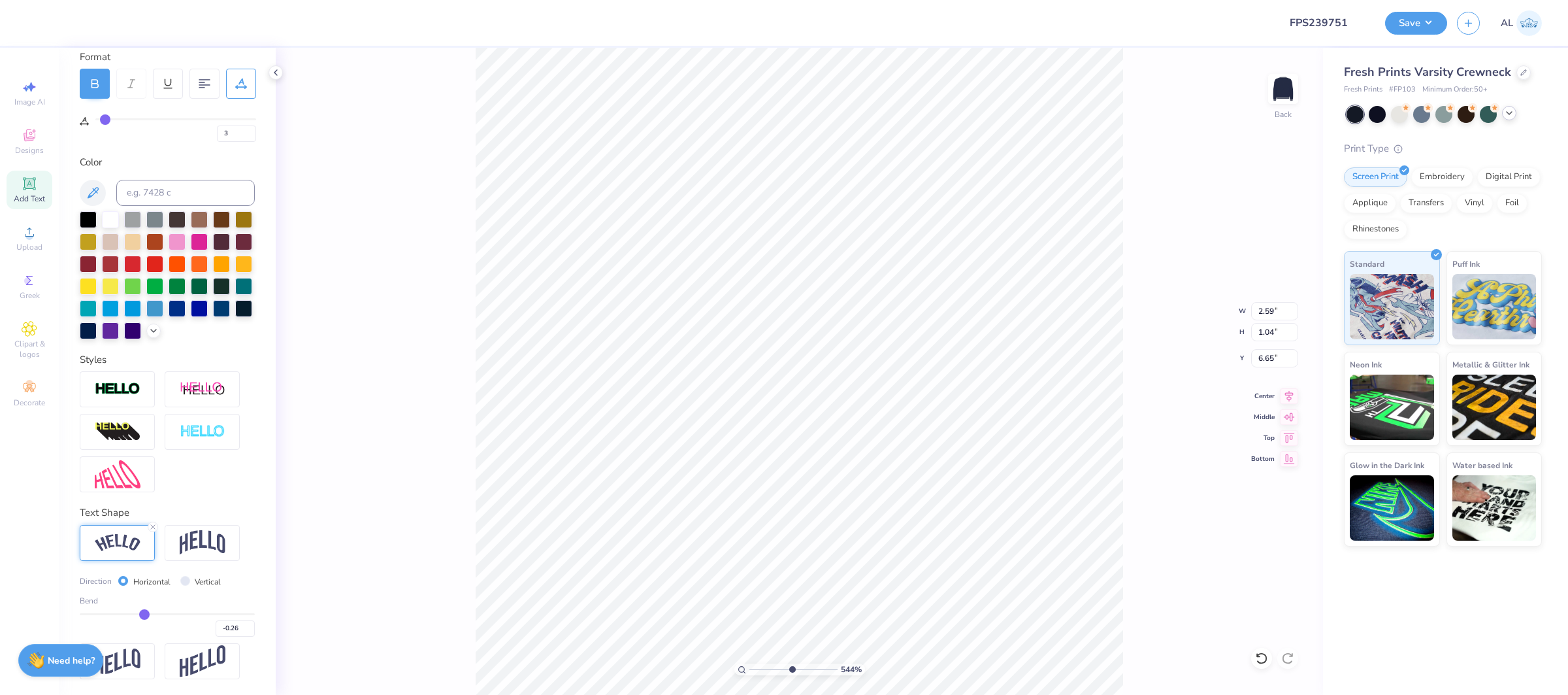
type input "-0.28"
type input "-0.29"
drag, startPoint x: 150, startPoint y: 614, endPoint x: 143, endPoint y: 615, distance: 7.1
type input "-0.29"
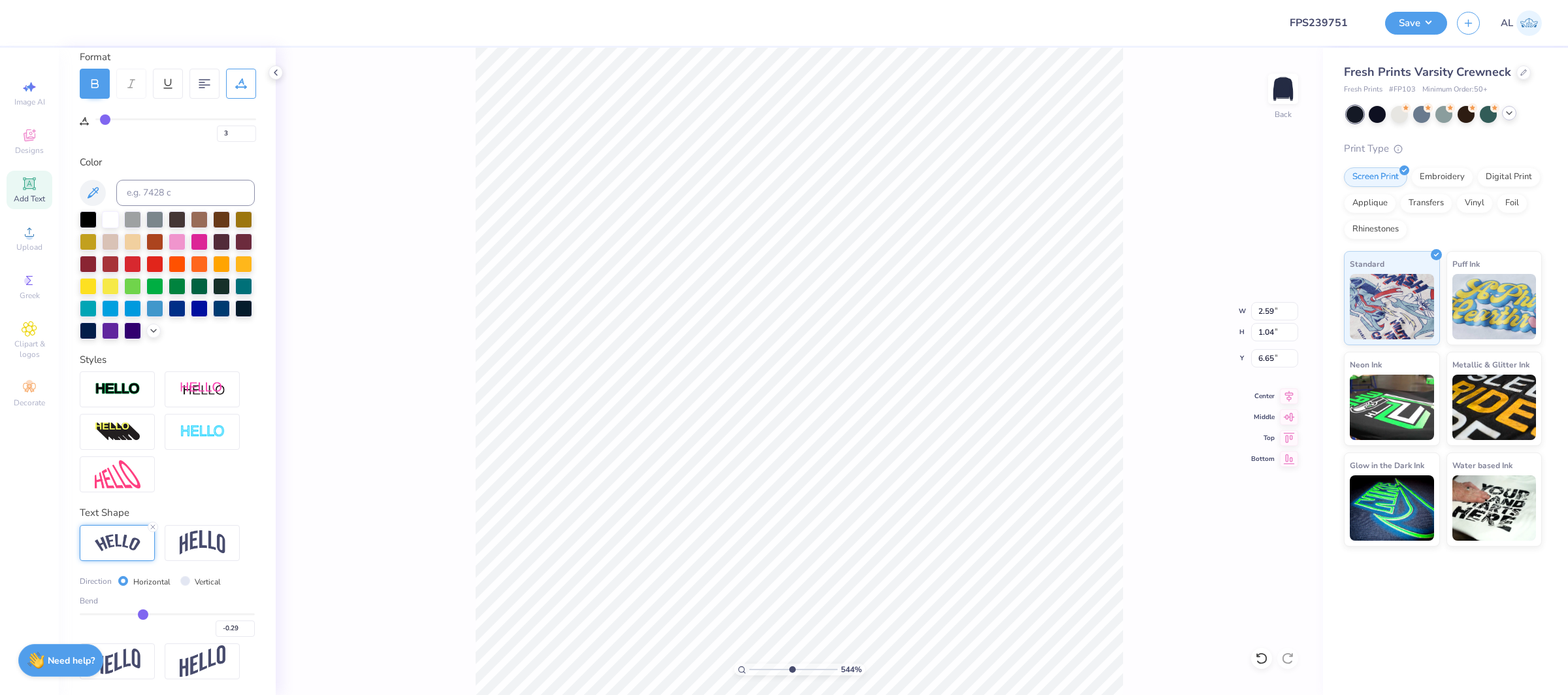
click at [143, 615] on input "range" at bounding box center [168, 614] width 175 height 2
type input "5.43864812744469"
type input "2.66"
type input "6.62"
type input "-0.3"
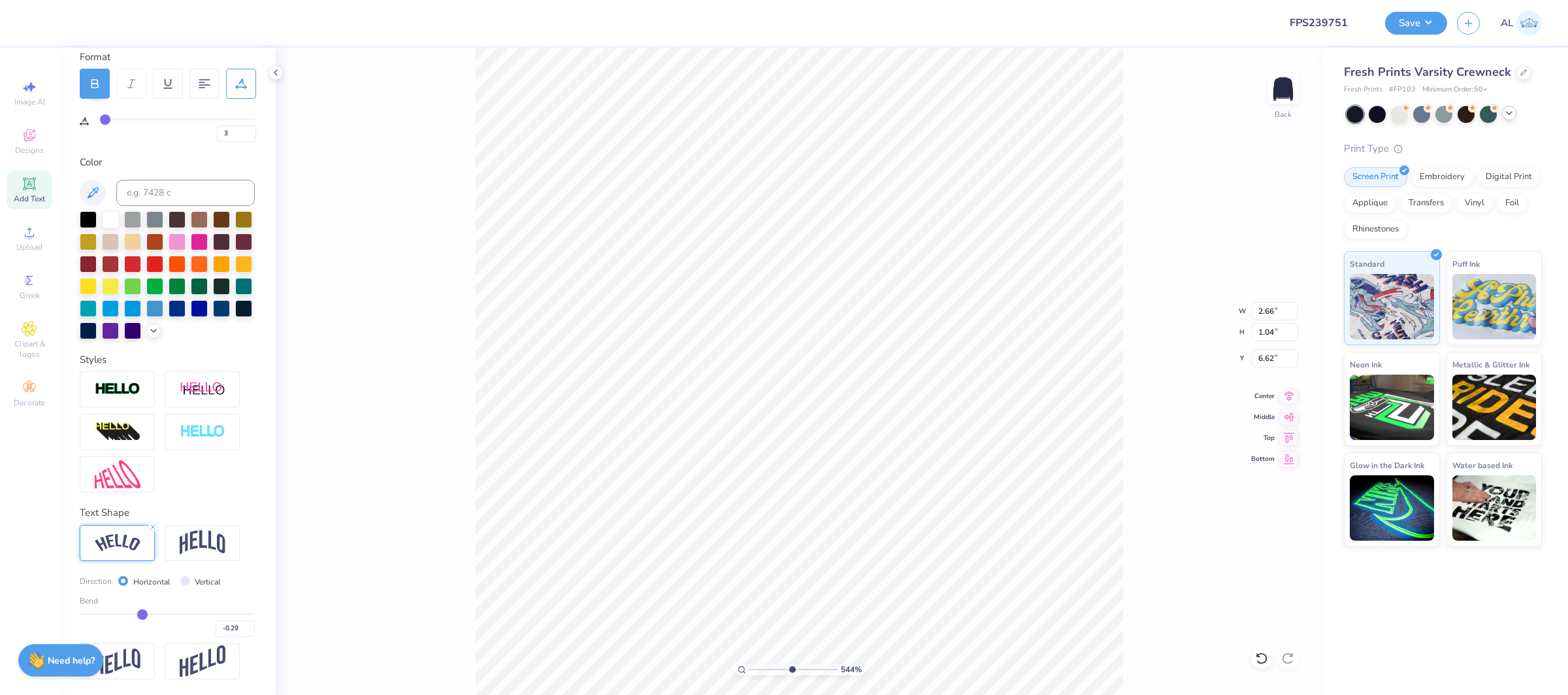
type input "-0.30"
type input "-0.31"
type input "-0.32"
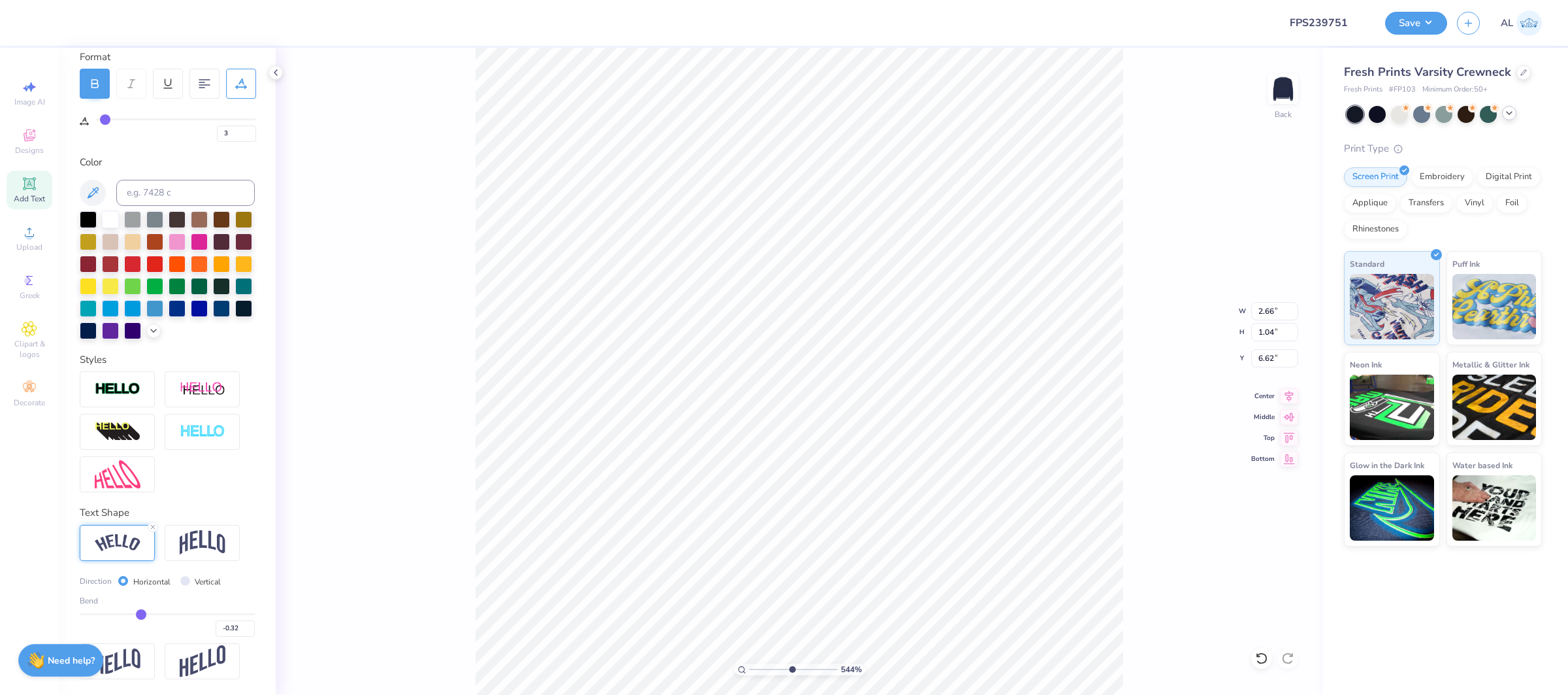
type input "-0.33"
type input "-0.34"
type input "-0.35"
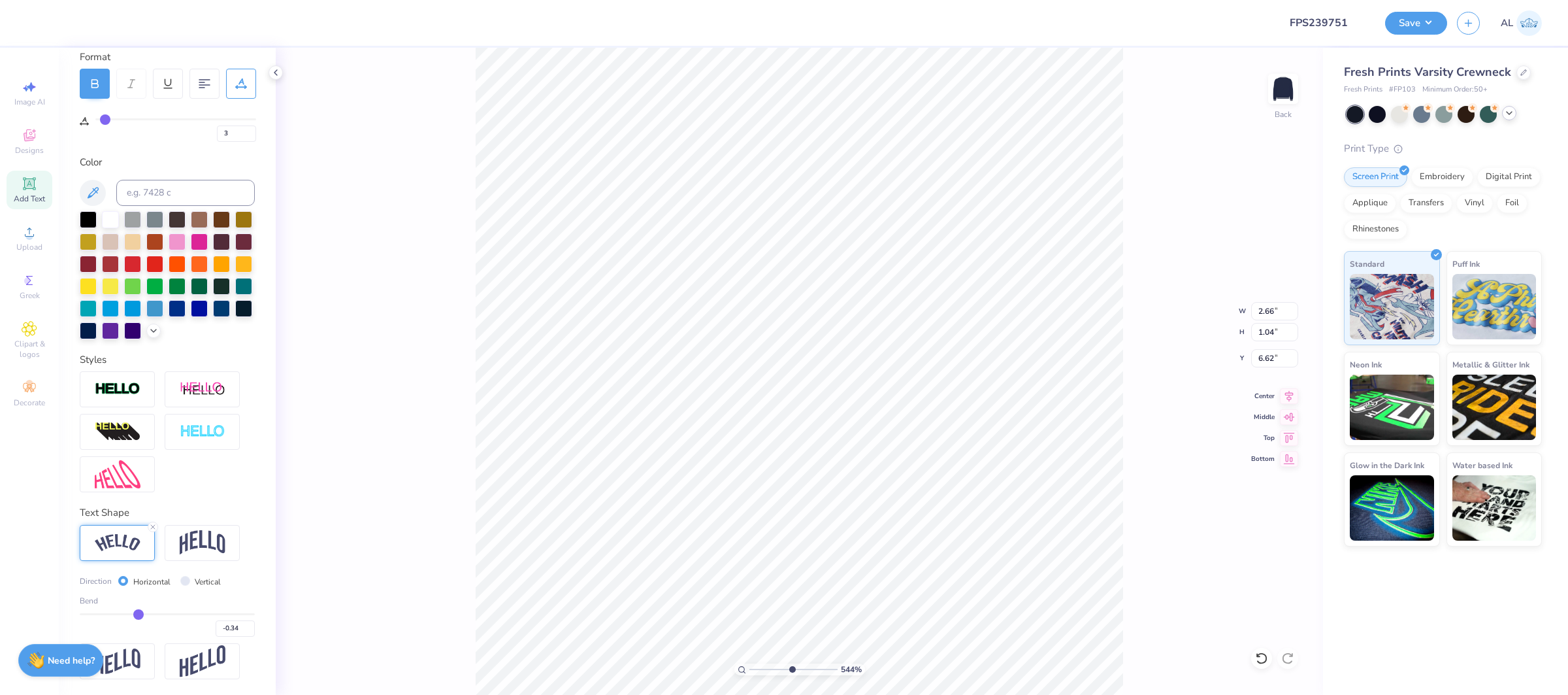
type input "-0.35"
type input "-0.36"
type input "-0.37"
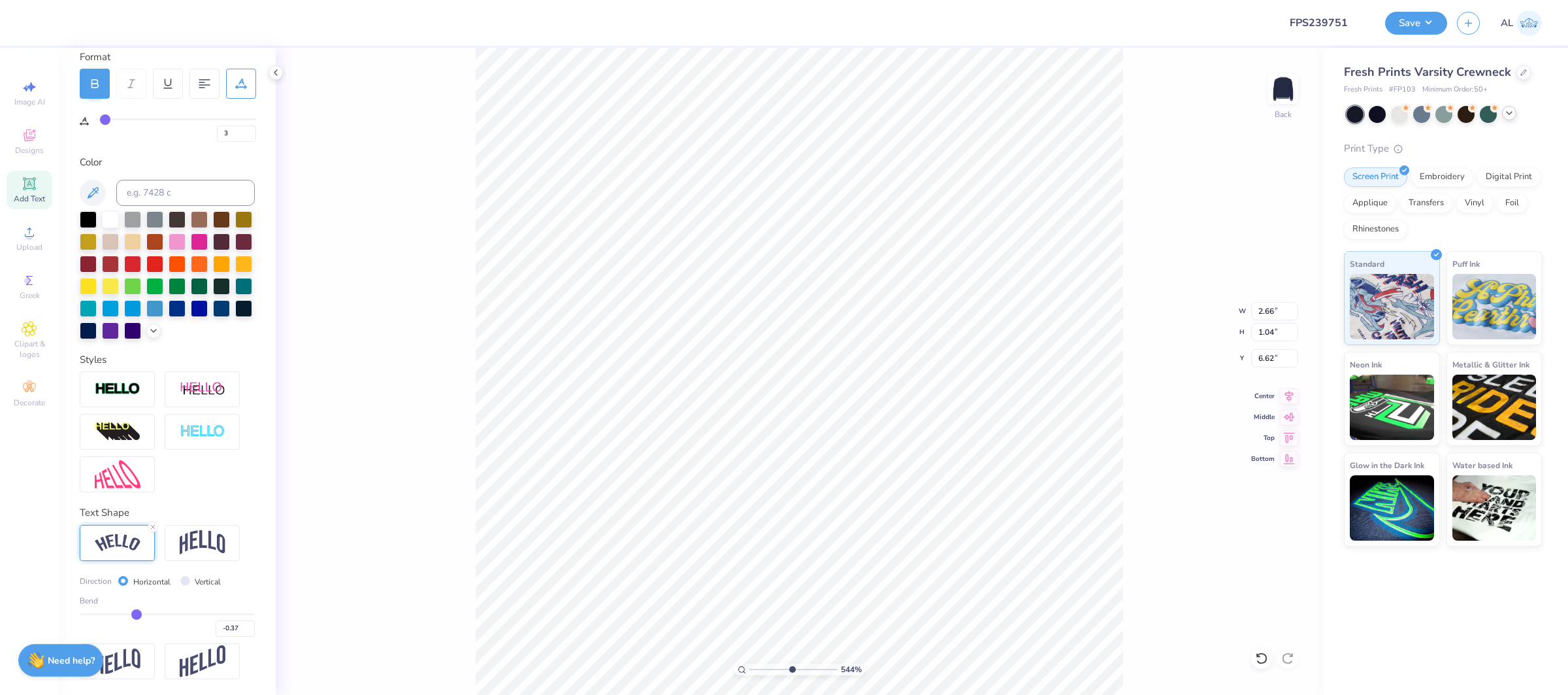
type input "-0.38"
type input "-0.4"
type input "-0.40"
type input "-0.43"
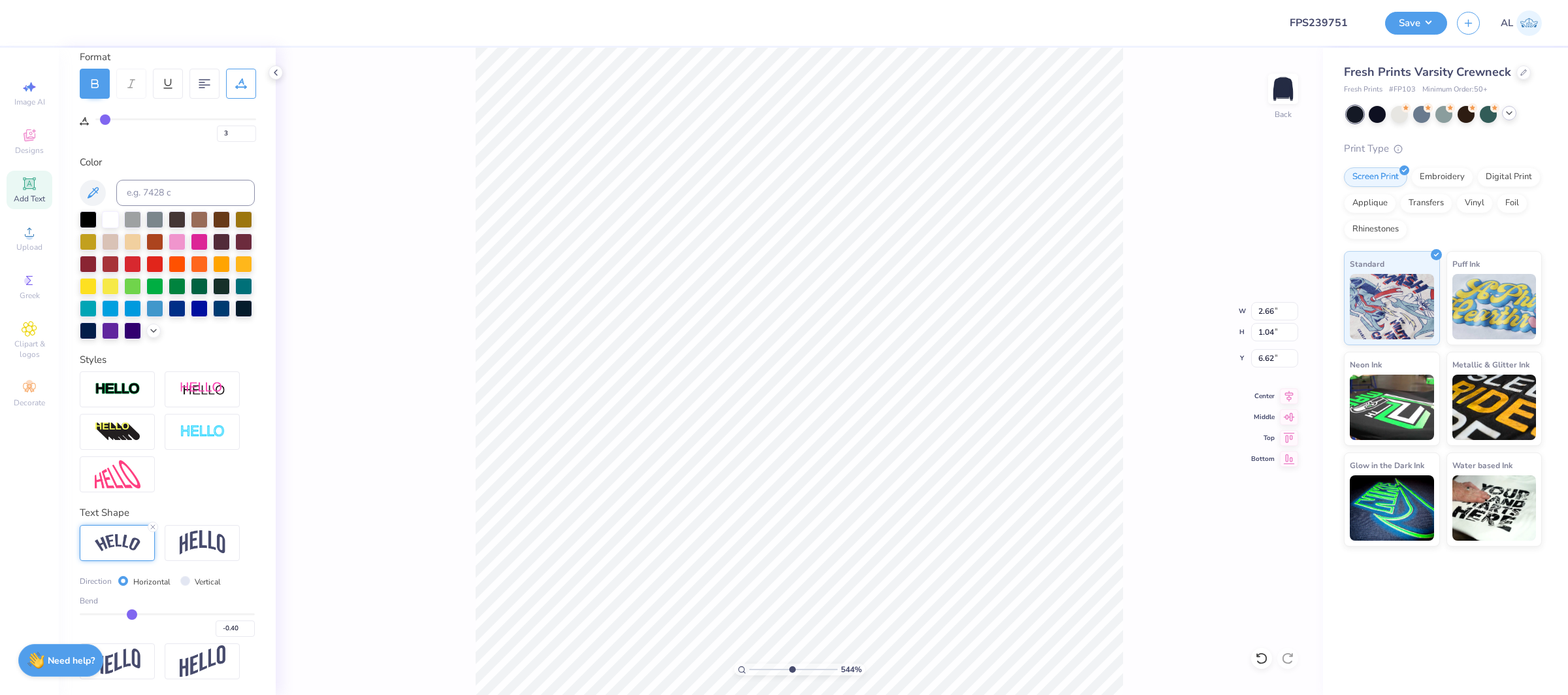
type input "-0.43"
type input "-0.44"
type input "-0.45"
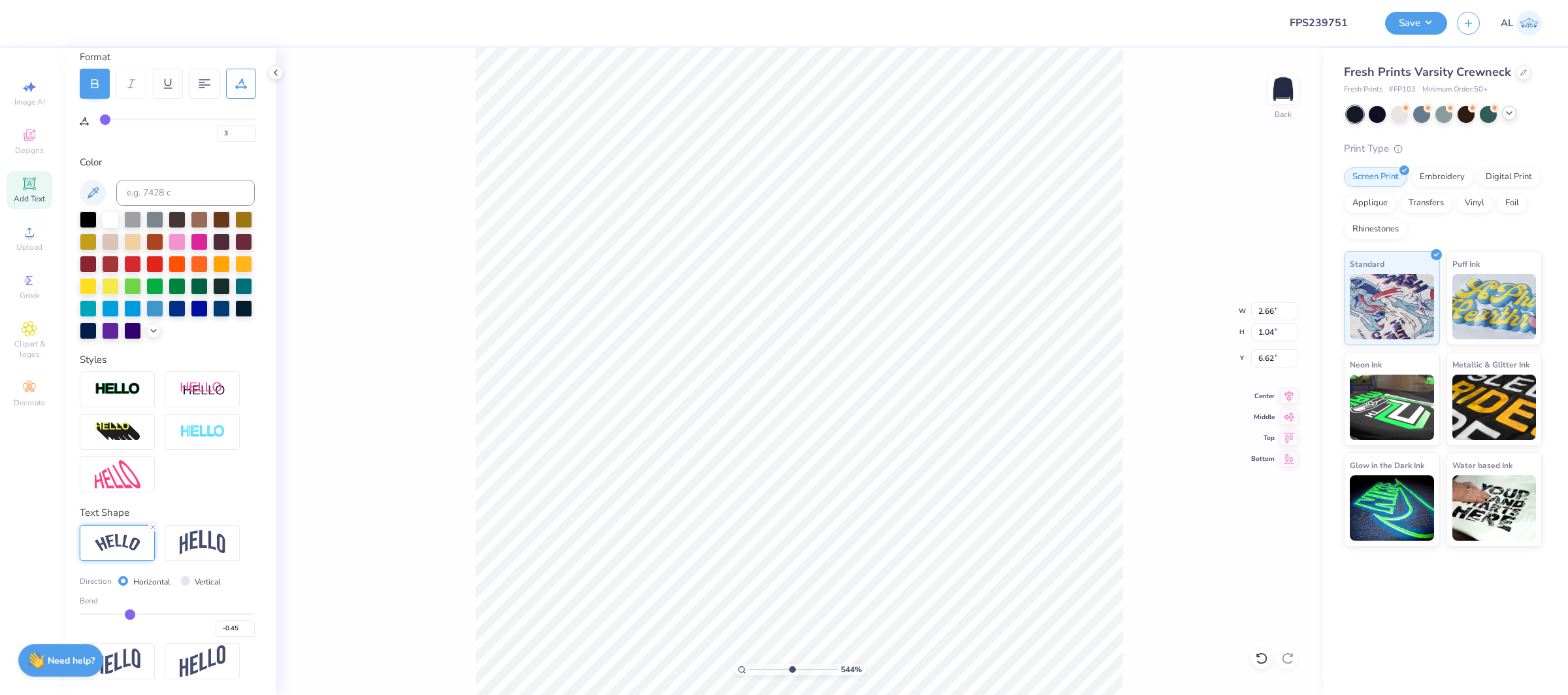
drag, startPoint x: 143, startPoint y: 615, endPoint x: 130, endPoint y: 616, distance: 13.0
type input "-0.45"
click at [130, 615] on input "range" at bounding box center [168, 614] width 175 height 2
type input "5.43864812744469"
type input "2.79"
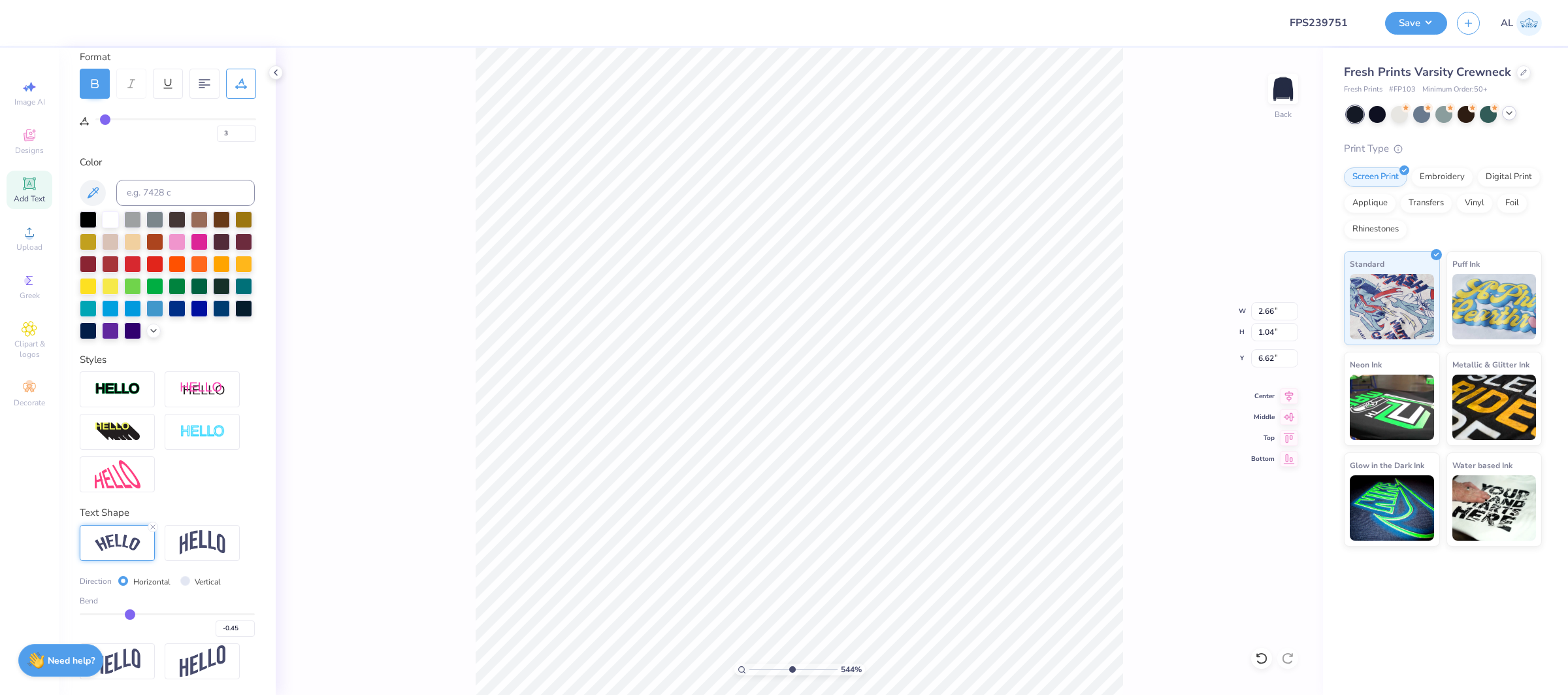
type input "1.11"
type input "6.54"
click at [236, 137] on input "3" at bounding box center [236, 134] width 39 height 17
type input "10"
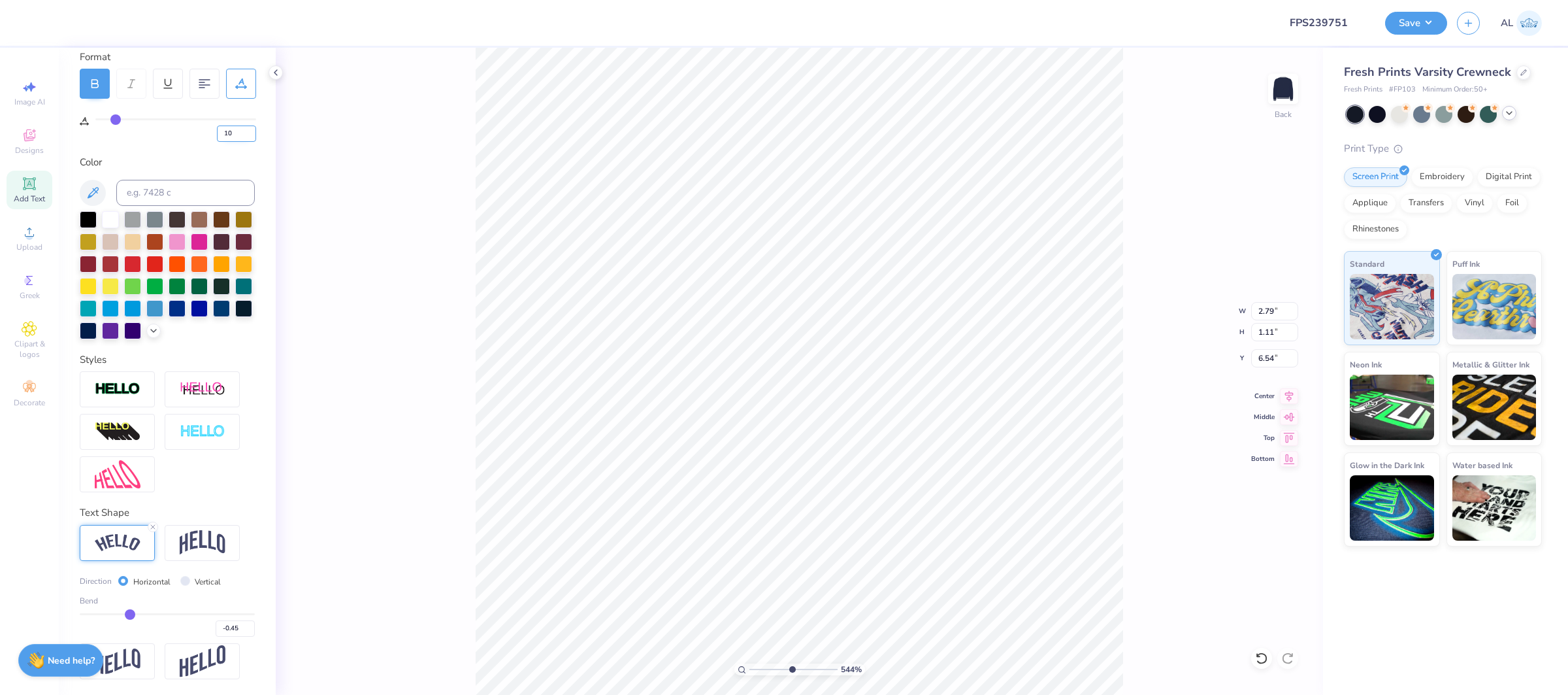
type input "5.43864812744469"
type input "3.00"
type input "1.17"
type input "6.50"
type input "5.43864812744469"
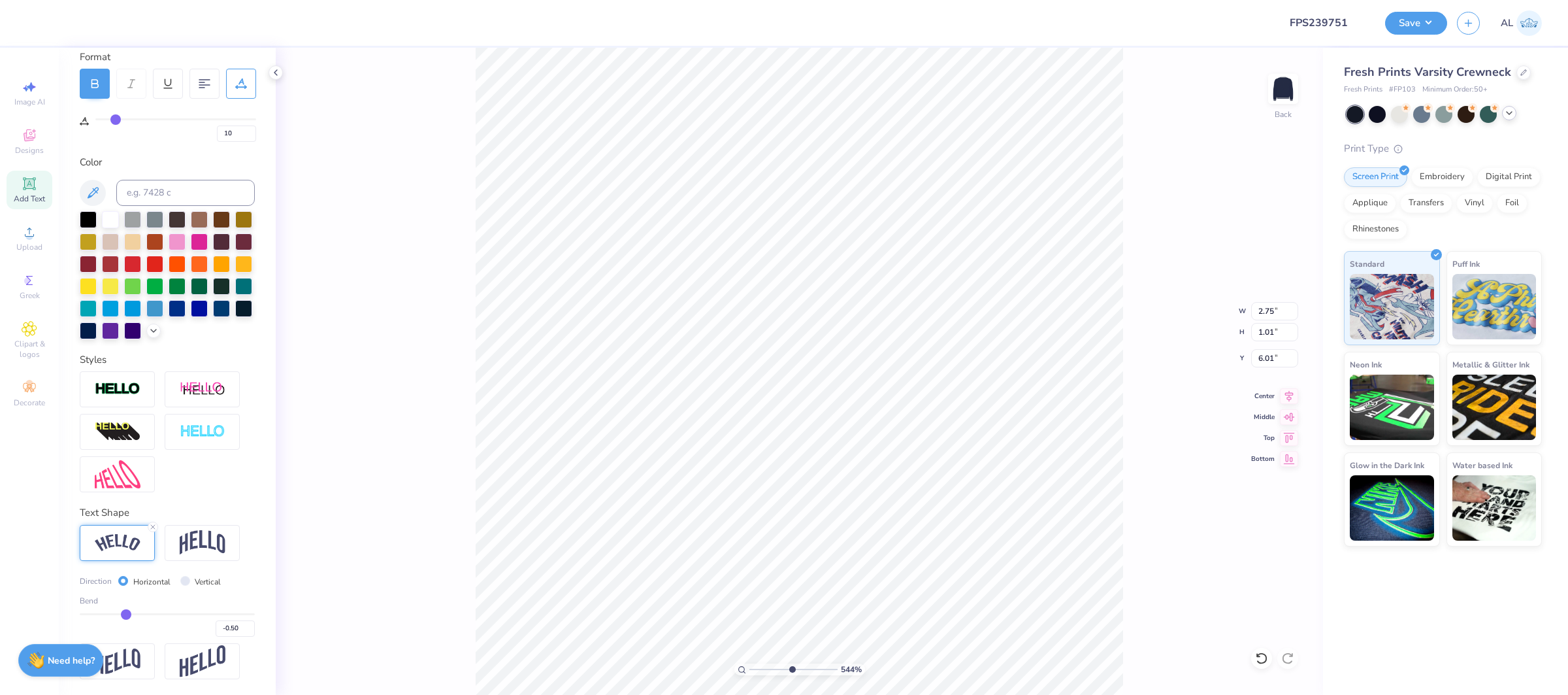
click at [126, 615] on input "range" at bounding box center [168, 614] width 175 height 2
click at [125, 615] on input "range" at bounding box center [168, 614] width 175 height 2
click at [245, 633] on input "-0.51" at bounding box center [236, 629] width 39 height 17
click at [245, 633] on input "-0.52" at bounding box center [236, 629] width 39 height 17
drag, startPoint x: 791, startPoint y: 670, endPoint x: 772, endPoint y: 665, distance: 19.6
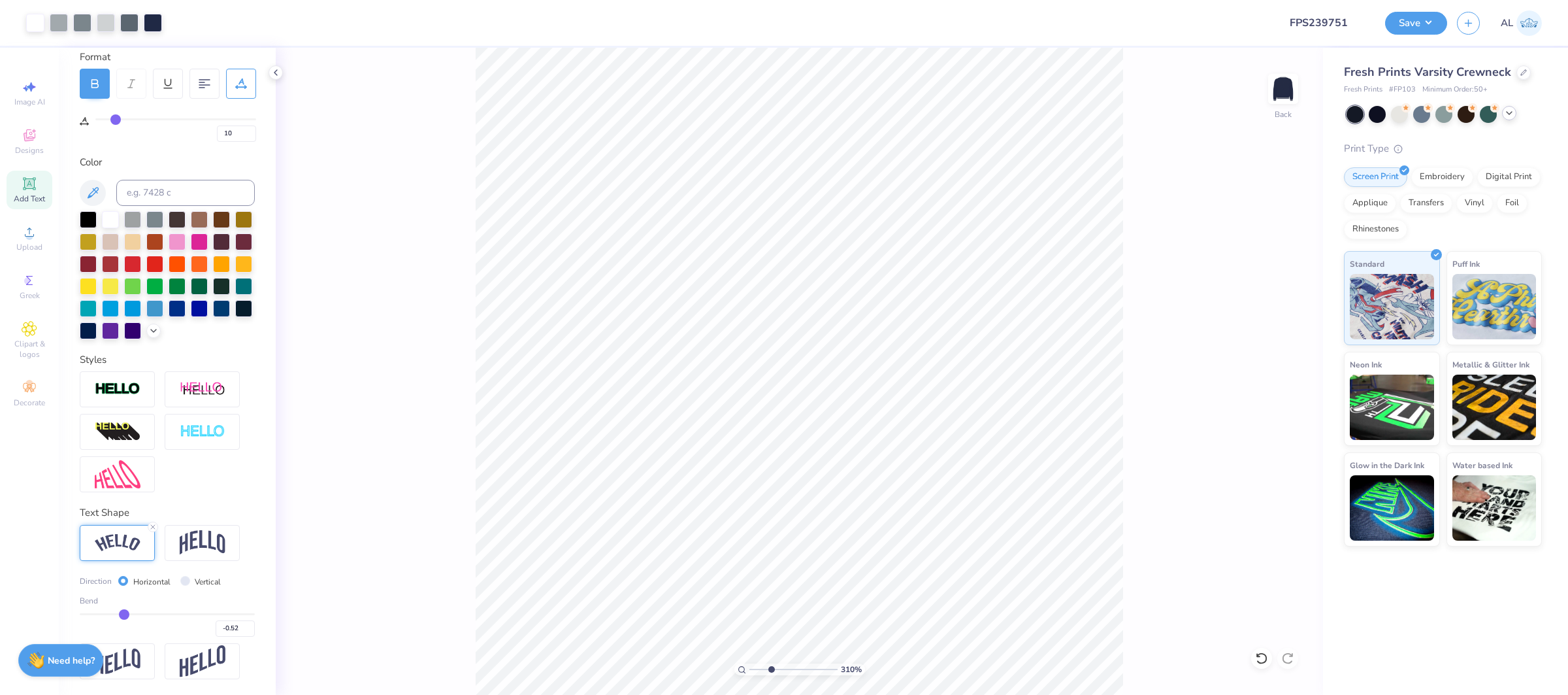
click at [770, 669] on input "range" at bounding box center [793, 669] width 88 height 12
click at [883, 669] on div "1000 %" at bounding box center [799, 372] width 648 height 648
drag, startPoint x: 779, startPoint y: 671, endPoint x: 730, endPoint y: 672, distance: 49.0
click at [750, 672] on input "range" at bounding box center [793, 669] width 88 height 12
click at [768, 662] on div "315 %" at bounding box center [799, 372] width 648 height 648
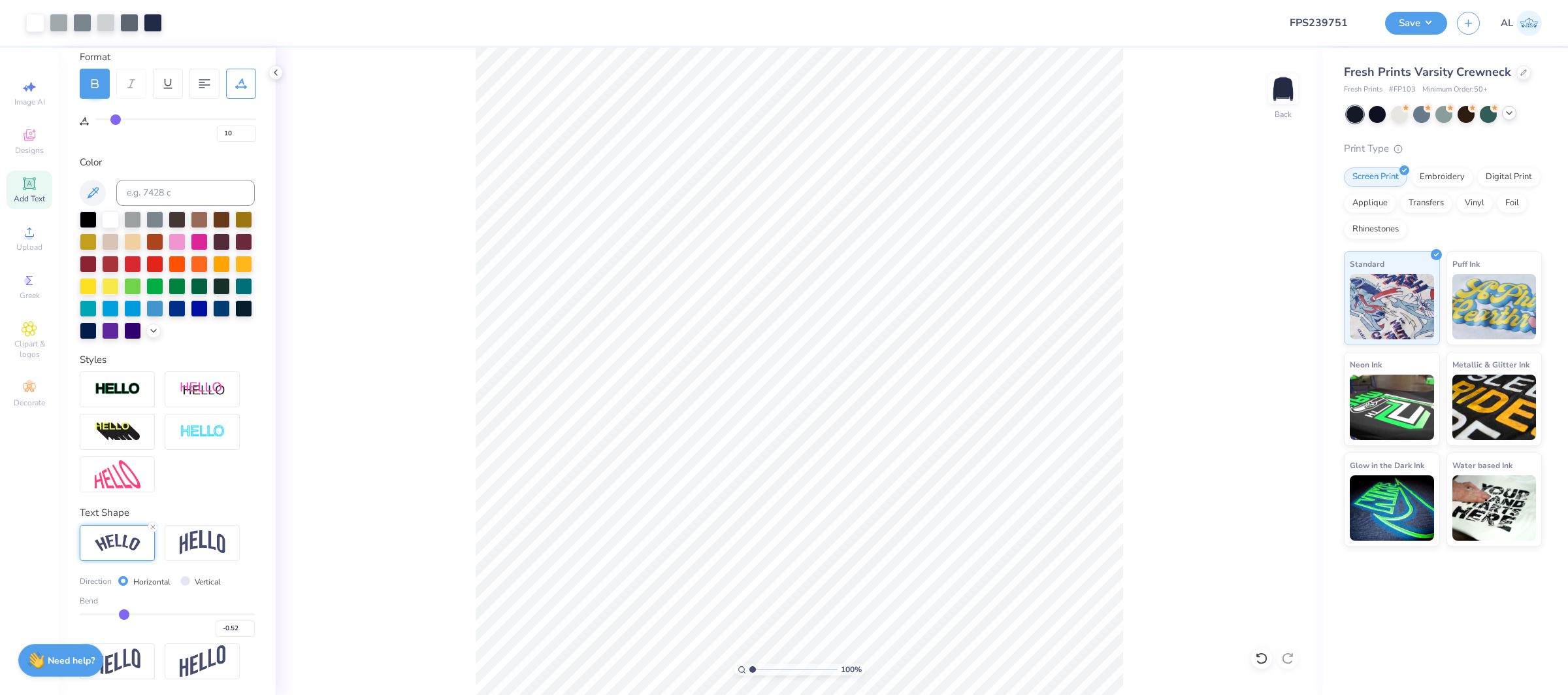
click at [709, 666] on div "100 %" at bounding box center [799, 372] width 648 height 648
click at [1274, 314] on input "6.55" at bounding box center [1274, 311] width 47 height 18
click at [1259, 353] on input "2.85" at bounding box center [1274, 358] width 47 height 18
click at [1284, 394] on icon at bounding box center [1289, 394] width 18 height 16
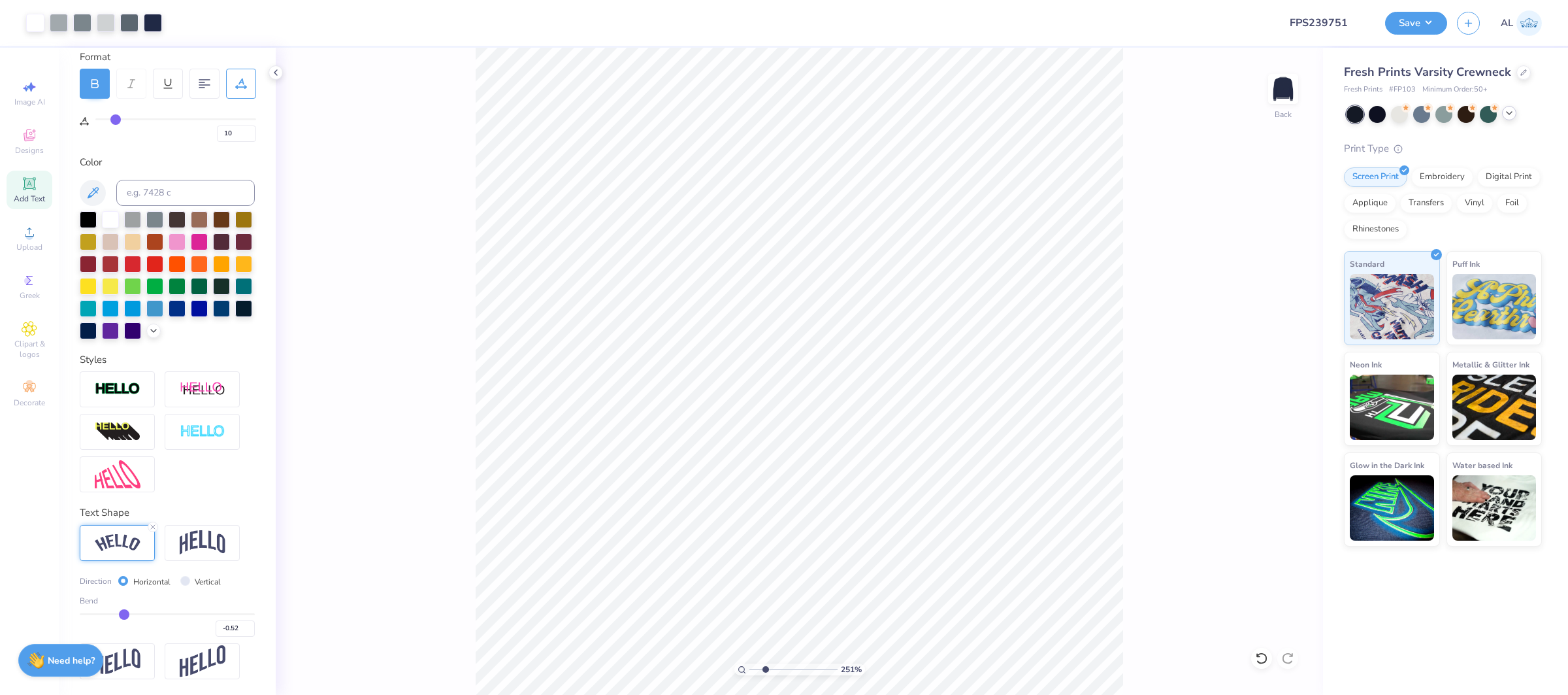
drag, startPoint x: 756, startPoint y: 671, endPoint x: 769, endPoint y: 666, distance: 13.9
click at [767, 669] on input "range" at bounding box center [793, 669] width 88 height 12
click at [1409, 17] on button "Save" at bounding box center [1416, 21] width 62 height 23
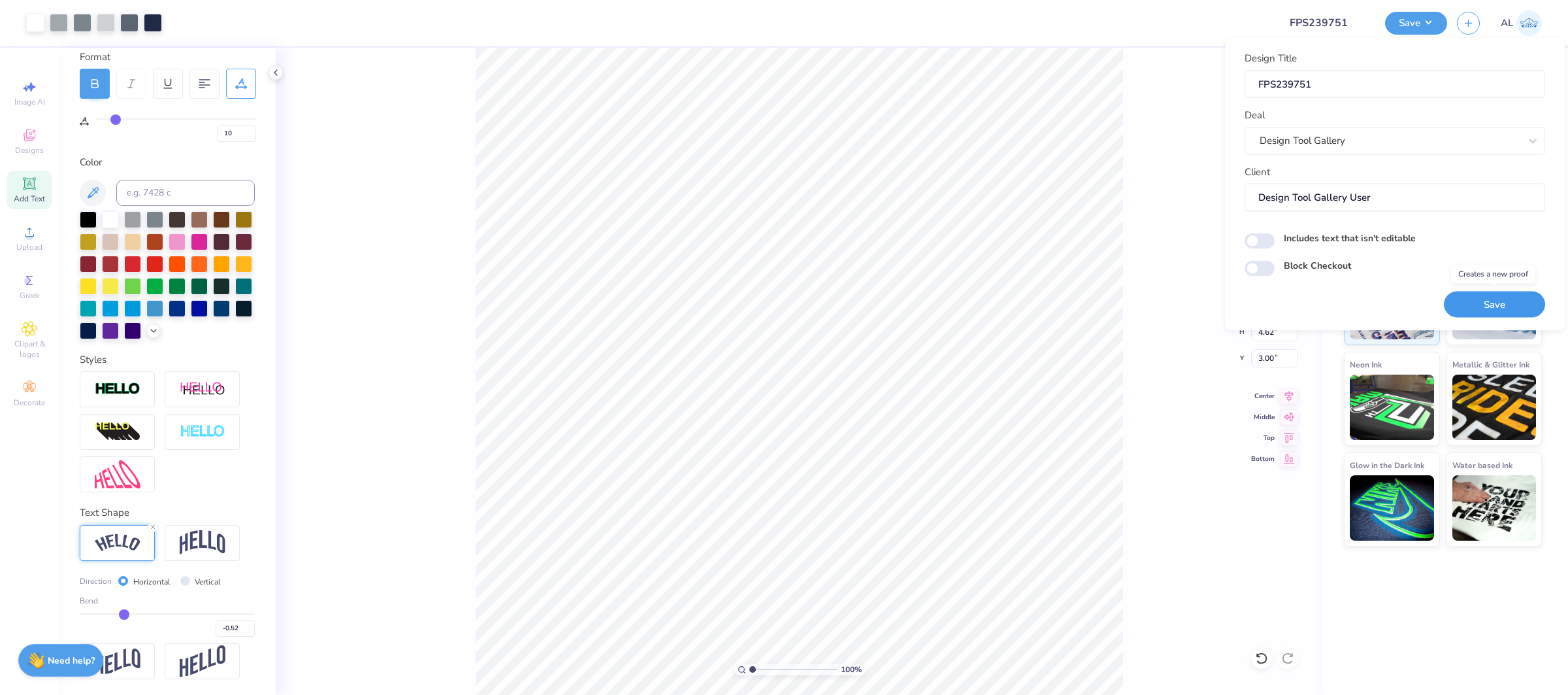
click at [1493, 301] on button "Save" at bounding box center [1495, 304] width 101 height 26
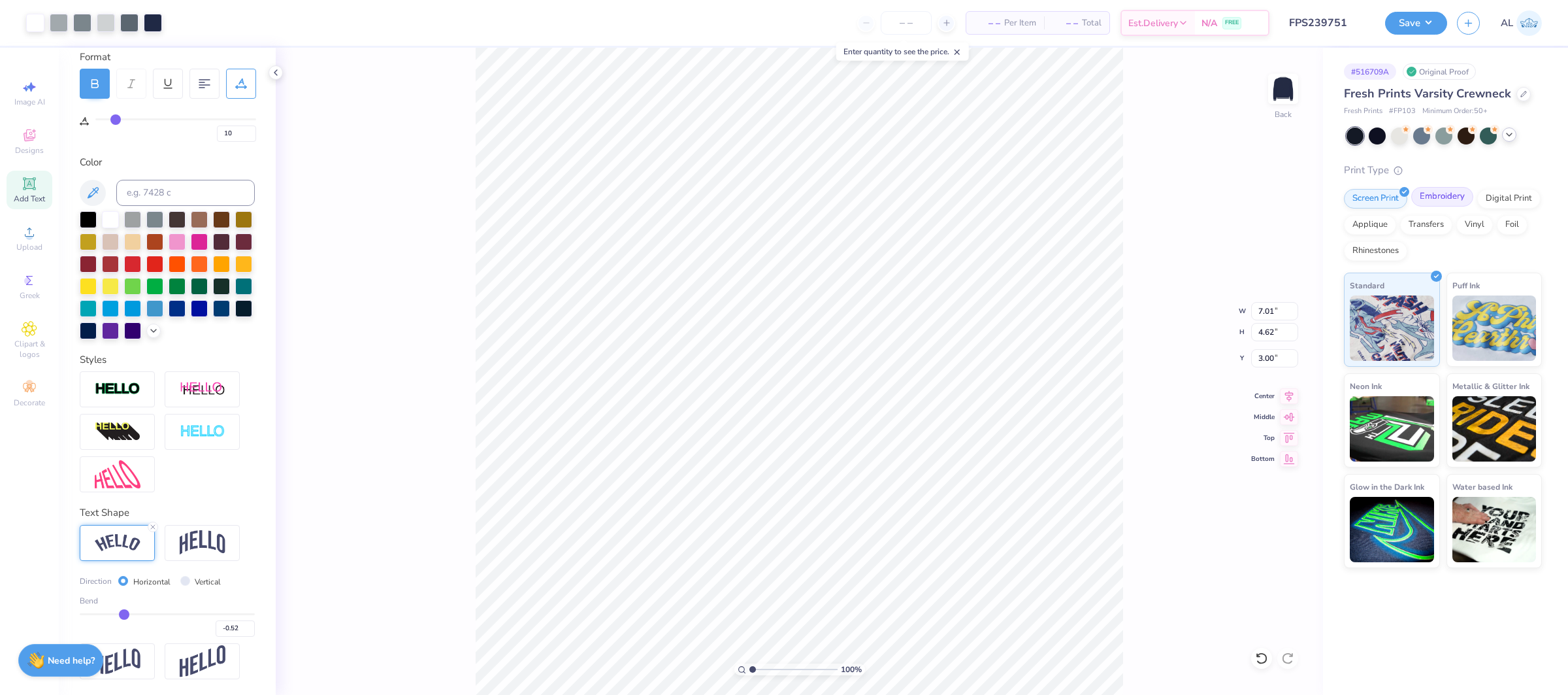
click at [1453, 193] on div "Embroidery" at bounding box center [1442, 197] width 62 height 20
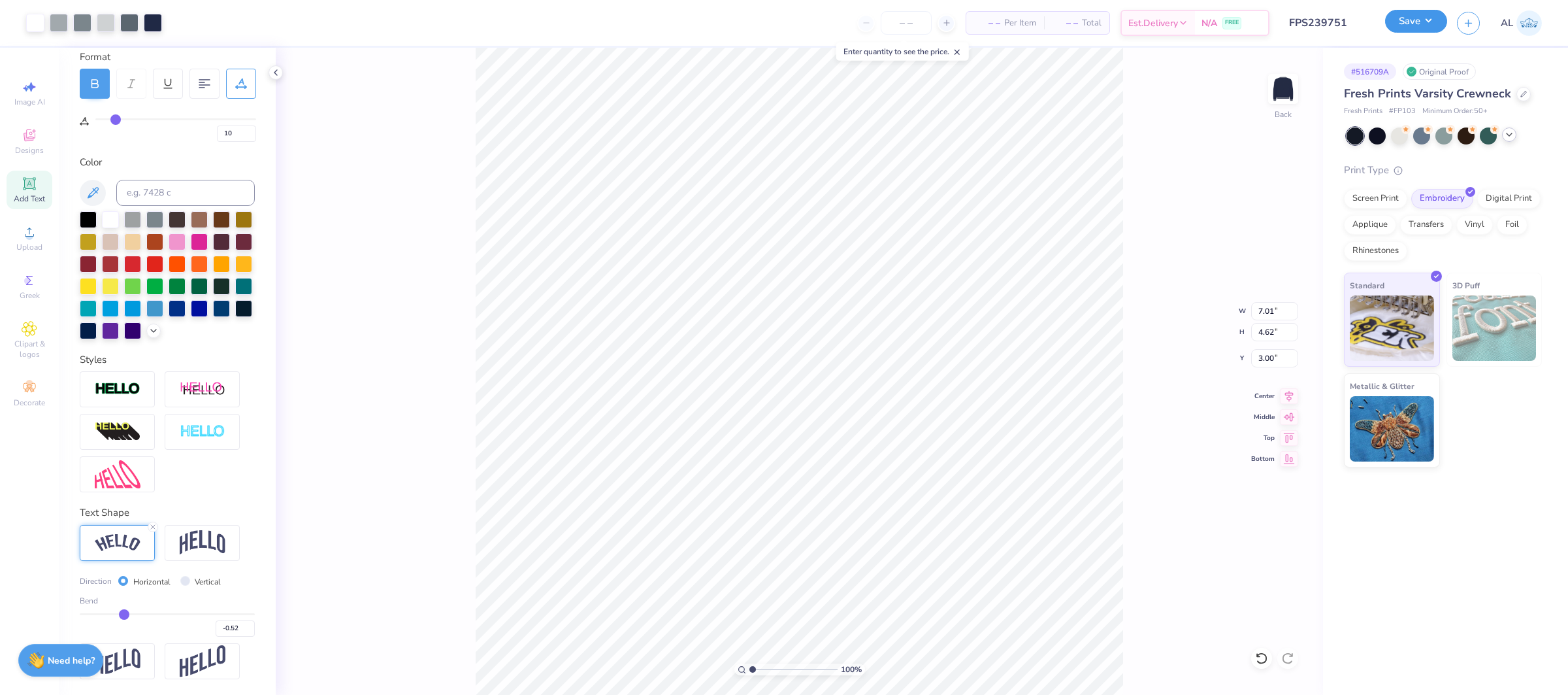
click at [1423, 17] on button "Save" at bounding box center [1416, 21] width 62 height 23
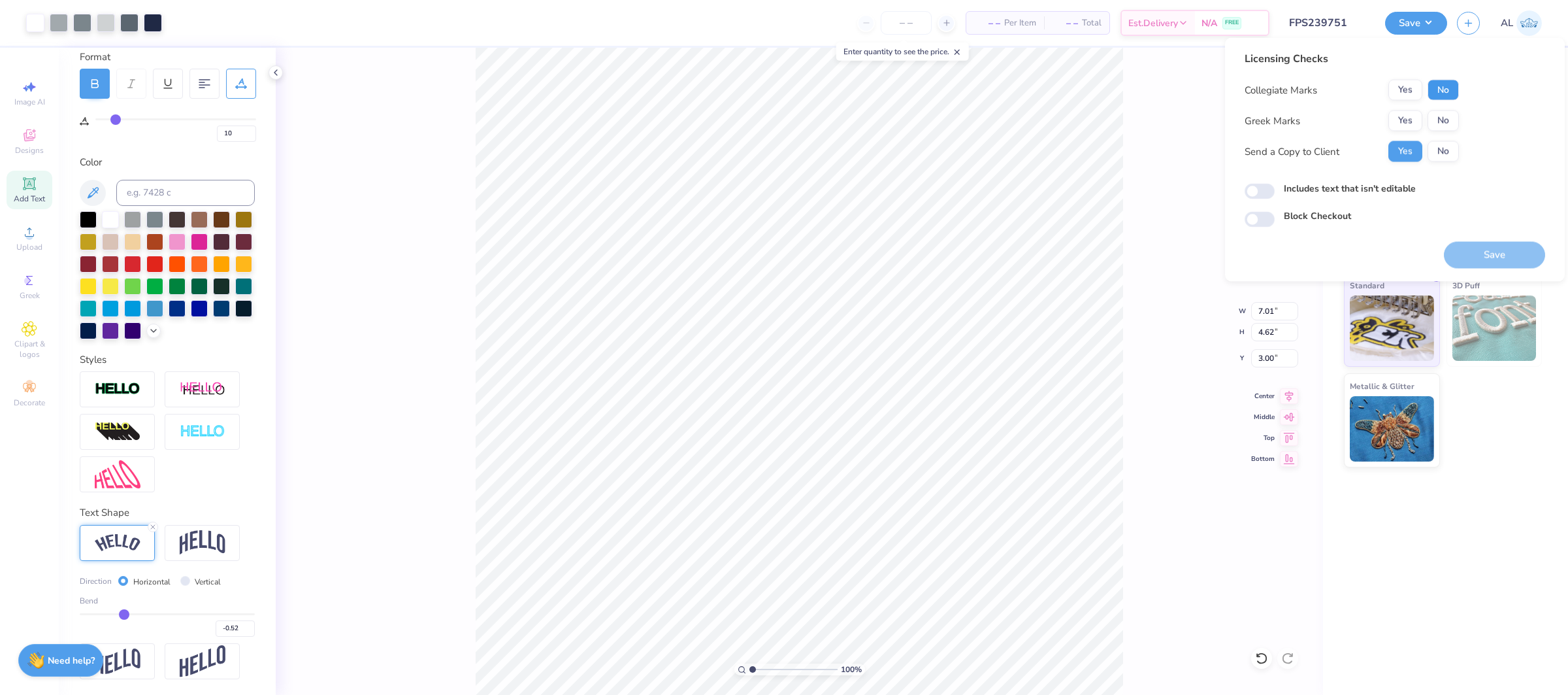
click at [1447, 93] on button "No" at bounding box center [1443, 91] width 32 height 21
click at [1397, 122] on button "Yes" at bounding box center [1405, 121] width 34 height 21
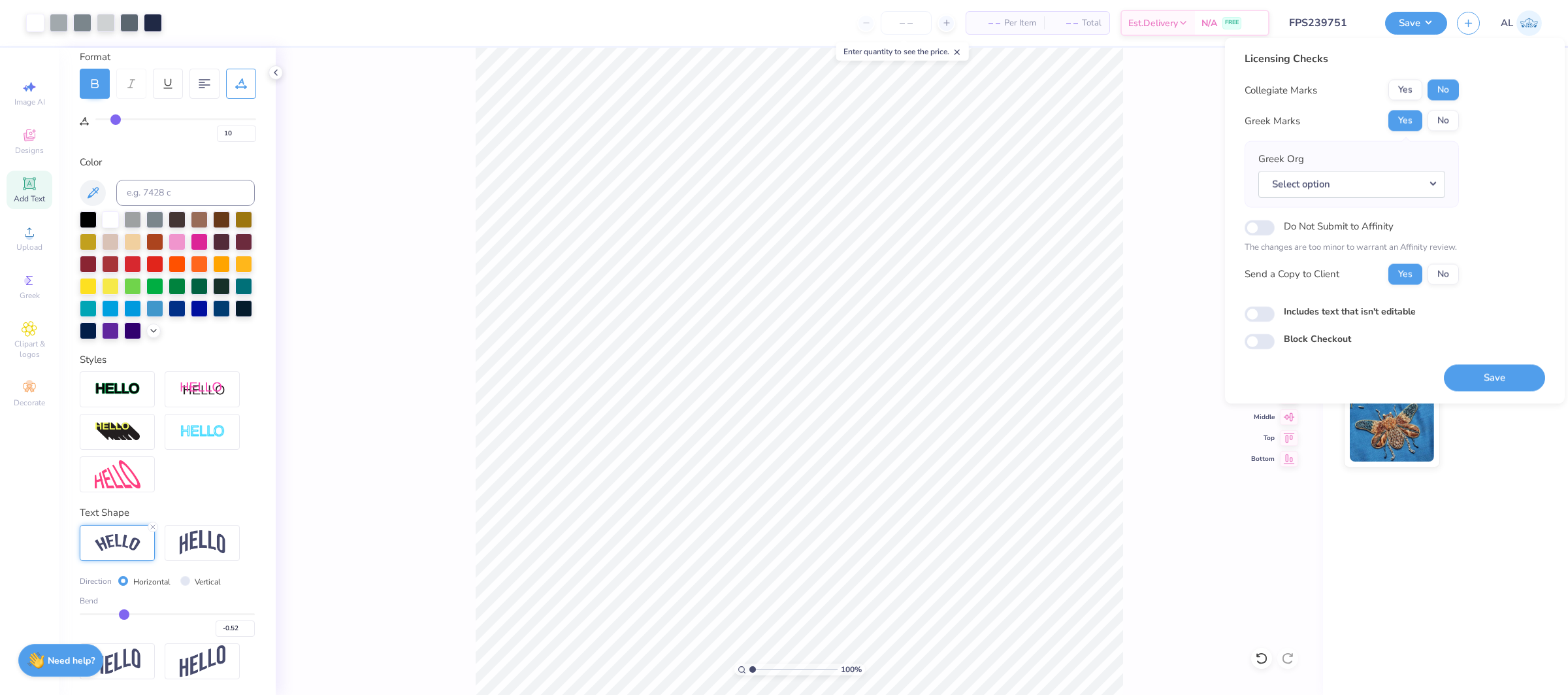
drag, startPoint x: 1143, startPoint y: 275, endPoint x: 1203, endPoint y: 276, distance: 60.0
click at [1143, 275] on div "100 % Back W 7.01 7.01 " H 4.62 4.62 " Y 3.00 3.00 " Center Middle Top Bottom" at bounding box center [799, 371] width 1047 height 647
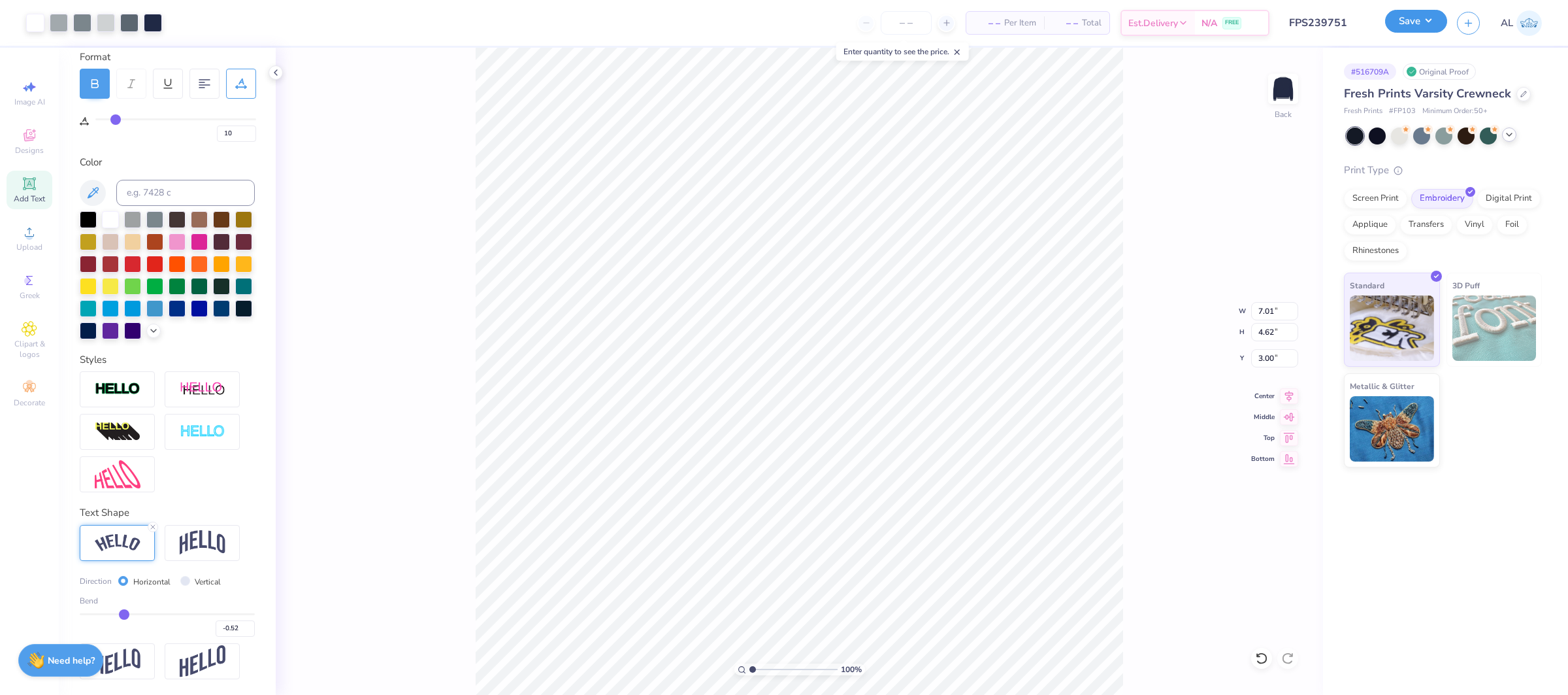
click at [1413, 26] on button "Save" at bounding box center [1416, 21] width 62 height 23
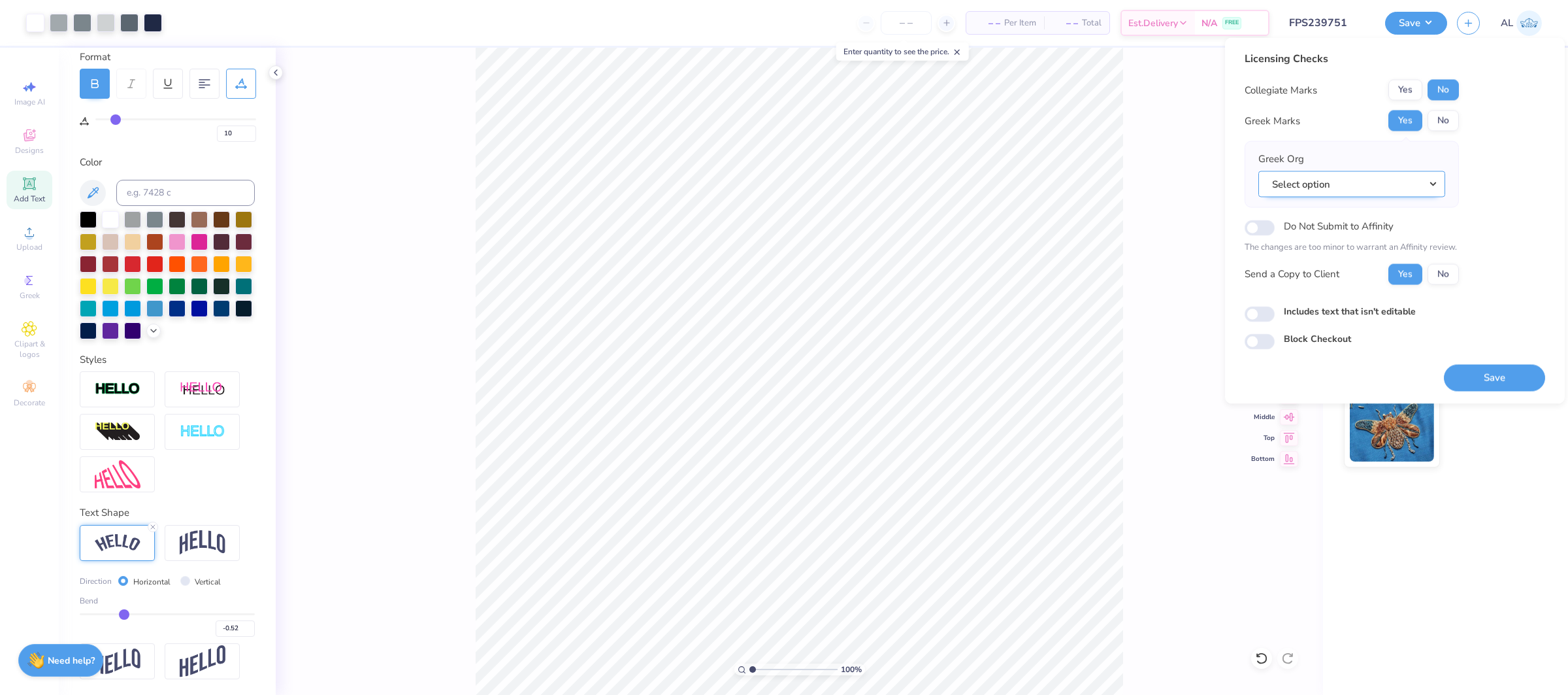
click at [1369, 190] on button "Select option" at bounding box center [1352, 184] width 187 height 26
click at [1367, 294] on link "Kappa Alpha Order" at bounding box center [1352, 297] width 177 height 22
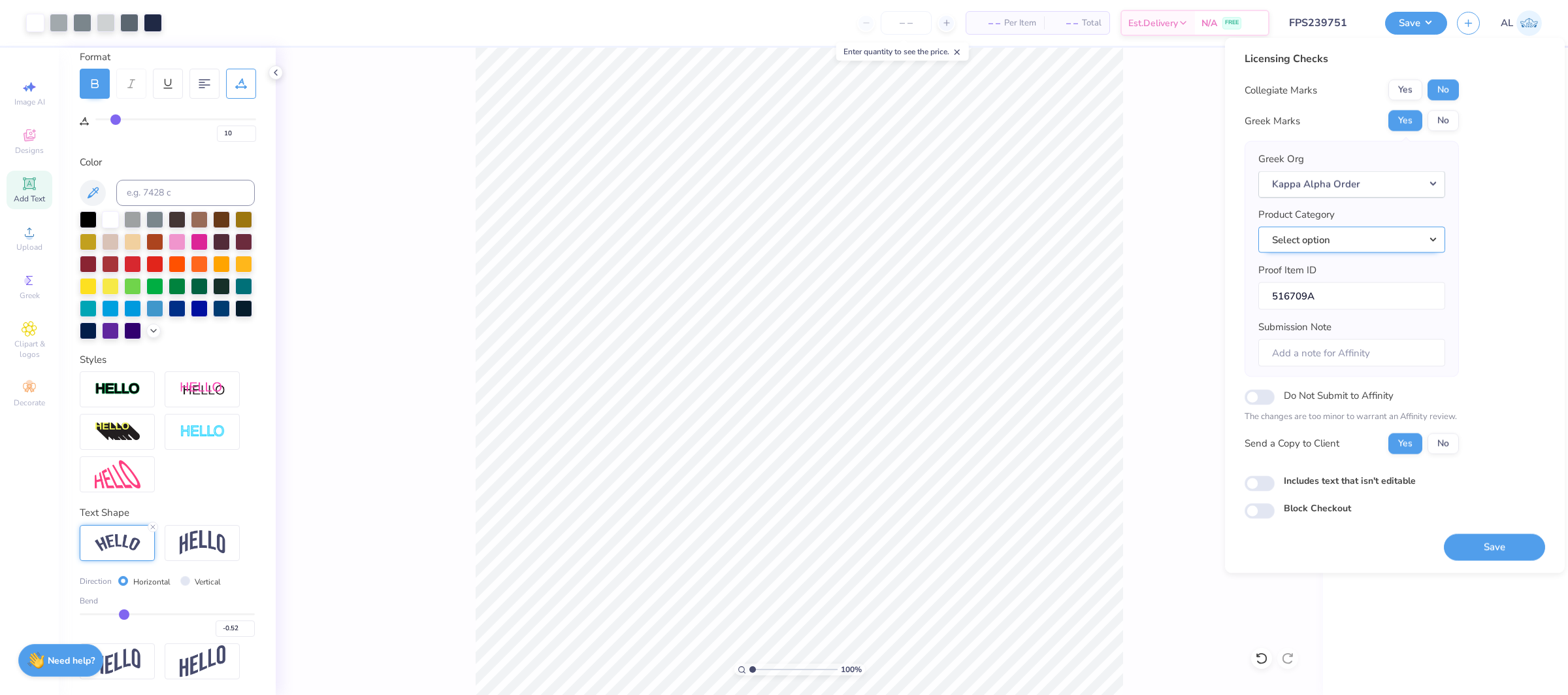
click at [1401, 226] on button "Select option" at bounding box center [1352, 239] width 187 height 26
click at [1372, 296] on link "Crewneck sweatshirts" at bounding box center [1352, 304] width 177 height 22
click at [1474, 539] on button "Save" at bounding box center [1495, 546] width 101 height 26
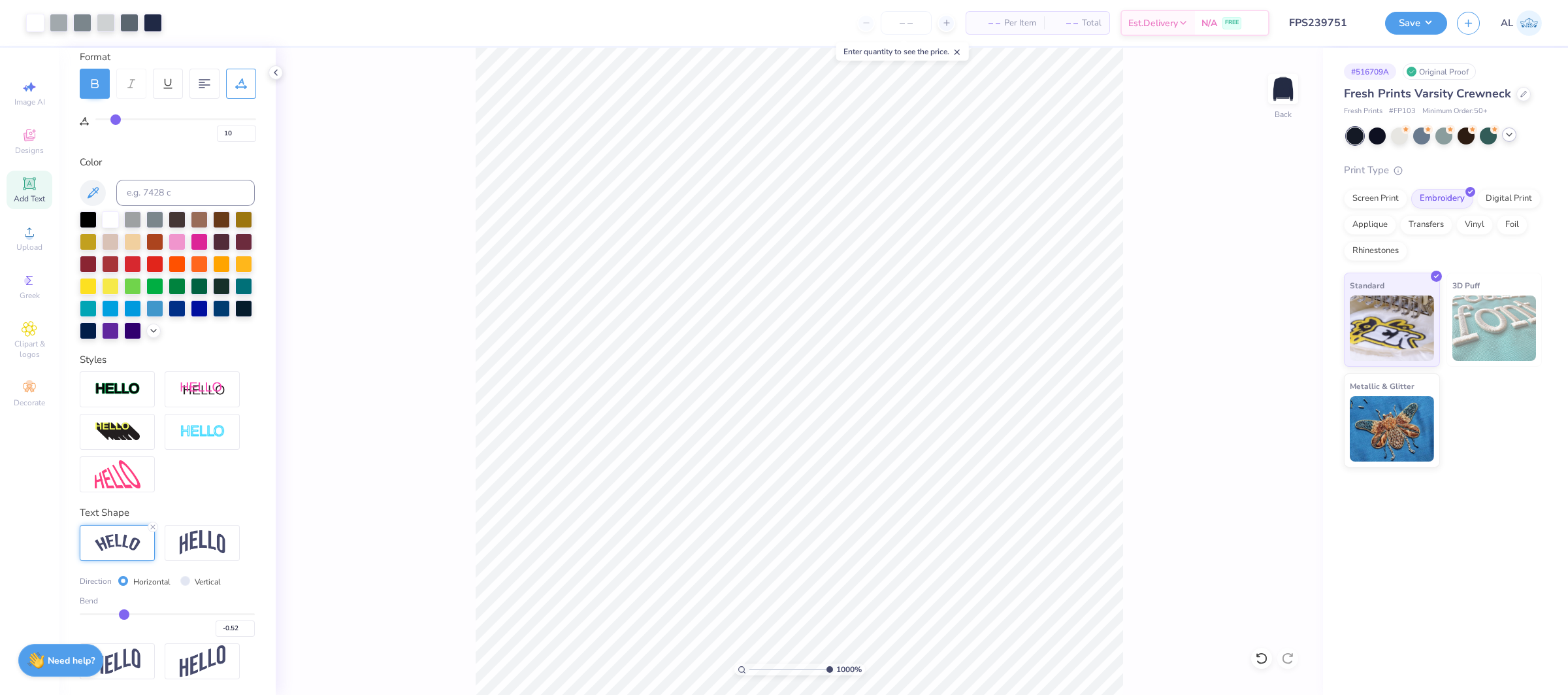
drag, startPoint x: 780, startPoint y: 673, endPoint x: 833, endPoint y: 678, distance: 53.2
click at [833, 675] on input "range" at bounding box center [791, 669] width 84 height 12
drag, startPoint x: 799, startPoint y: 672, endPoint x: 776, endPoint y: 669, distance: 23.2
click at [775, 673] on input "range" at bounding box center [793, 669] width 88 height 12
drag, startPoint x: 775, startPoint y: 671, endPoint x: 732, endPoint y: 675, distance: 43.2
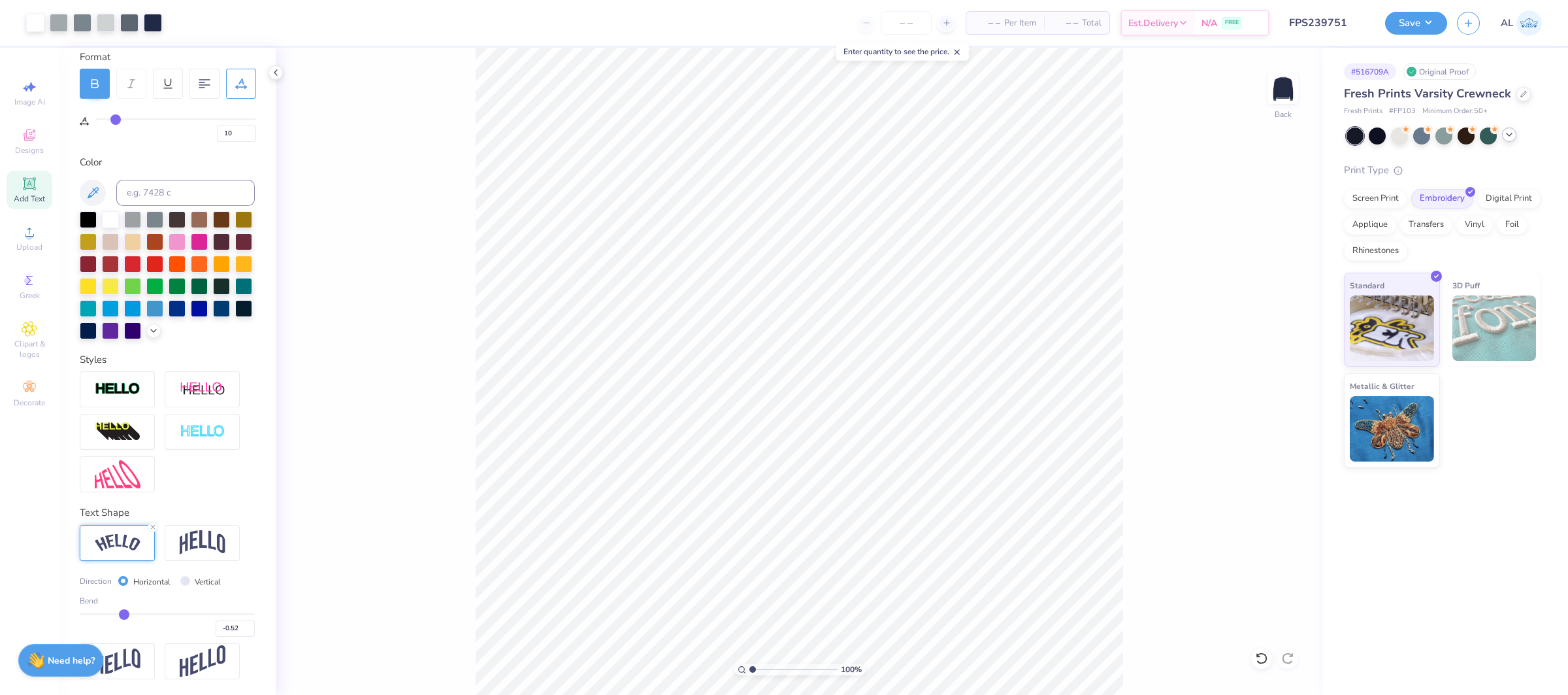
click at [750, 675] on input "range" at bounding box center [793, 669] width 88 height 12
